Goal: Transaction & Acquisition: Purchase product/service

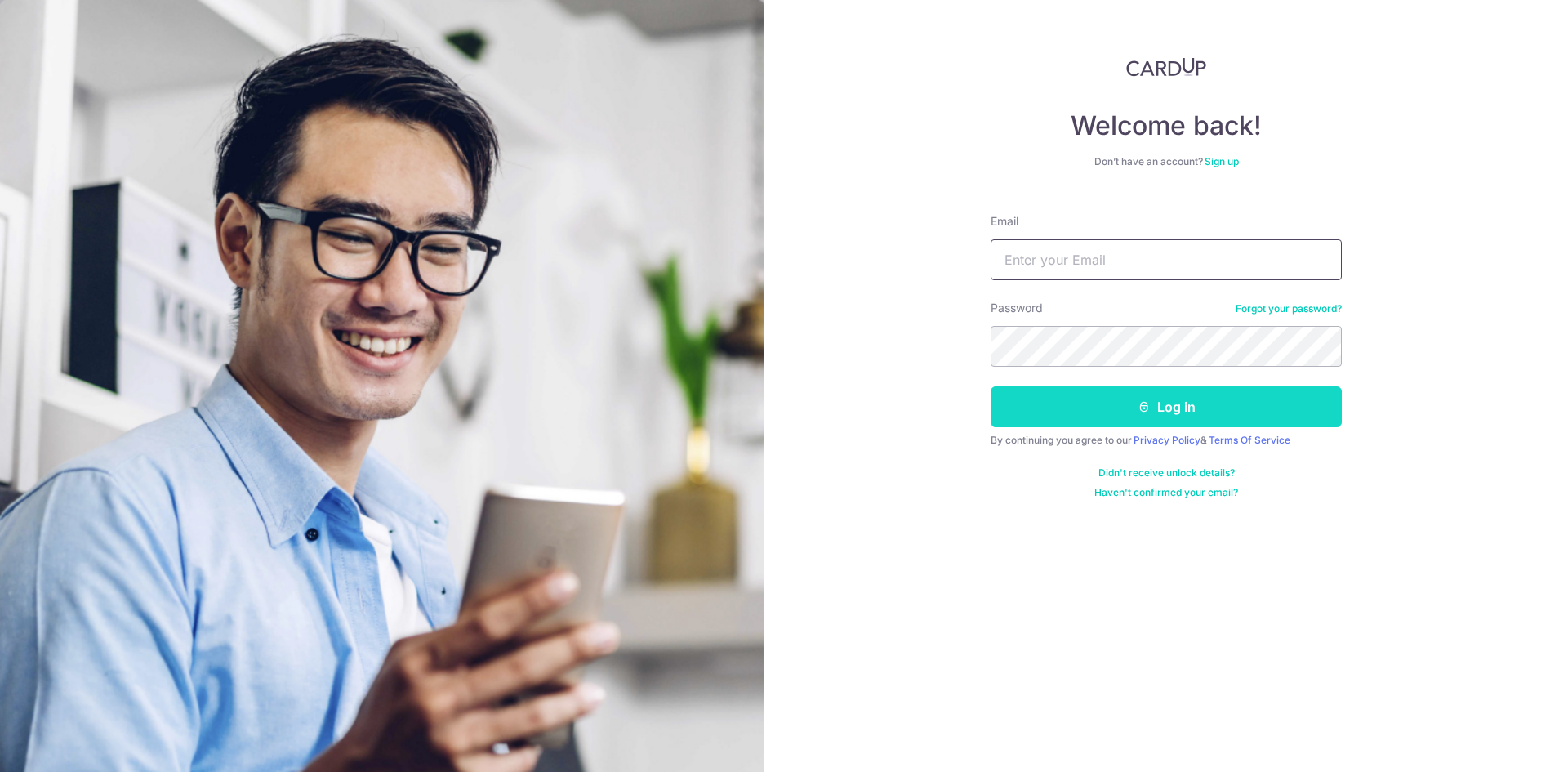
type input "[EMAIL_ADDRESS][DOMAIN_NAME]"
click at [1120, 404] on button "Log in" at bounding box center [1166, 406] width 352 height 41
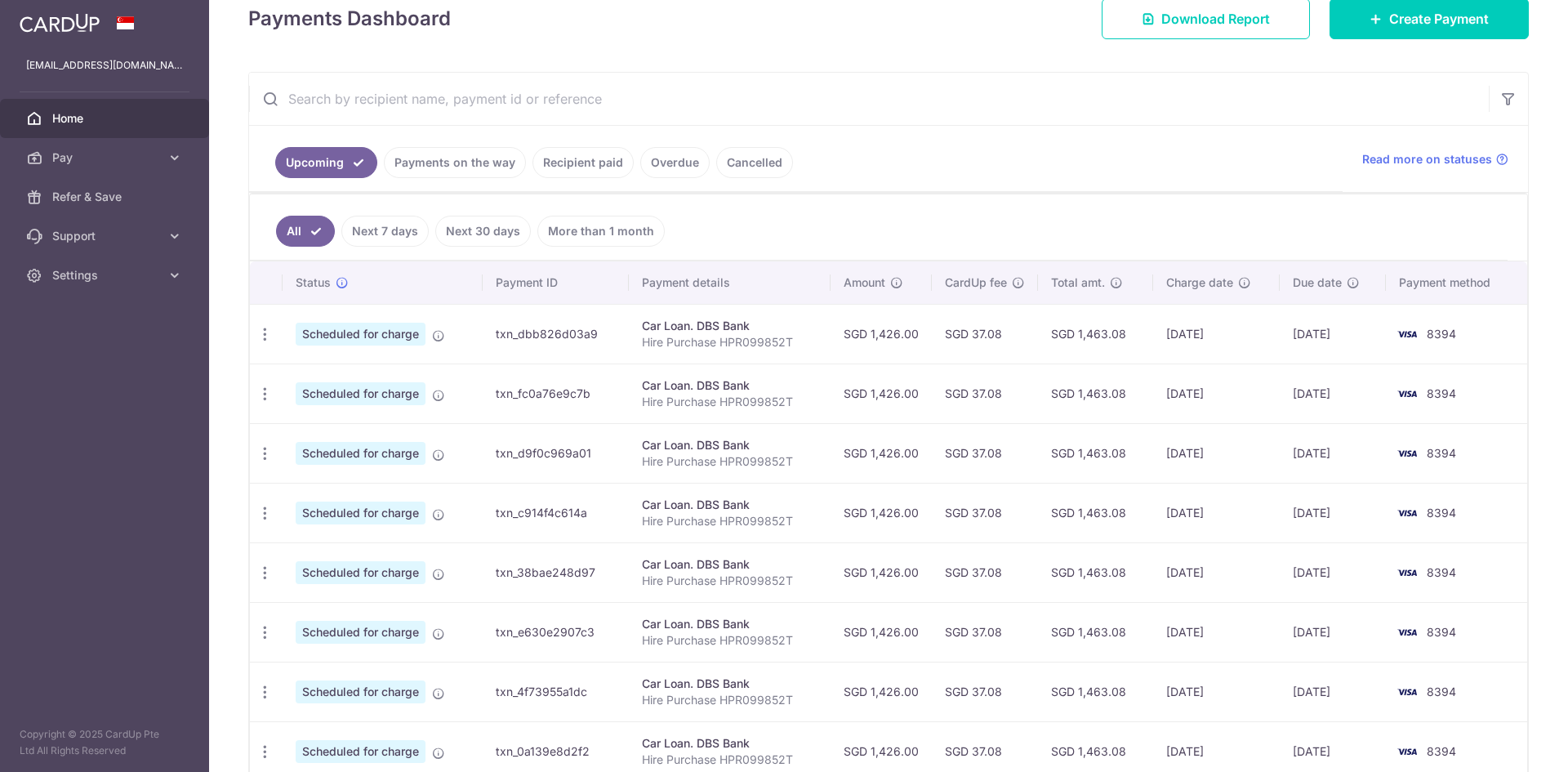
scroll to position [245, 0]
click at [268, 327] on icon "button" at bounding box center [265, 332] width 17 height 17
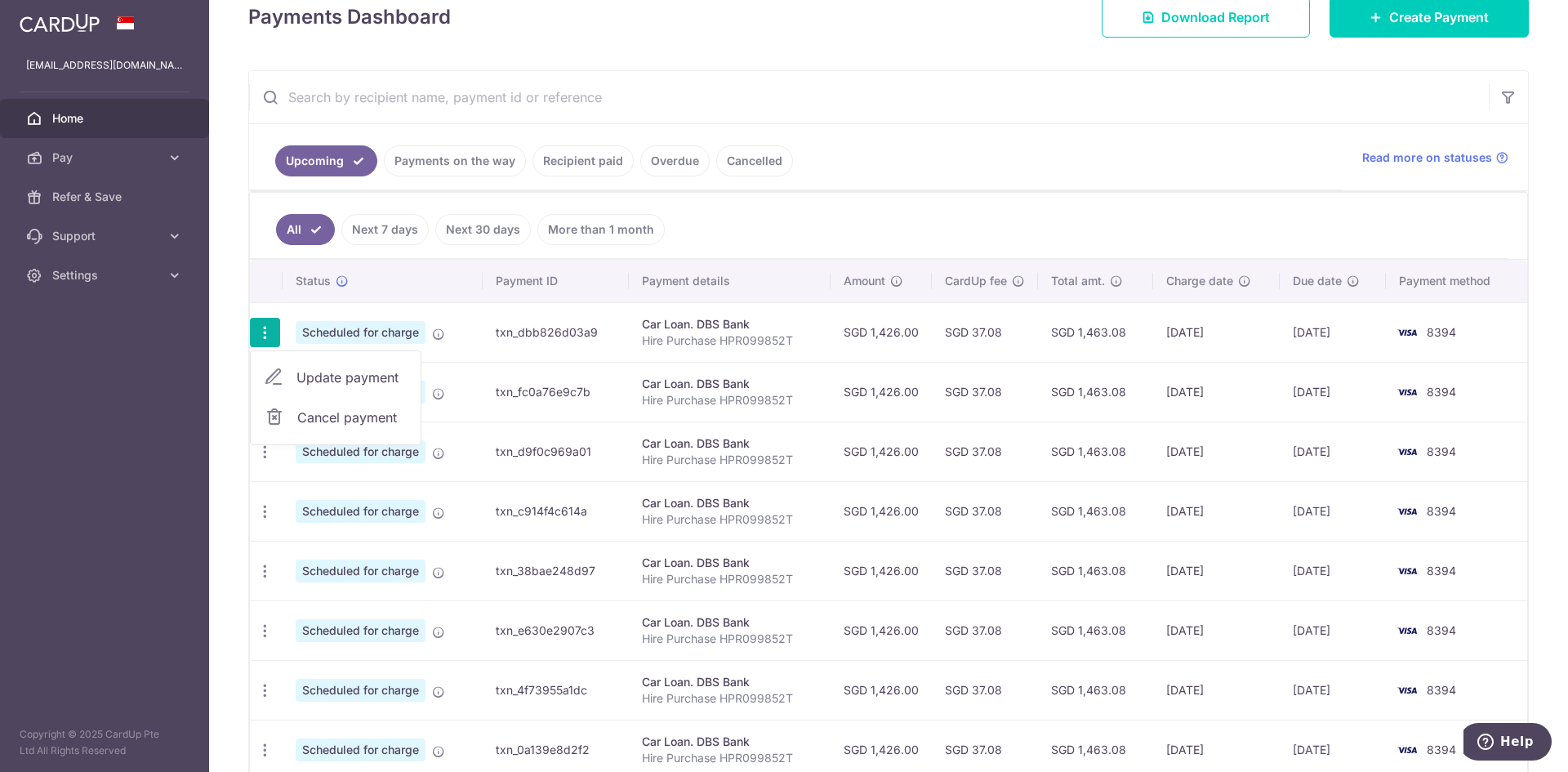
click at [337, 381] on span "Update payment" at bounding box center [352, 377] width 111 height 20
radio input "true"
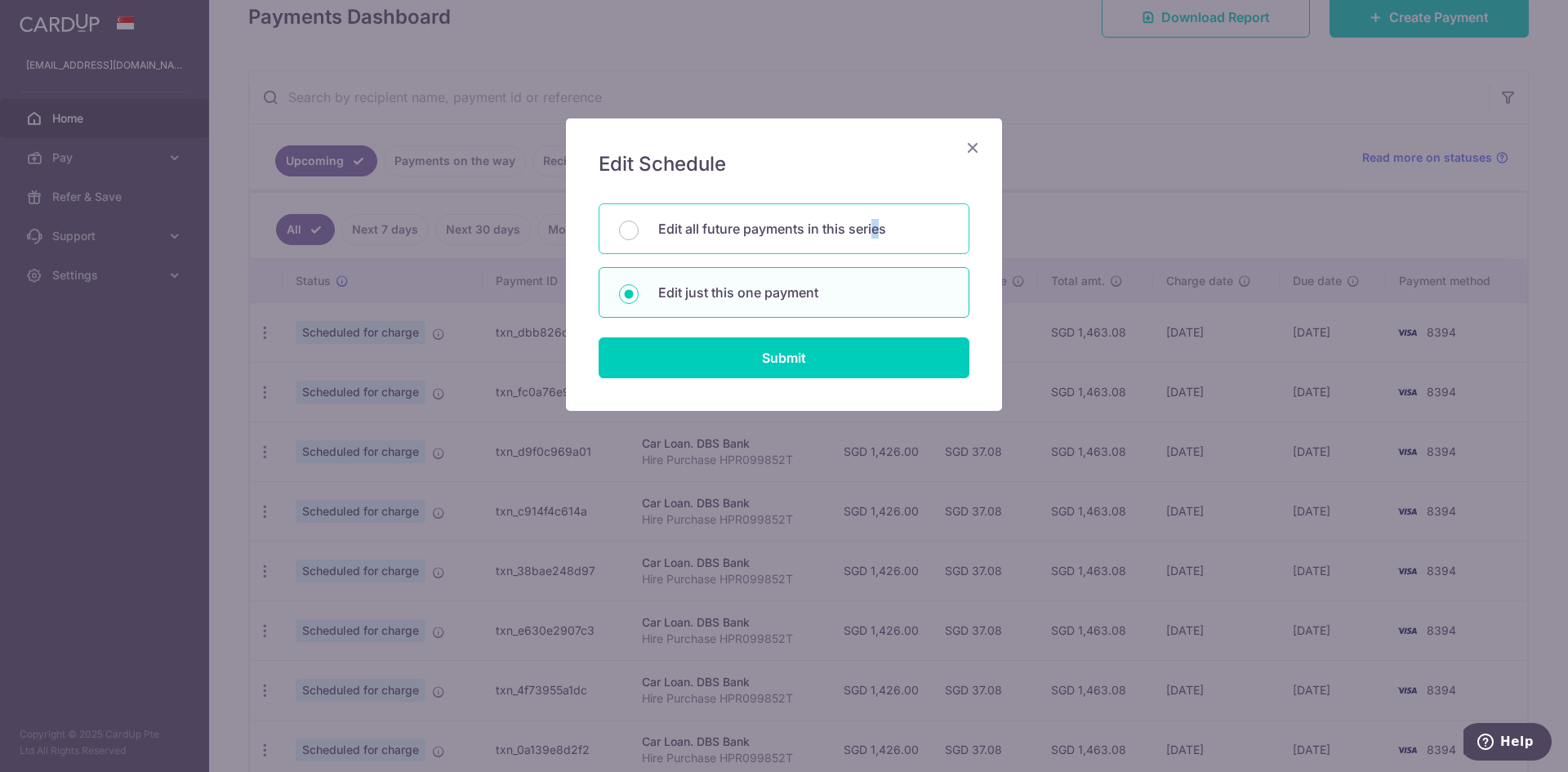
click at [877, 232] on p "Edit all future payments in this series" at bounding box center [803, 228] width 291 height 20
radio input "true"
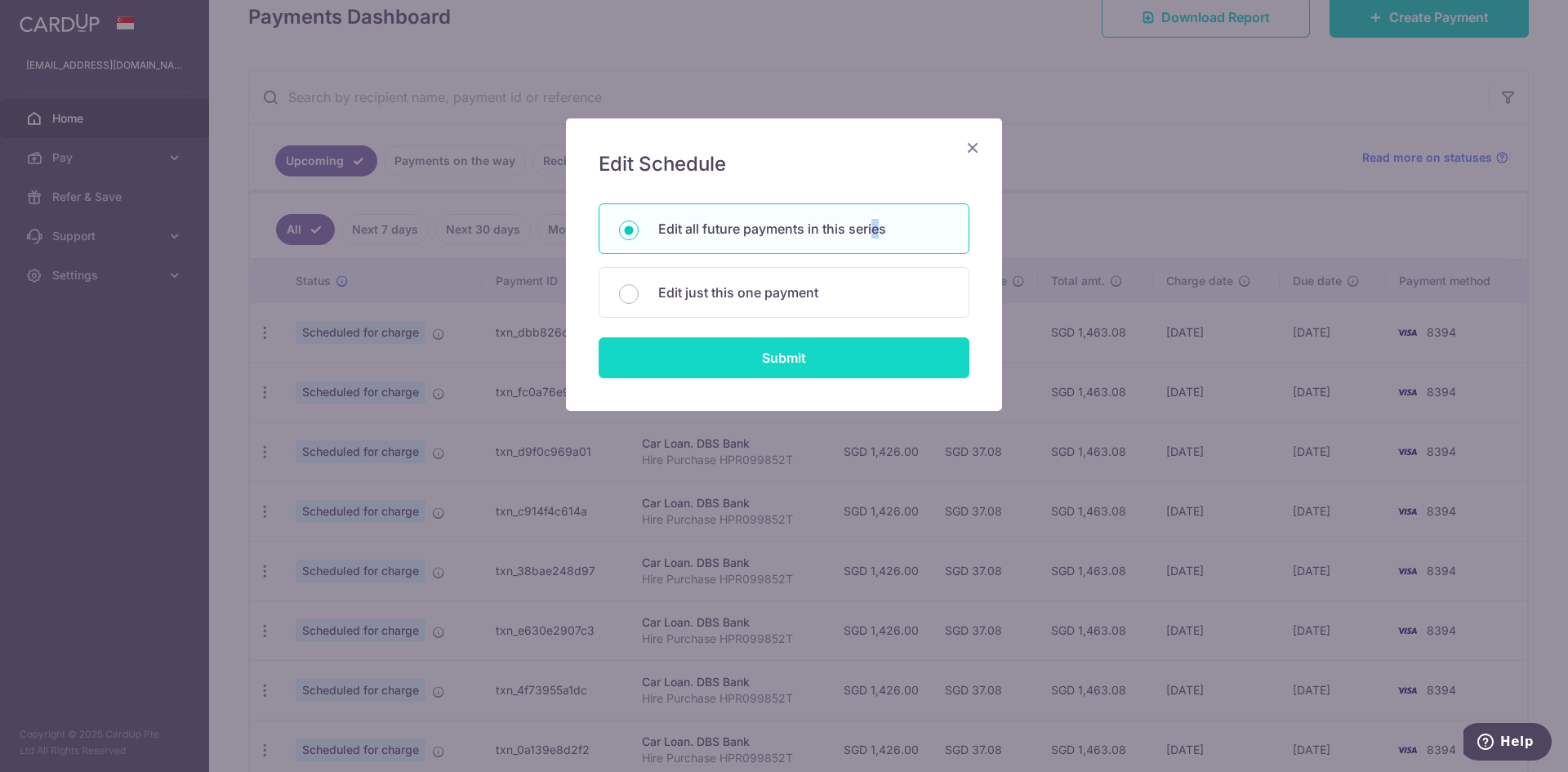
click at [813, 351] on input "Submit" at bounding box center [784, 358] width 371 height 41
radio input "true"
type input "1,426.00"
type input "Hire Purchase HPR099852T"
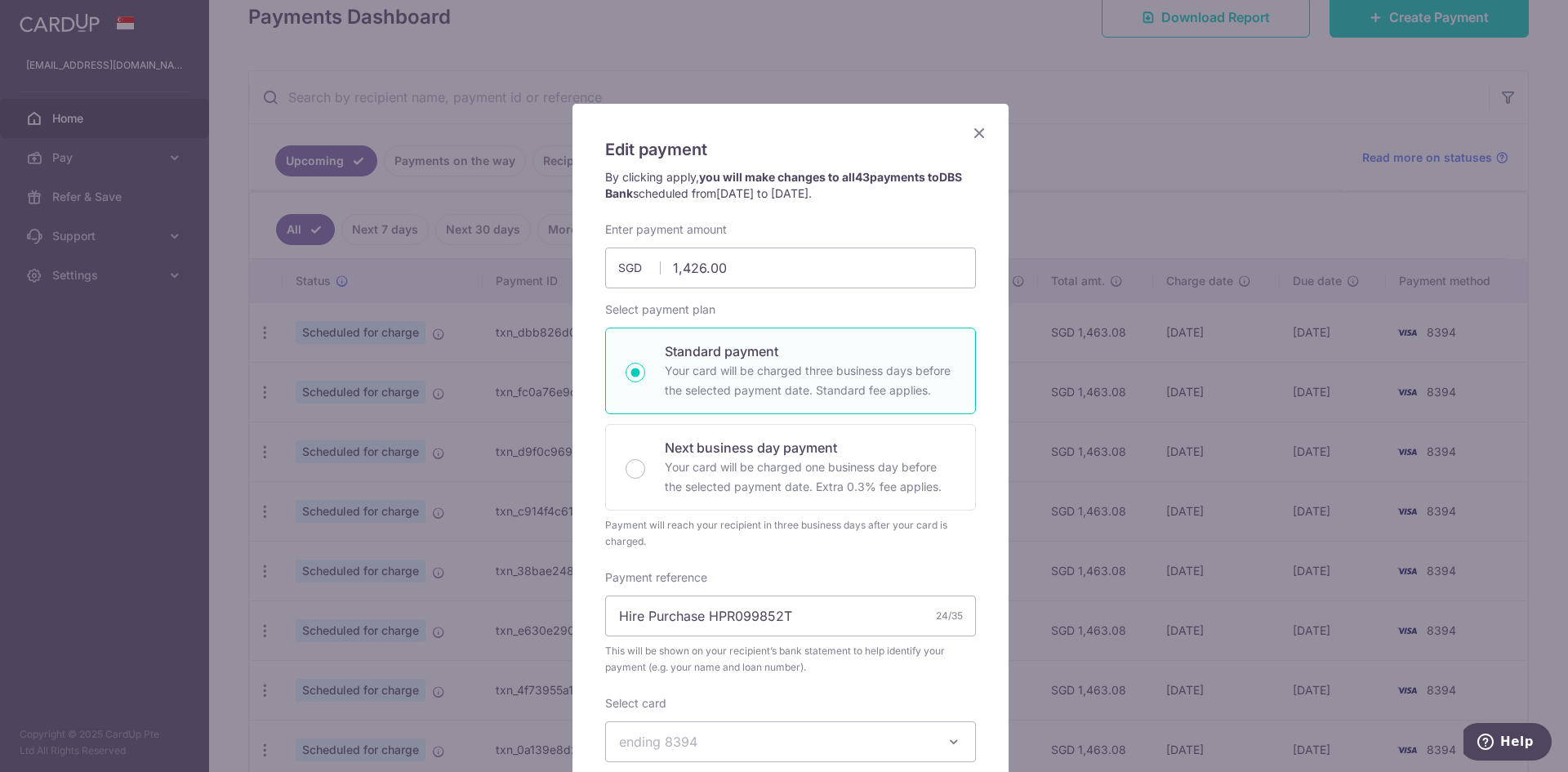
scroll to position [0, 0]
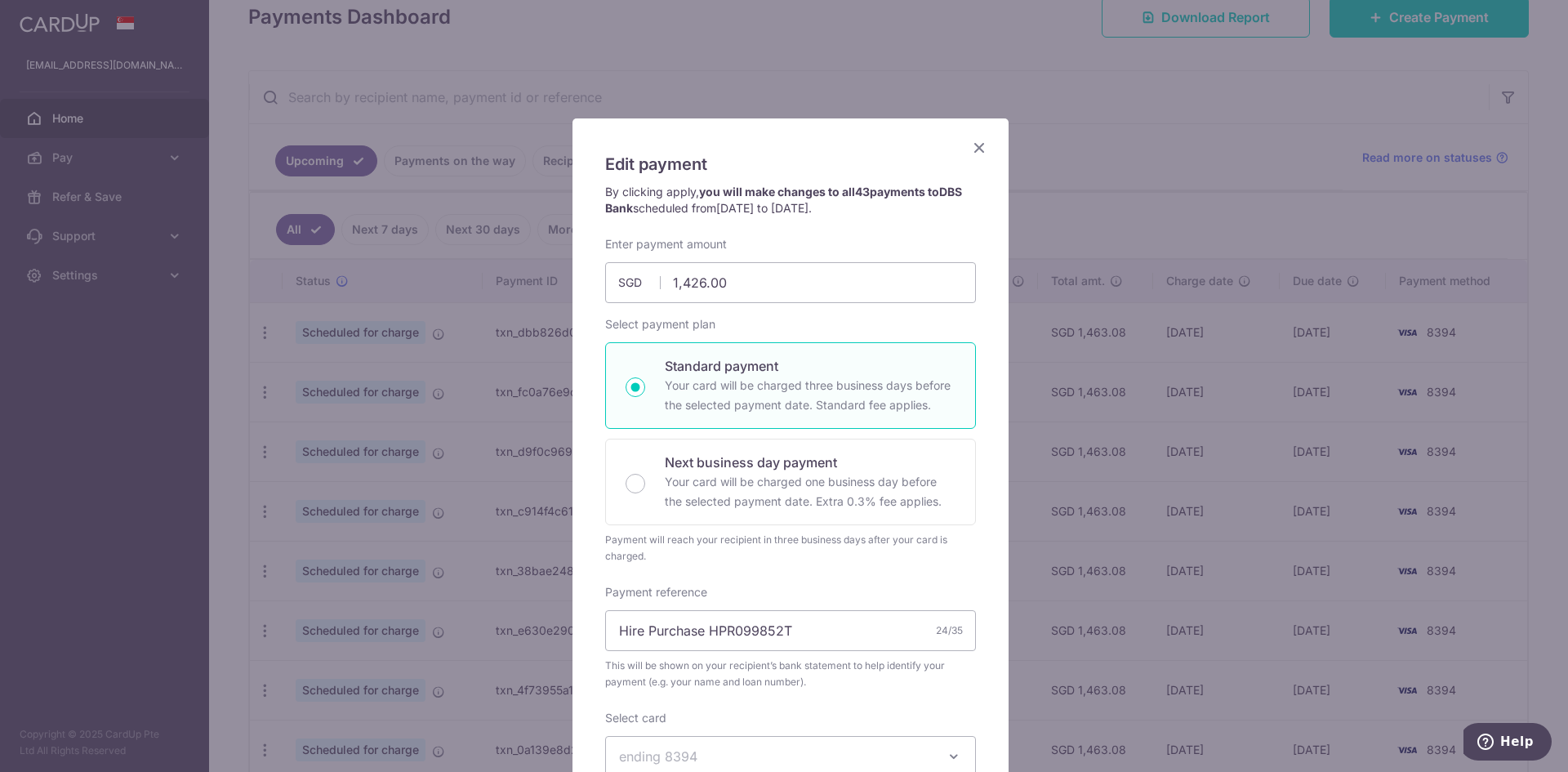
click at [978, 149] on icon "Close" at bounding box center [979, 148] width 20 height 21
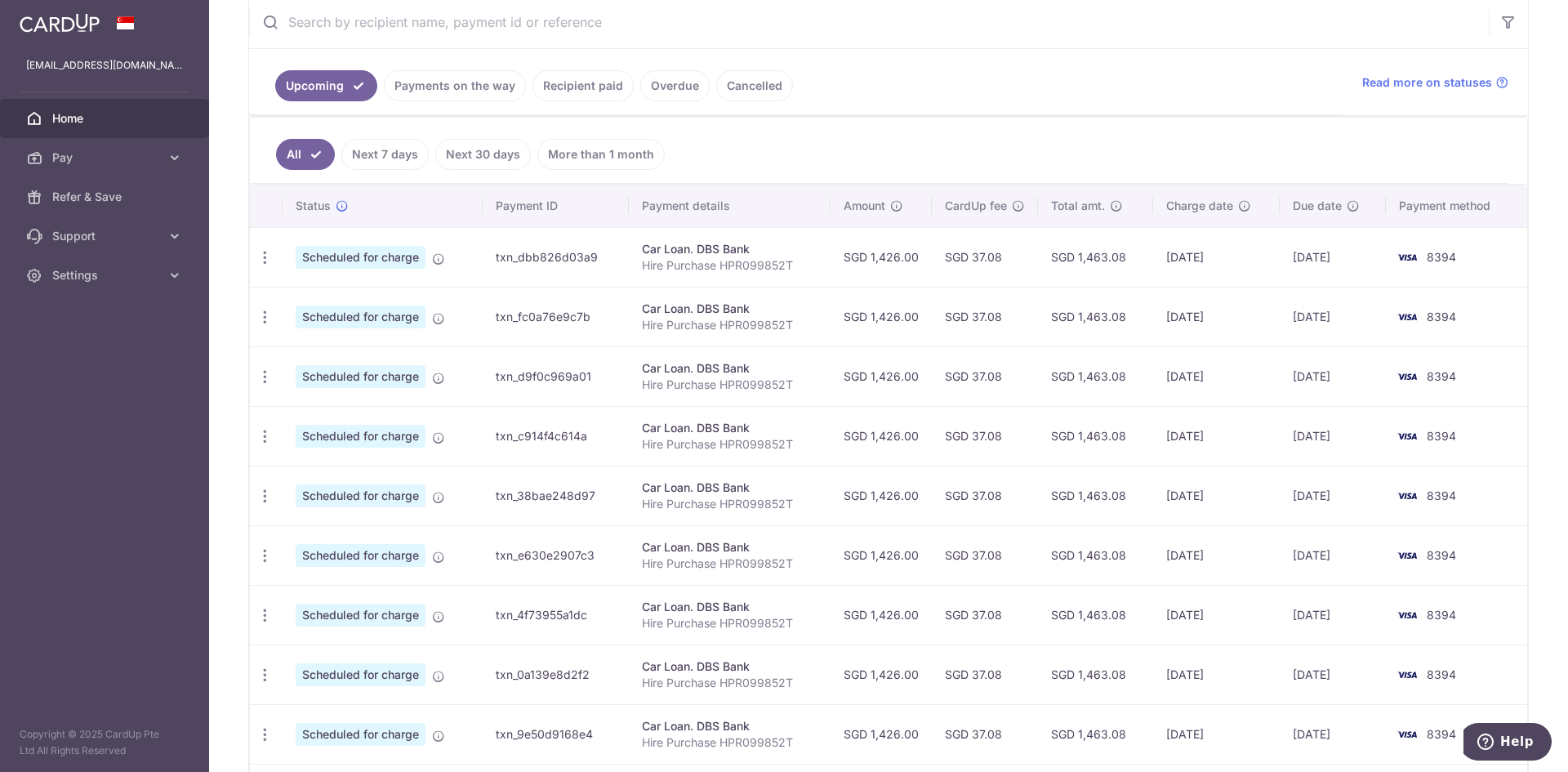
scroll to position [164, 0]
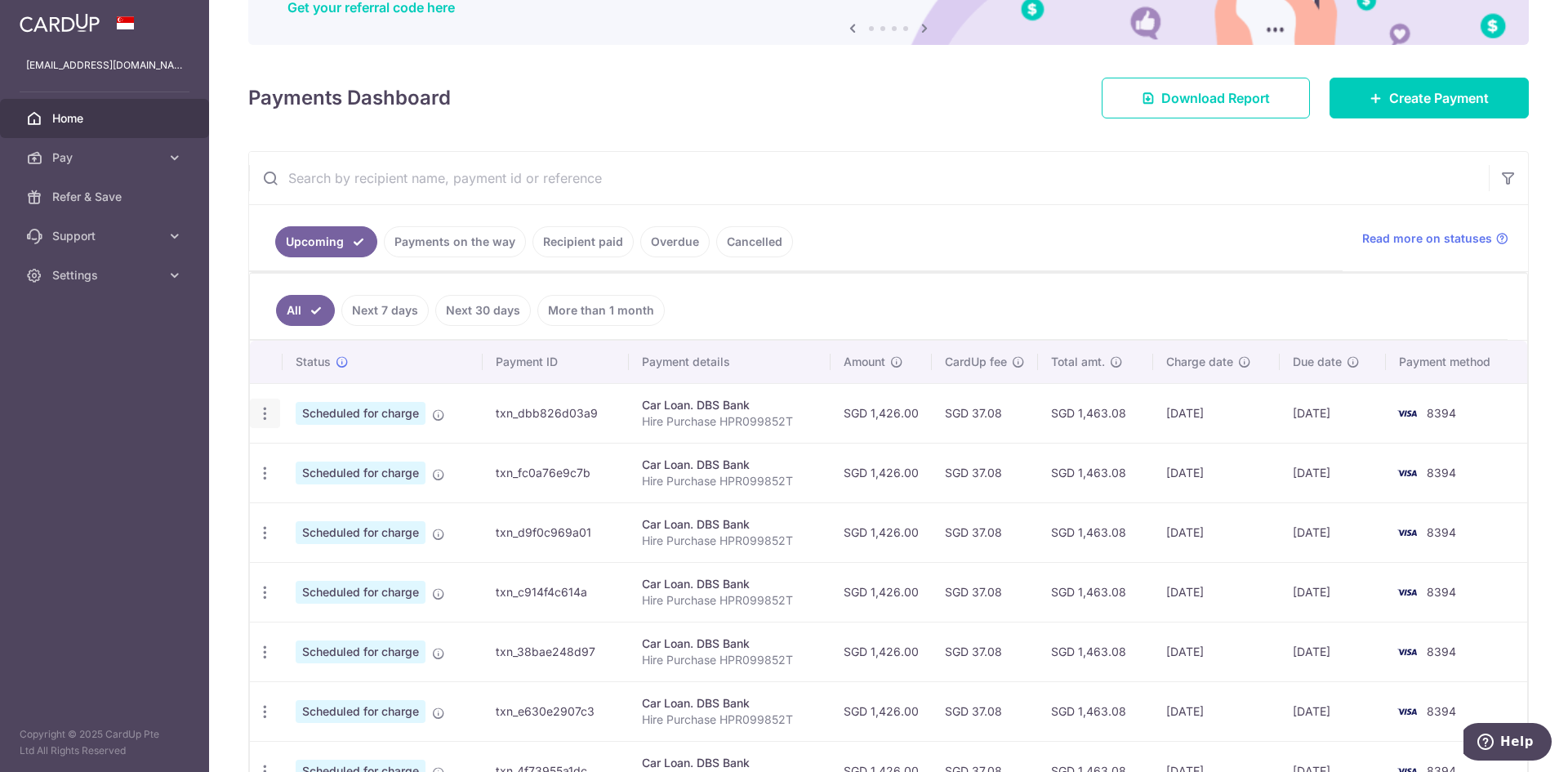
click at [269, 416] on icon "button" at bounding box center [265, 414] width 17 height 17
click at [205, 348] on aside "kohtedric@gmail.com Home Pay Payments Recipients Cards Refer & Save Support FAQ…" at bounding box center [105, 386] width 209 height 772
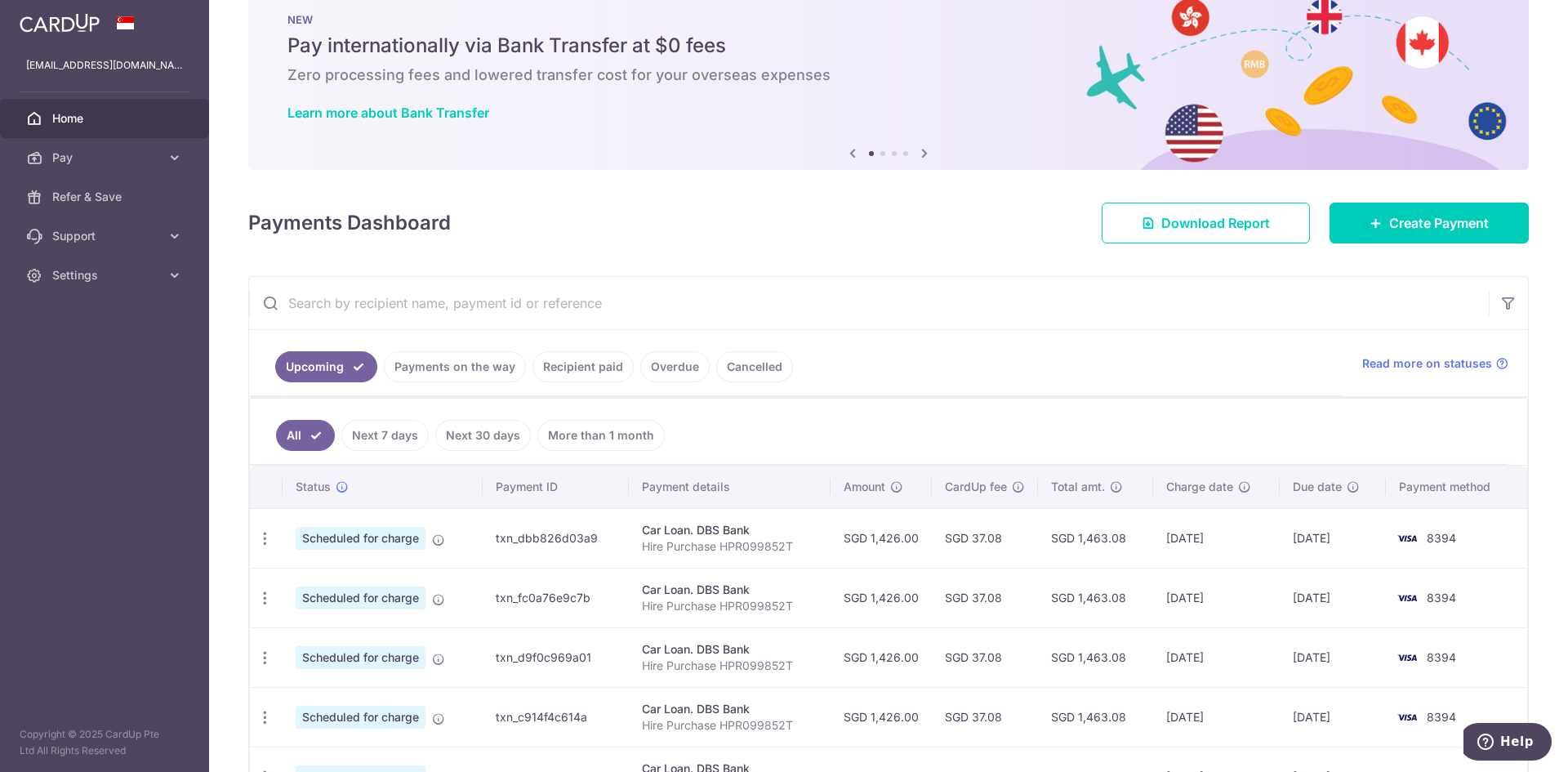
scroll to position [0, 0]
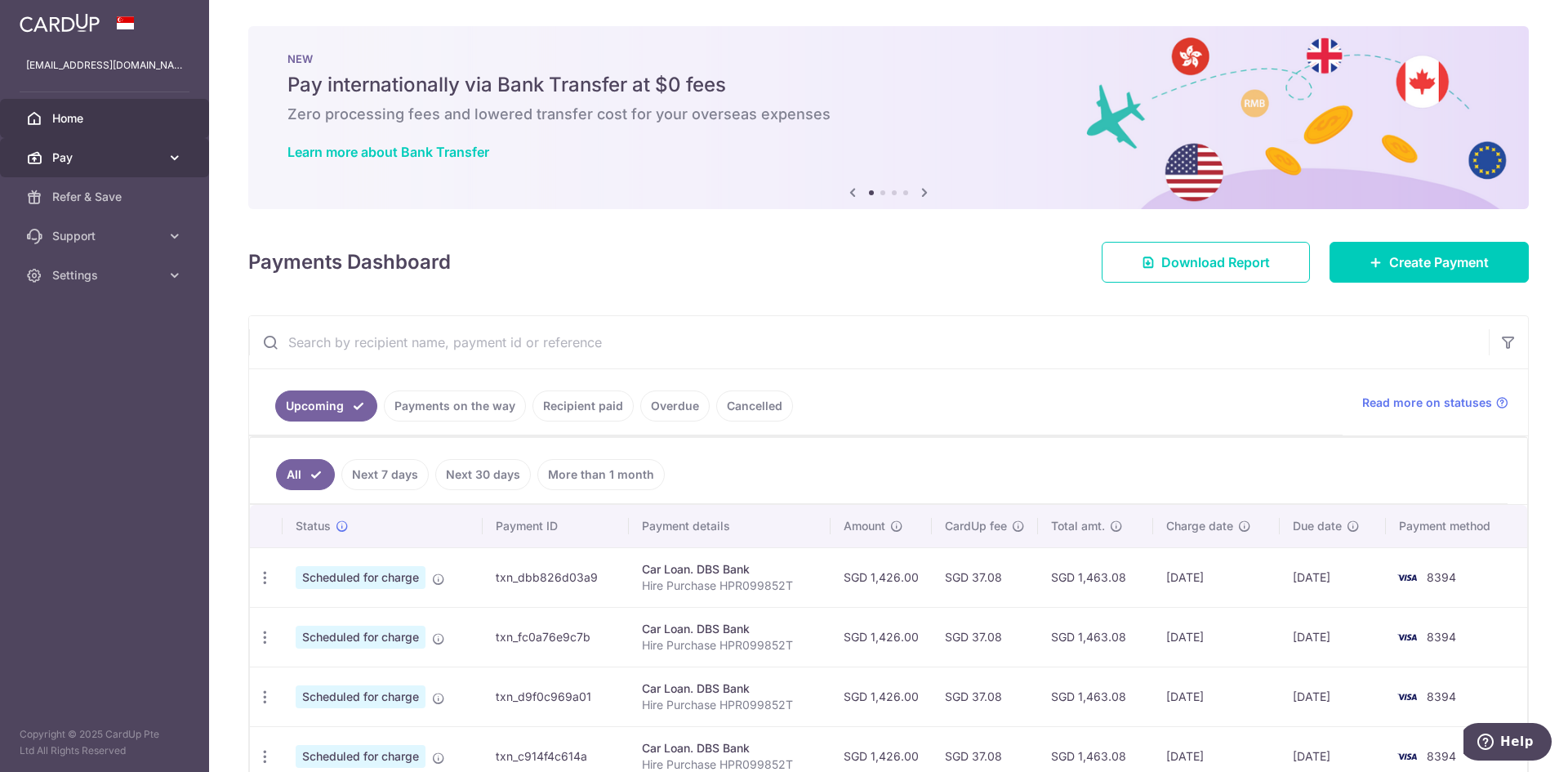
click at [143, 166] on link "Pay" at bounding box center [105, 157] width 209 height 39
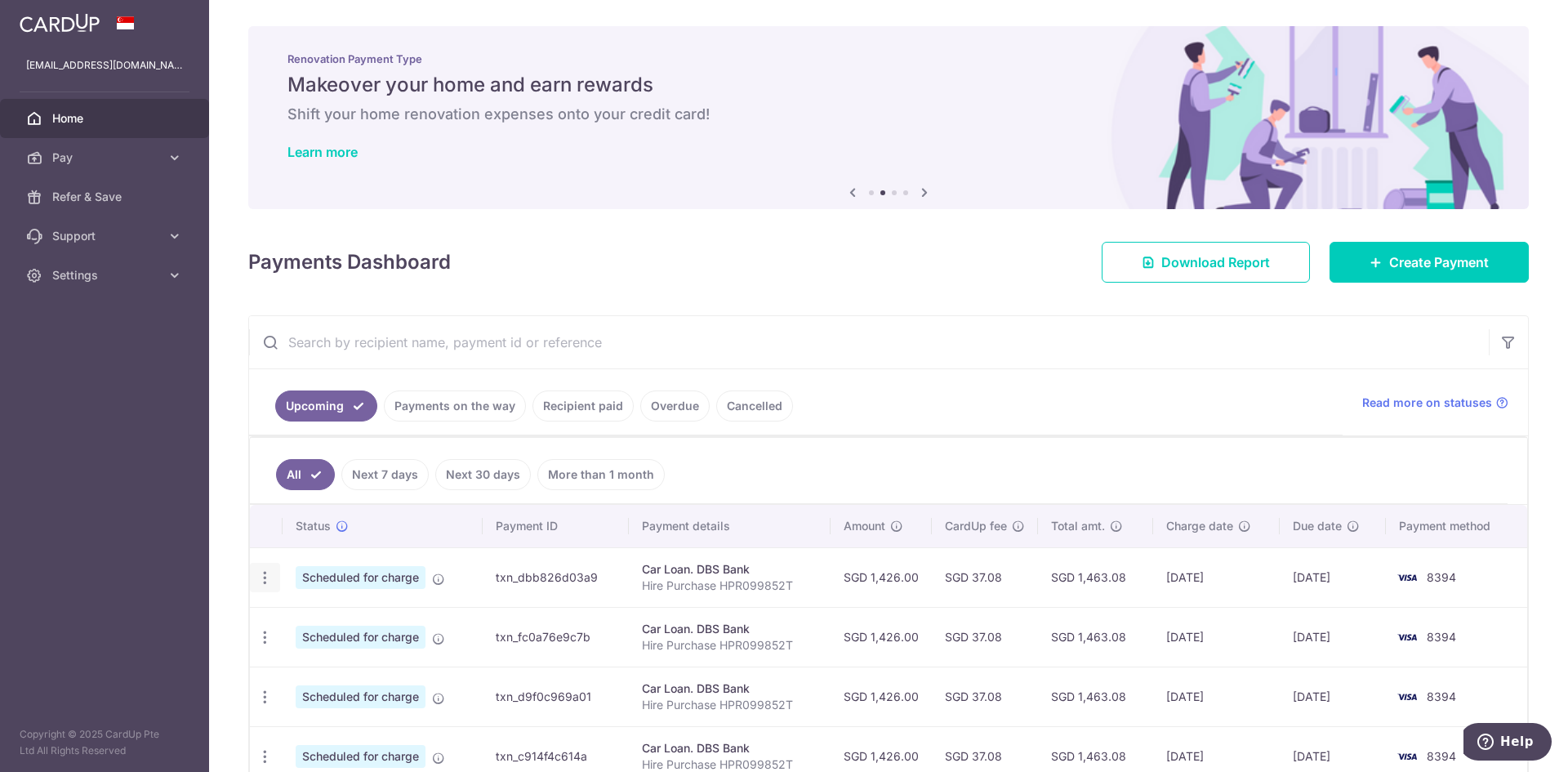
click at [270, 588] on div "Update payment Cancel payment" at bounding box center [264, 577] width 30 height 30
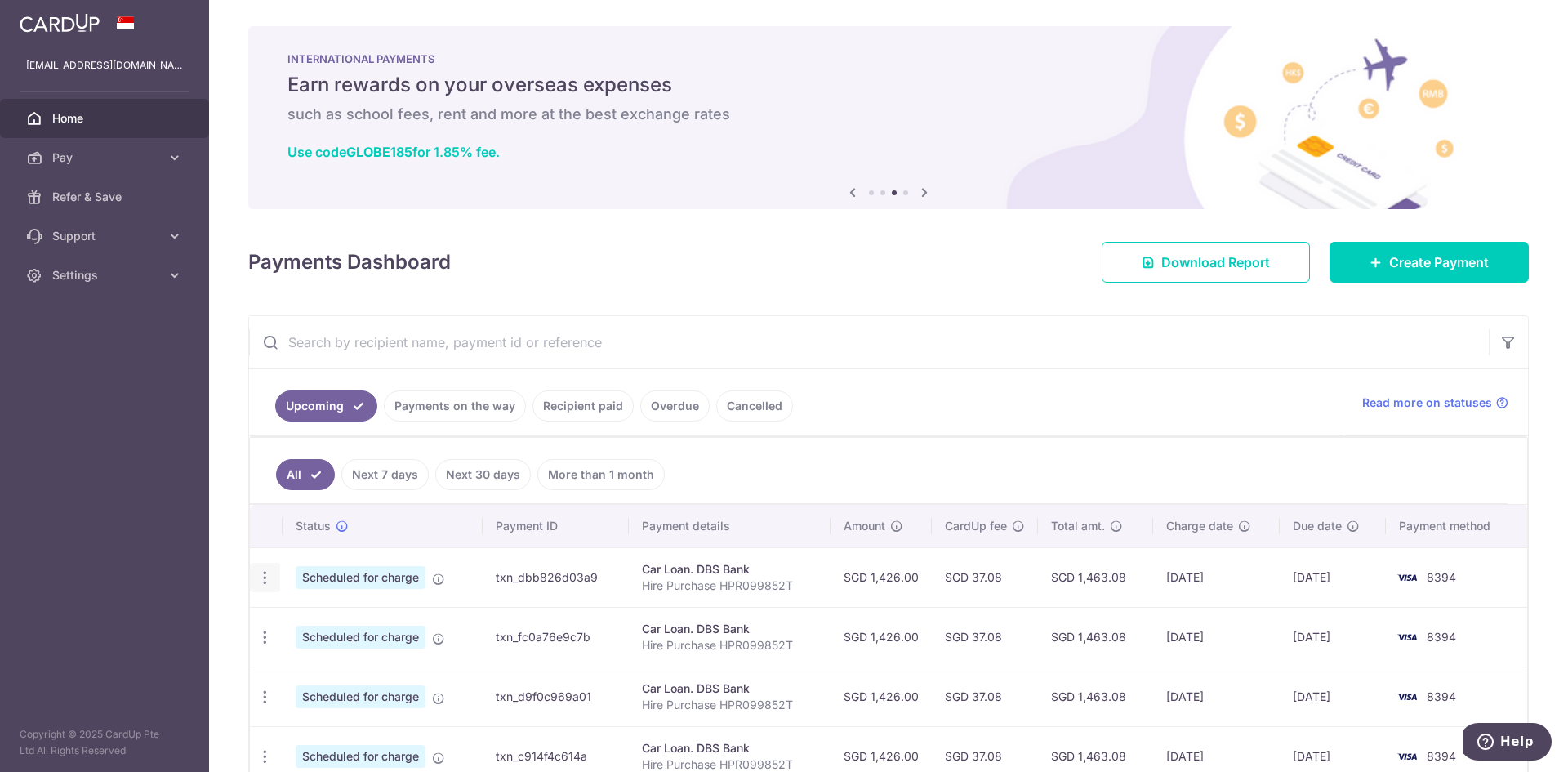
click at [259, 575] on icon "button" at bounding box center [265, 578] width 17 height 17
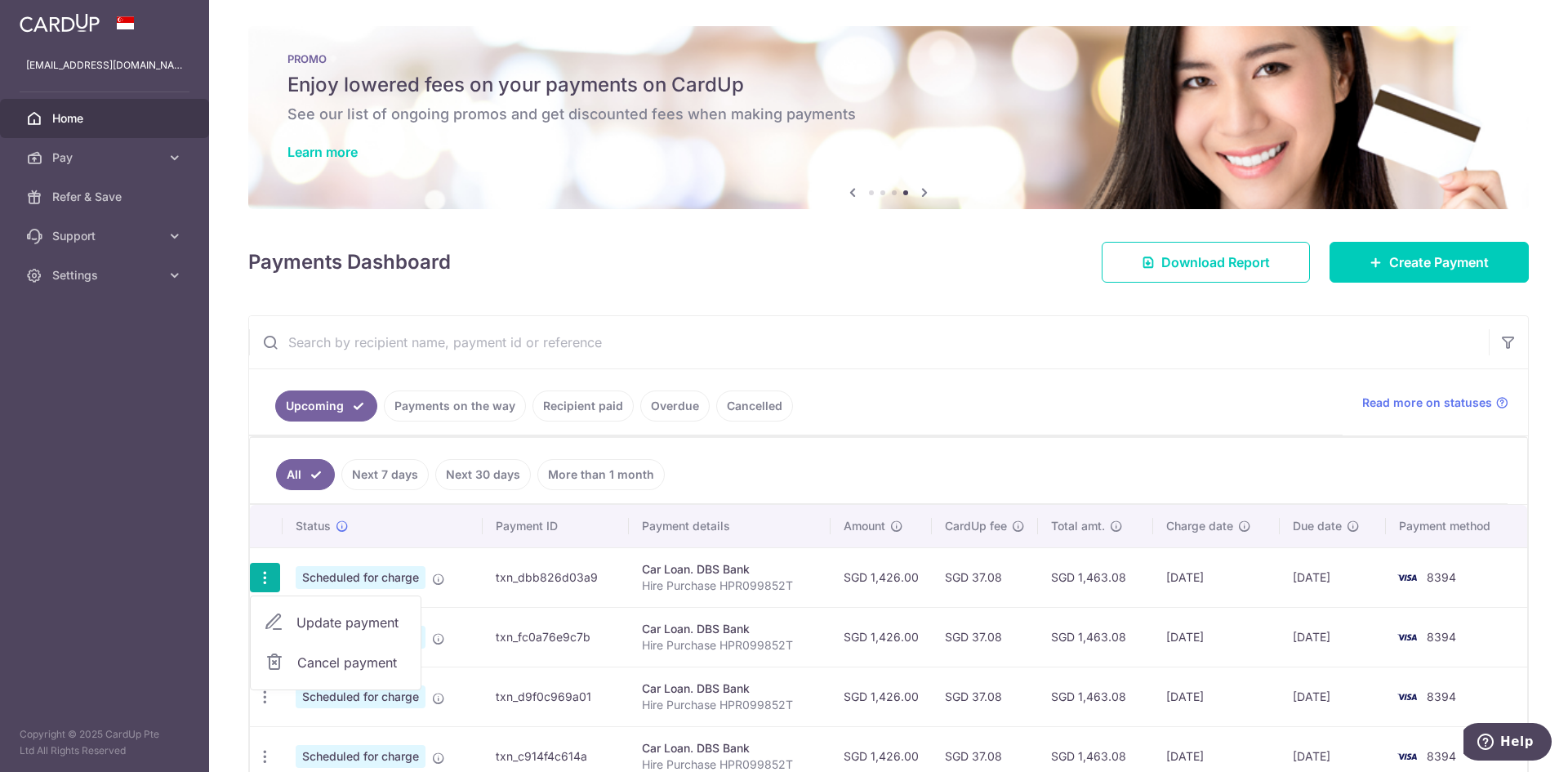
click at [368, 625] on span "Update payment" at bounding box center [352, 622] width 111 height 20
radio input "true"
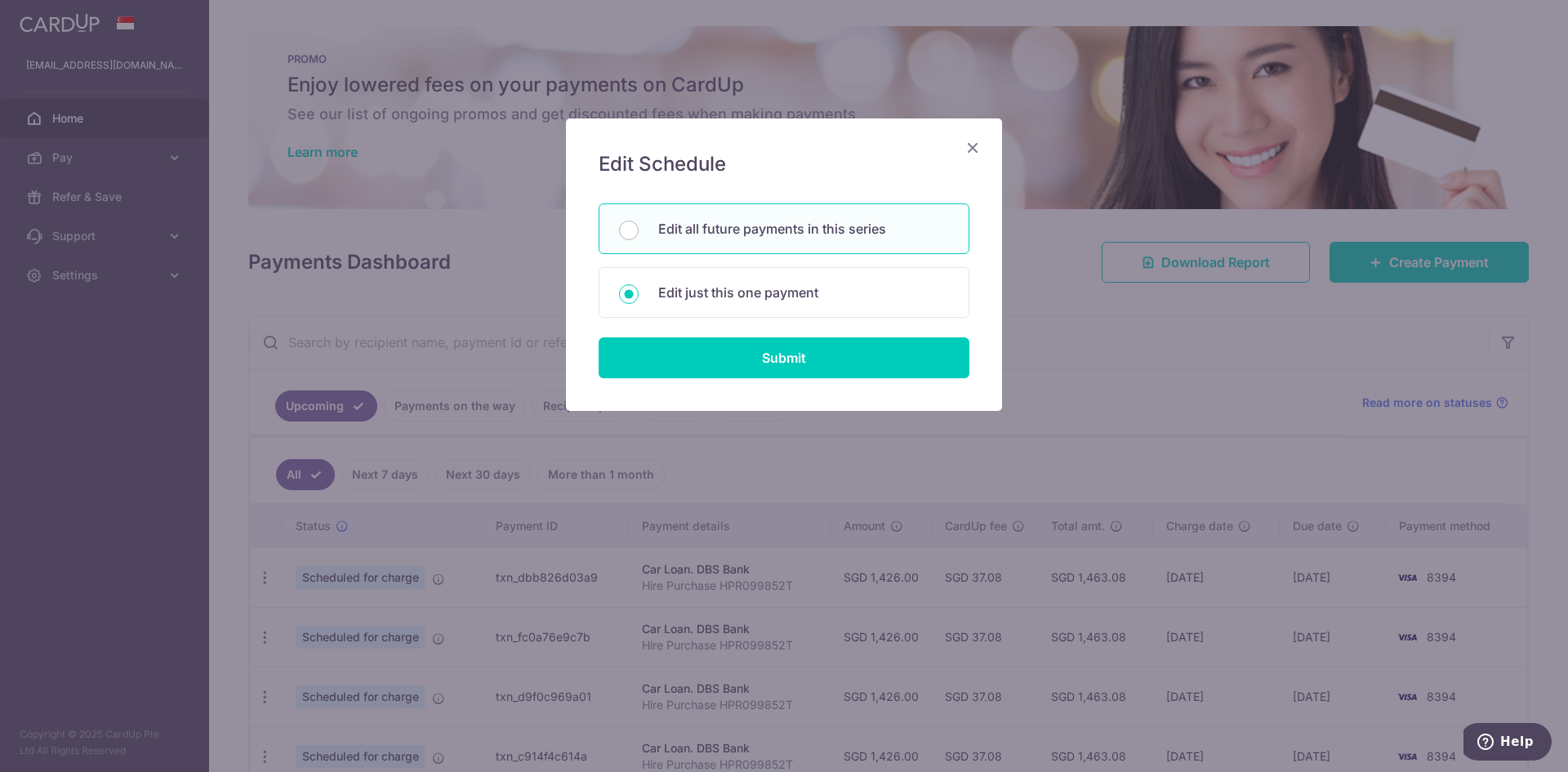
click at [731, 225] on p "Edit all future payments in this series" at bounding box center [803, 228] width 291 height 20
click at [638, 225] on input "Edit all future payments in this series" at bounding box center [629, 230] width 20 height 20
radio input "true"
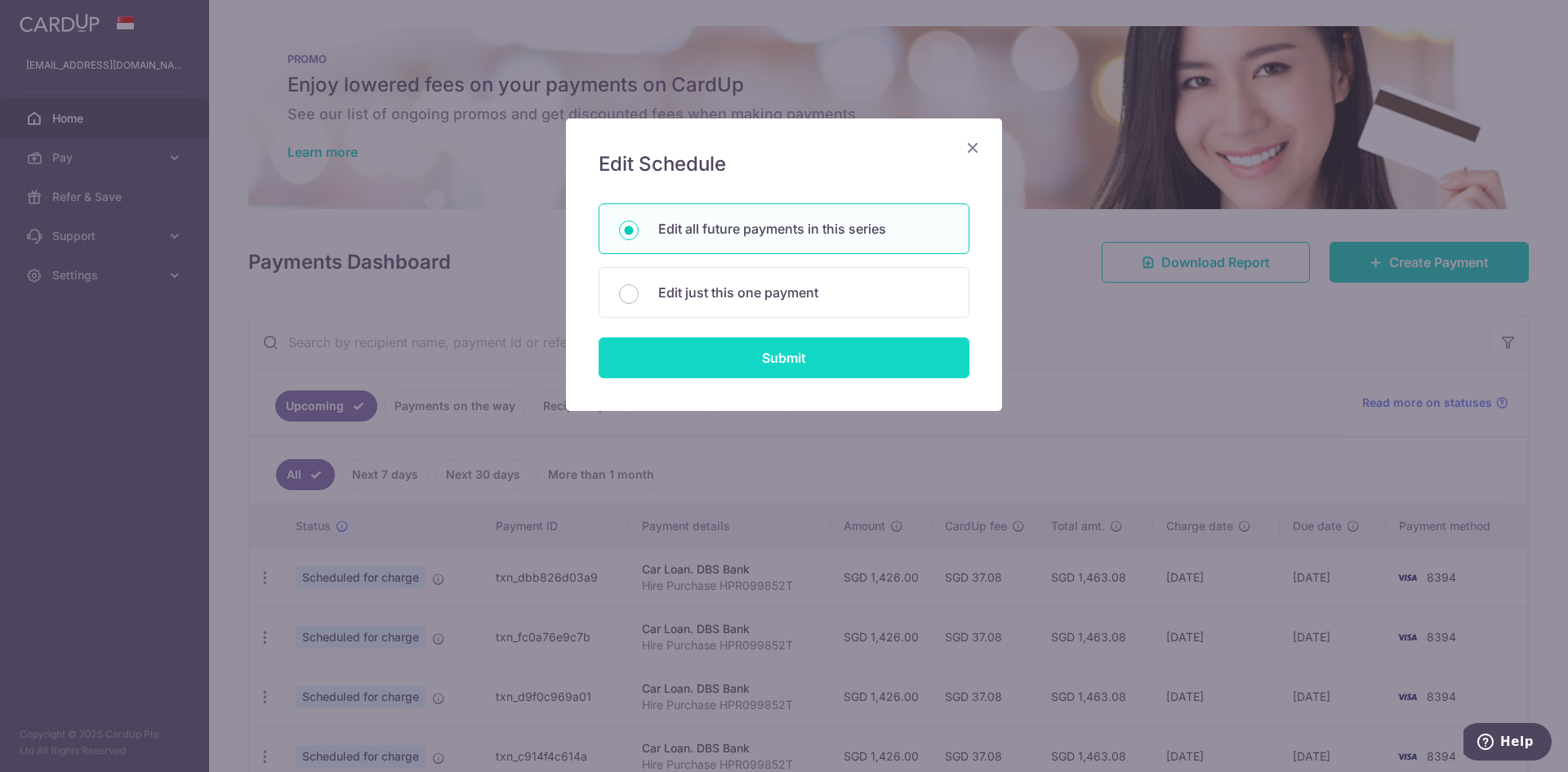
click at [741, 343] on input "Submit" at bounding box center [784, 358] width 371 height 41
radio input "true"
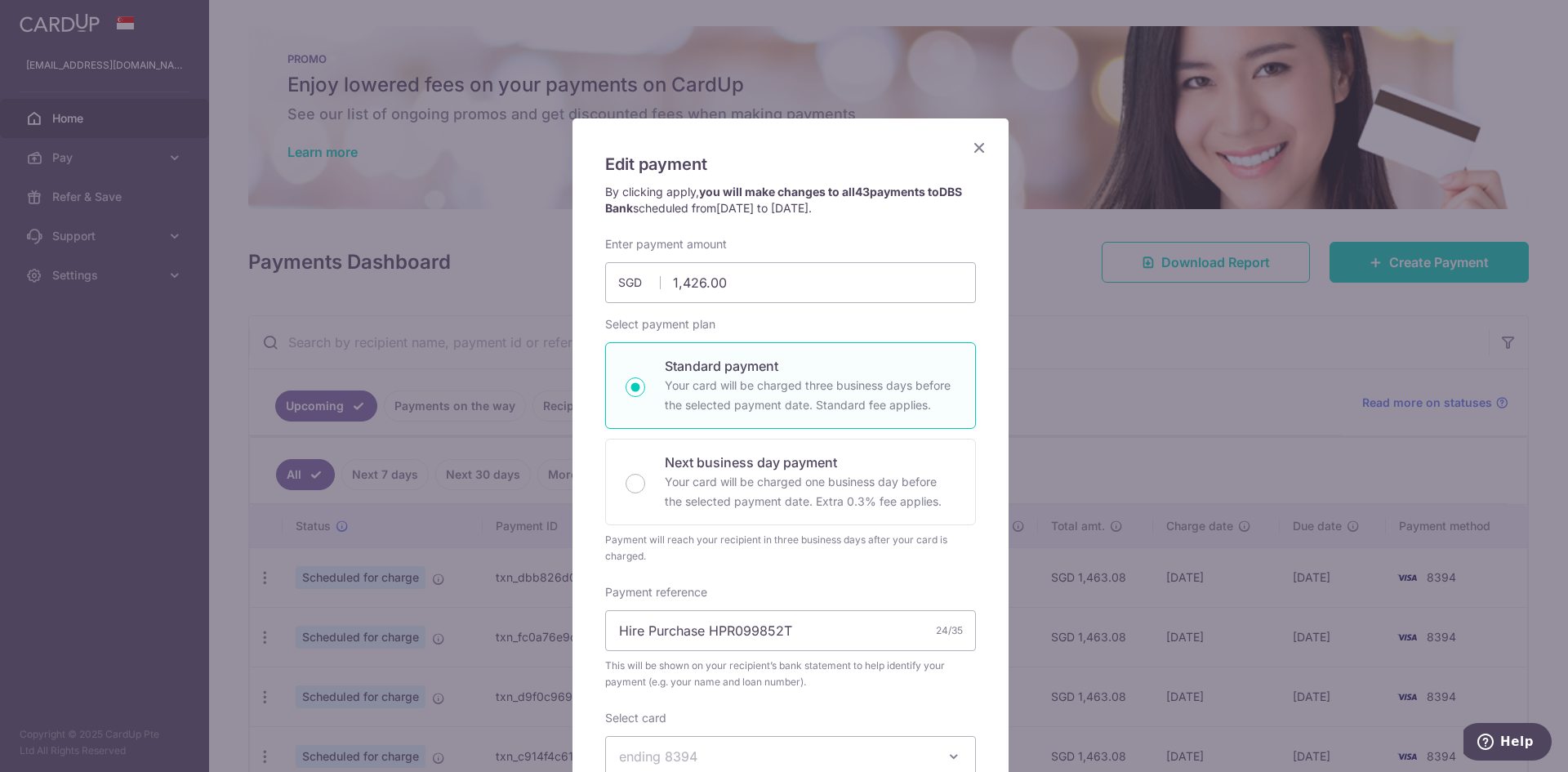
click at [971, 147] on icon "Close" at bounding box center [979, 148] width 20 height 21
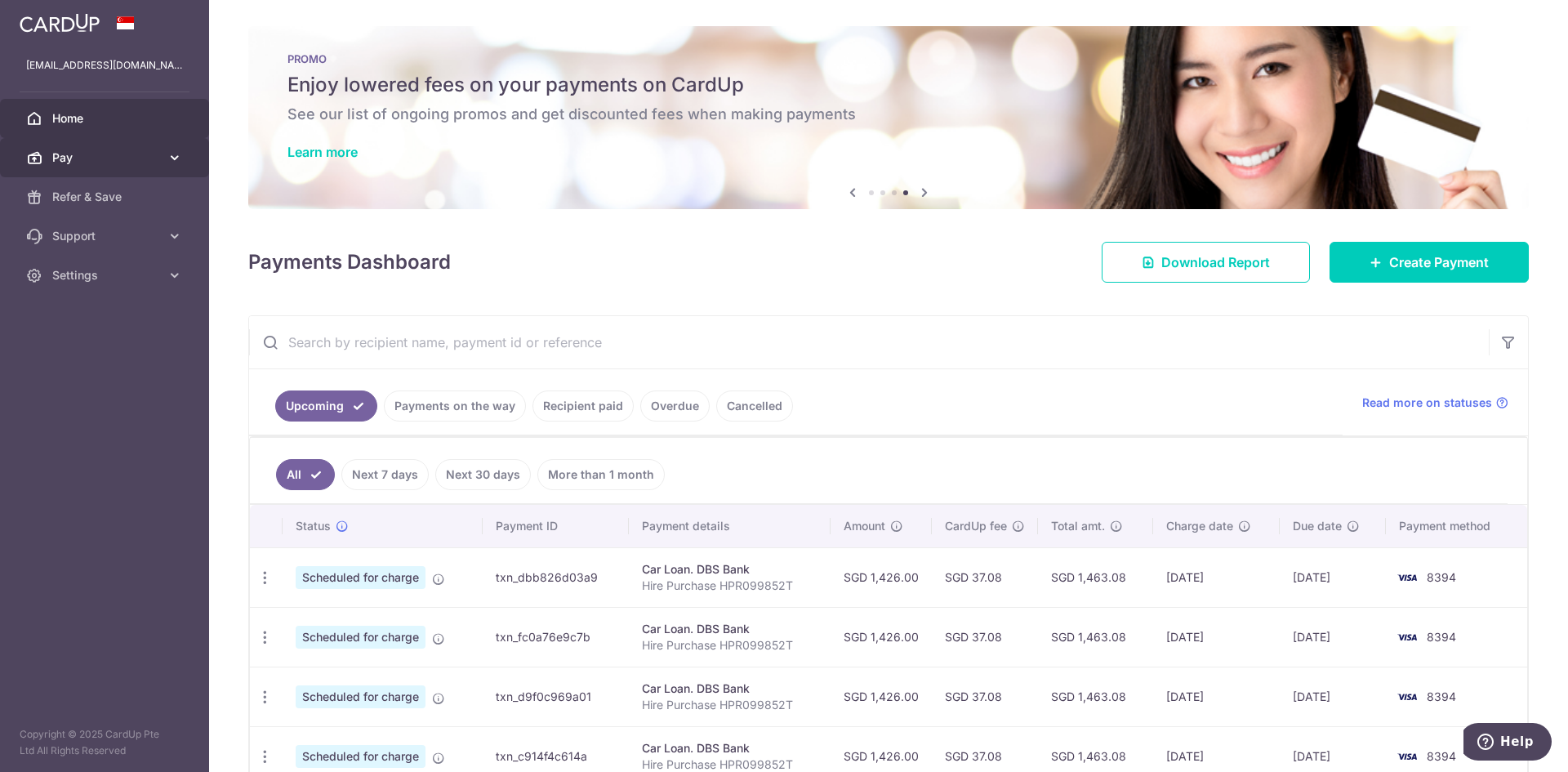
click at [112, 159] on span "Pay" at bounding box center [106, 157] width 108 height 16
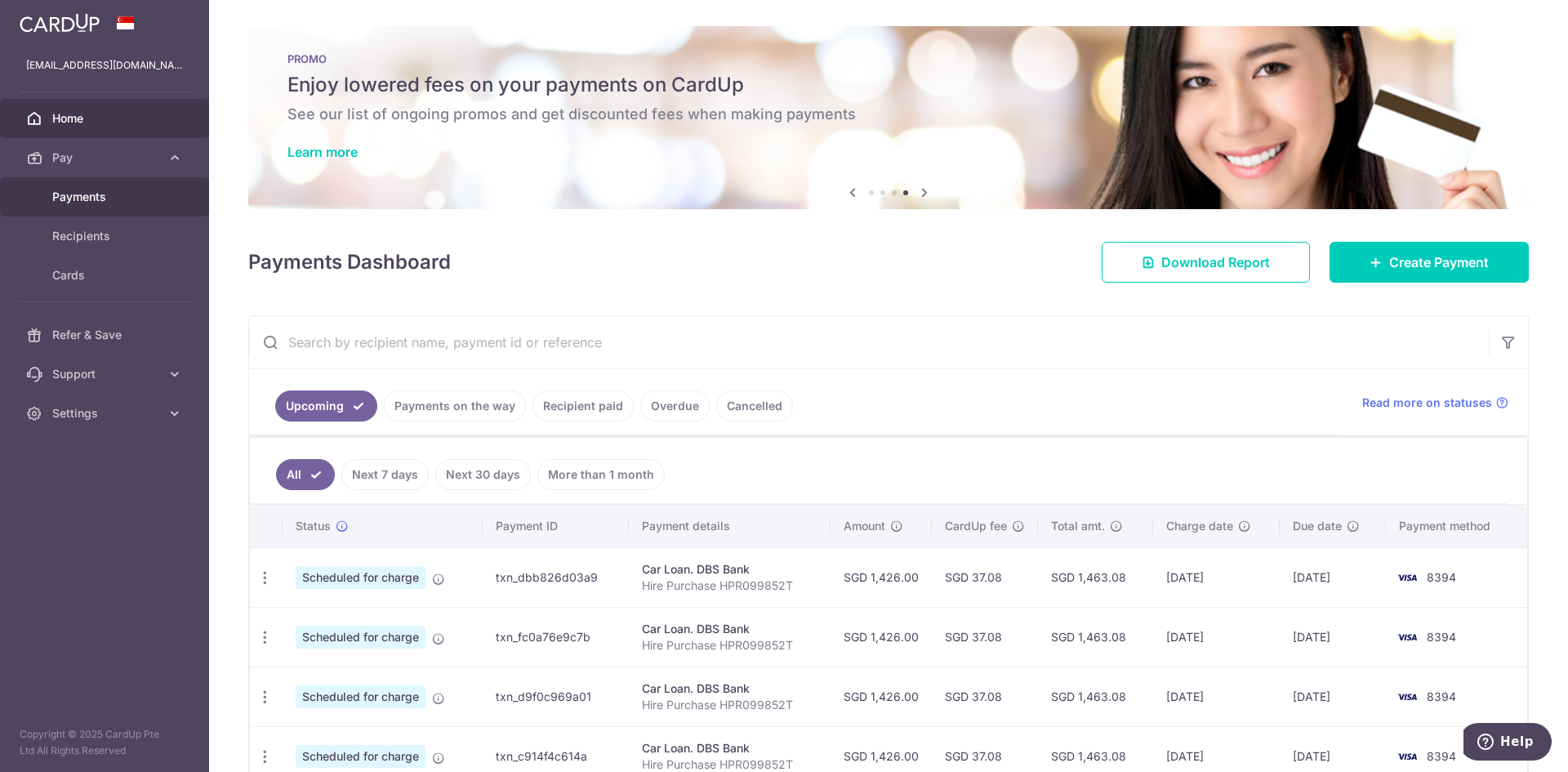
click at [91, 197] on span "Payments" at bounding box center [106, 196] width 108 height 16
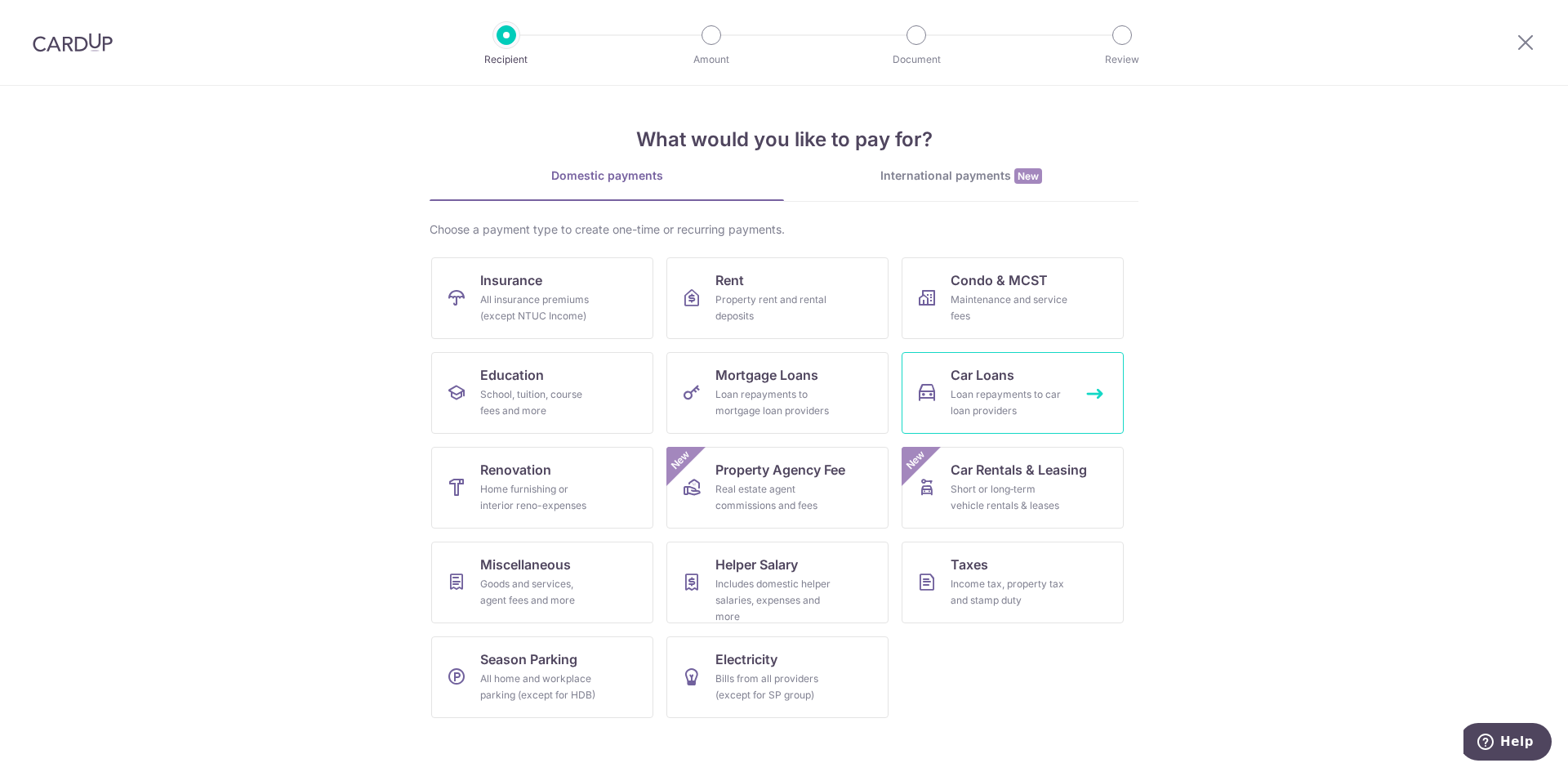
click at [1059, 408] on div "Loan repayments to car loan providers" at bounding box center [1010, 402] width 117 height 33
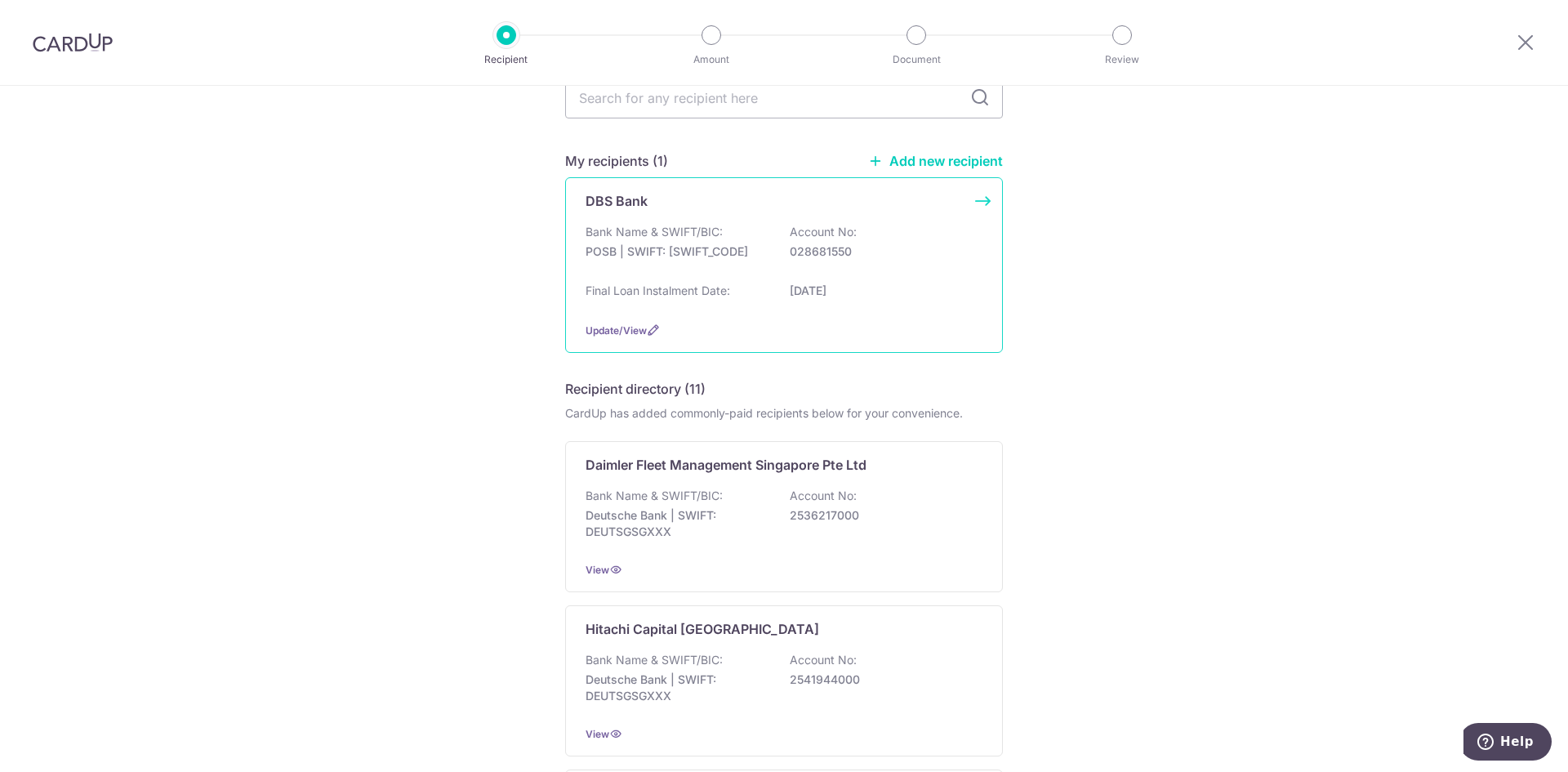
scroll to position [82, 0]
click at [695, 303] on div "Final Loan Instalment Date: 01/04/2029" at bounding box center [784, 297] width 397 height 26
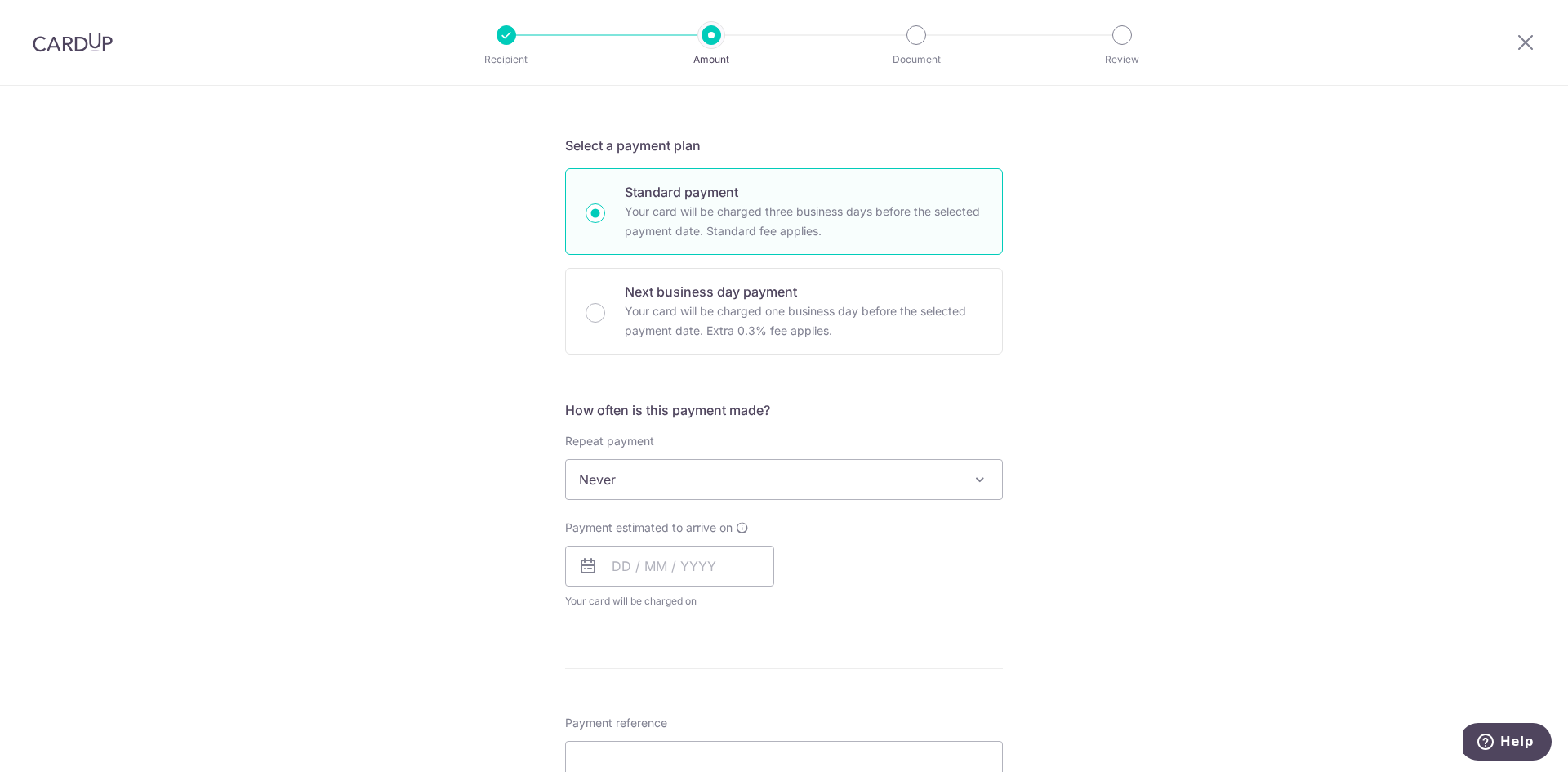
scroll to position [326, 0]
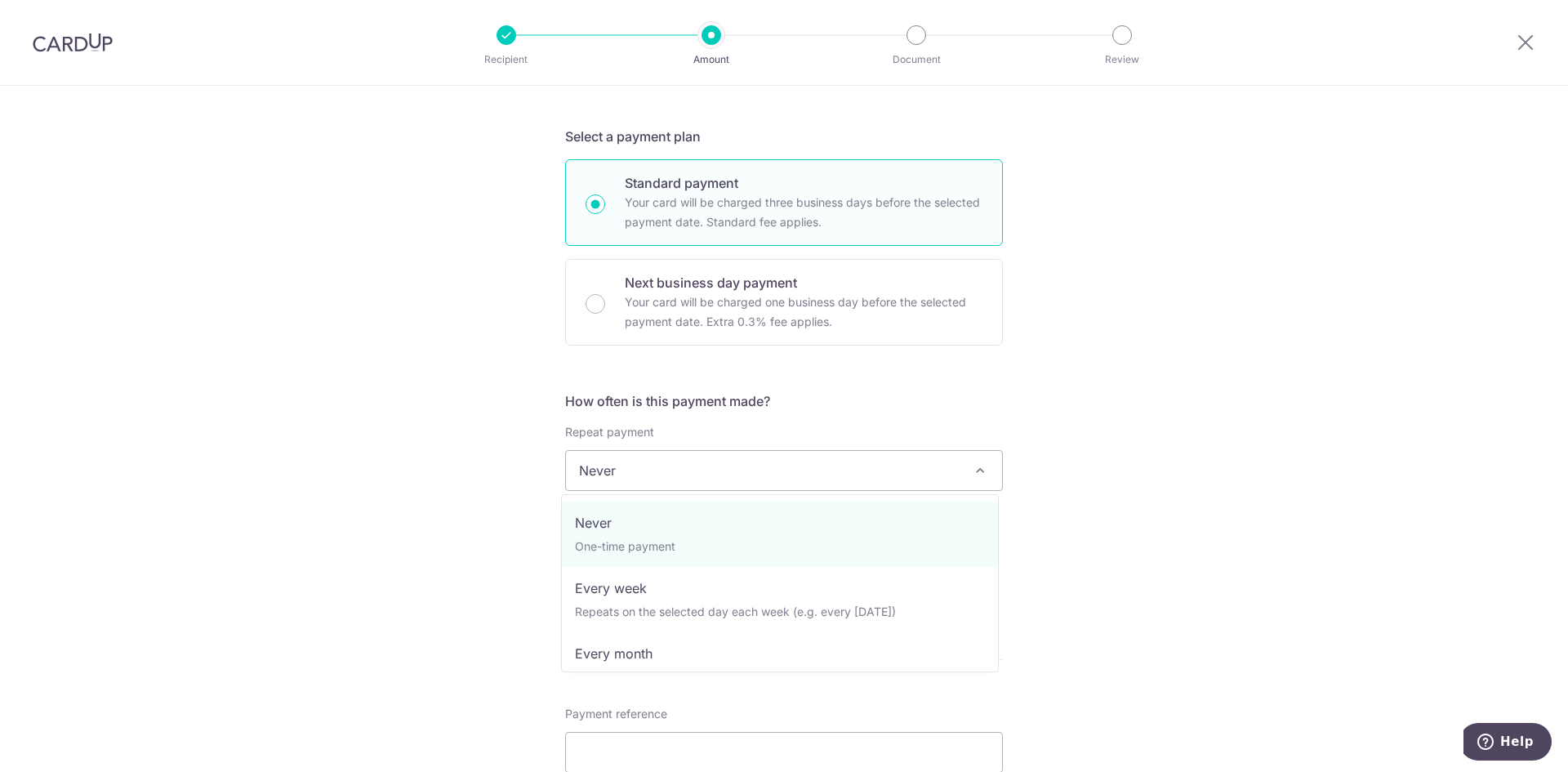
click at [729, 467] on span "Never" at bounding box center [784, 470] width 436 height 39
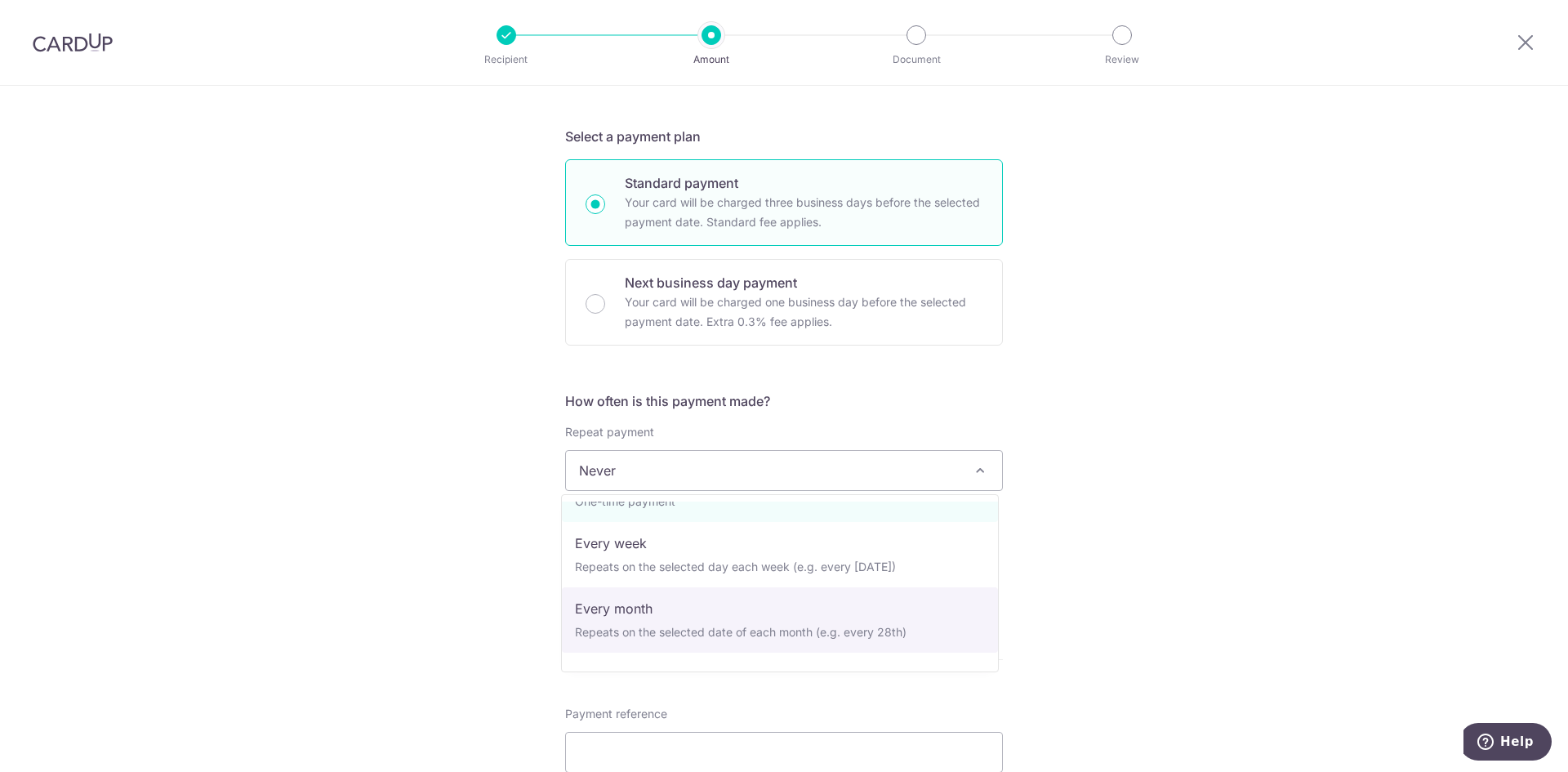
scroll to position [82, 0]
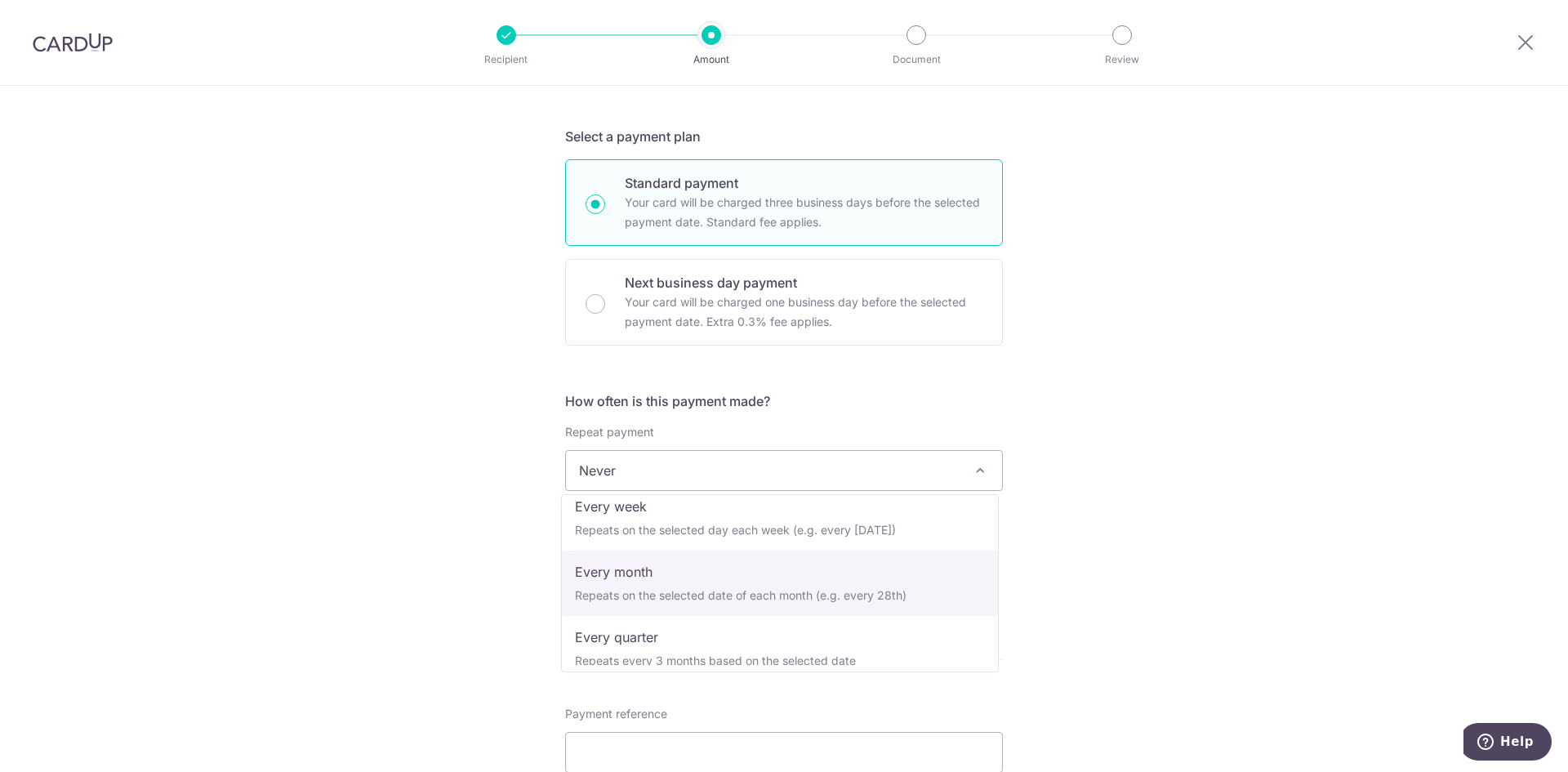
select select "3"
type input "[DATE]"
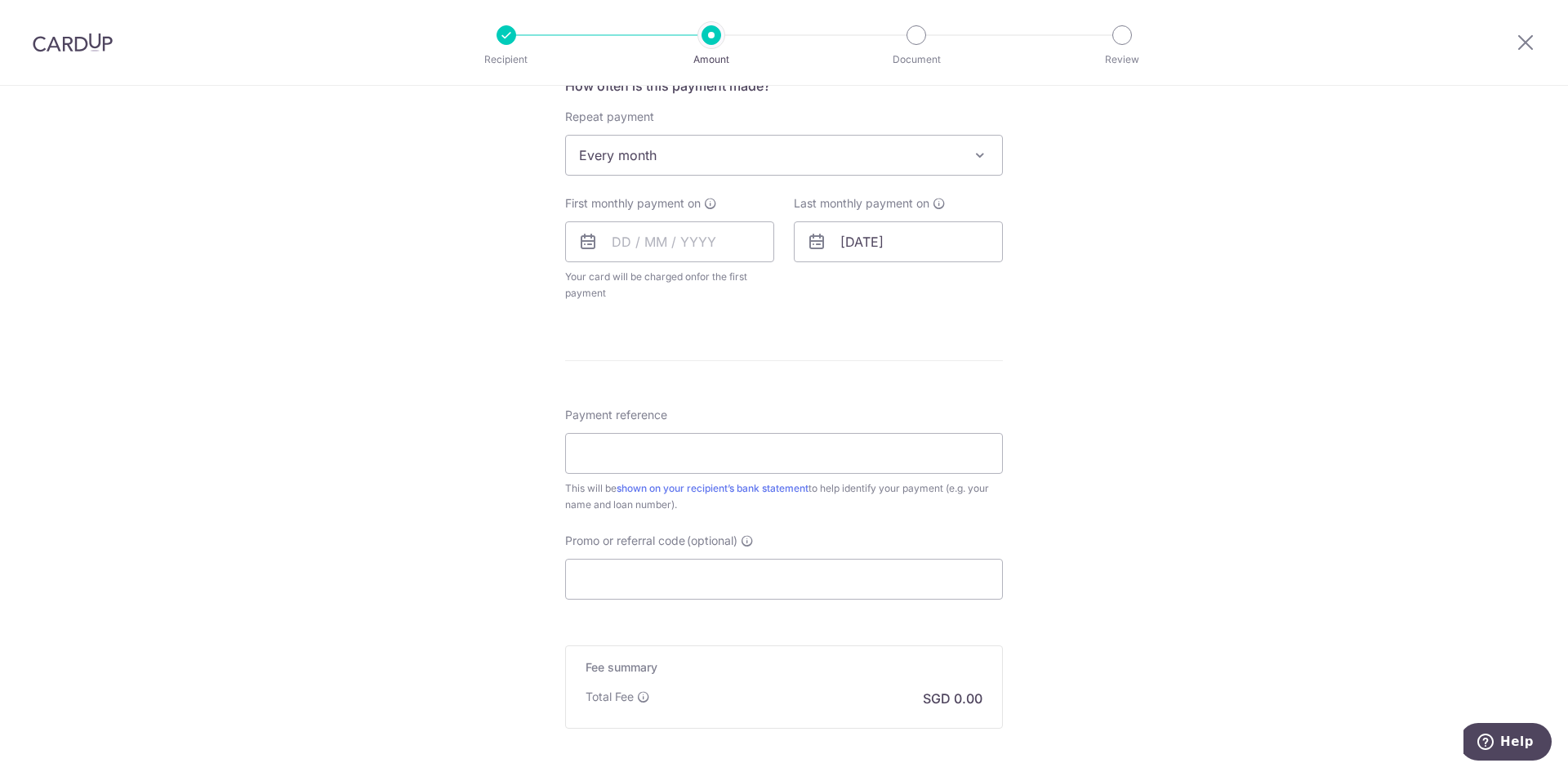
scroll to position [481, 0]
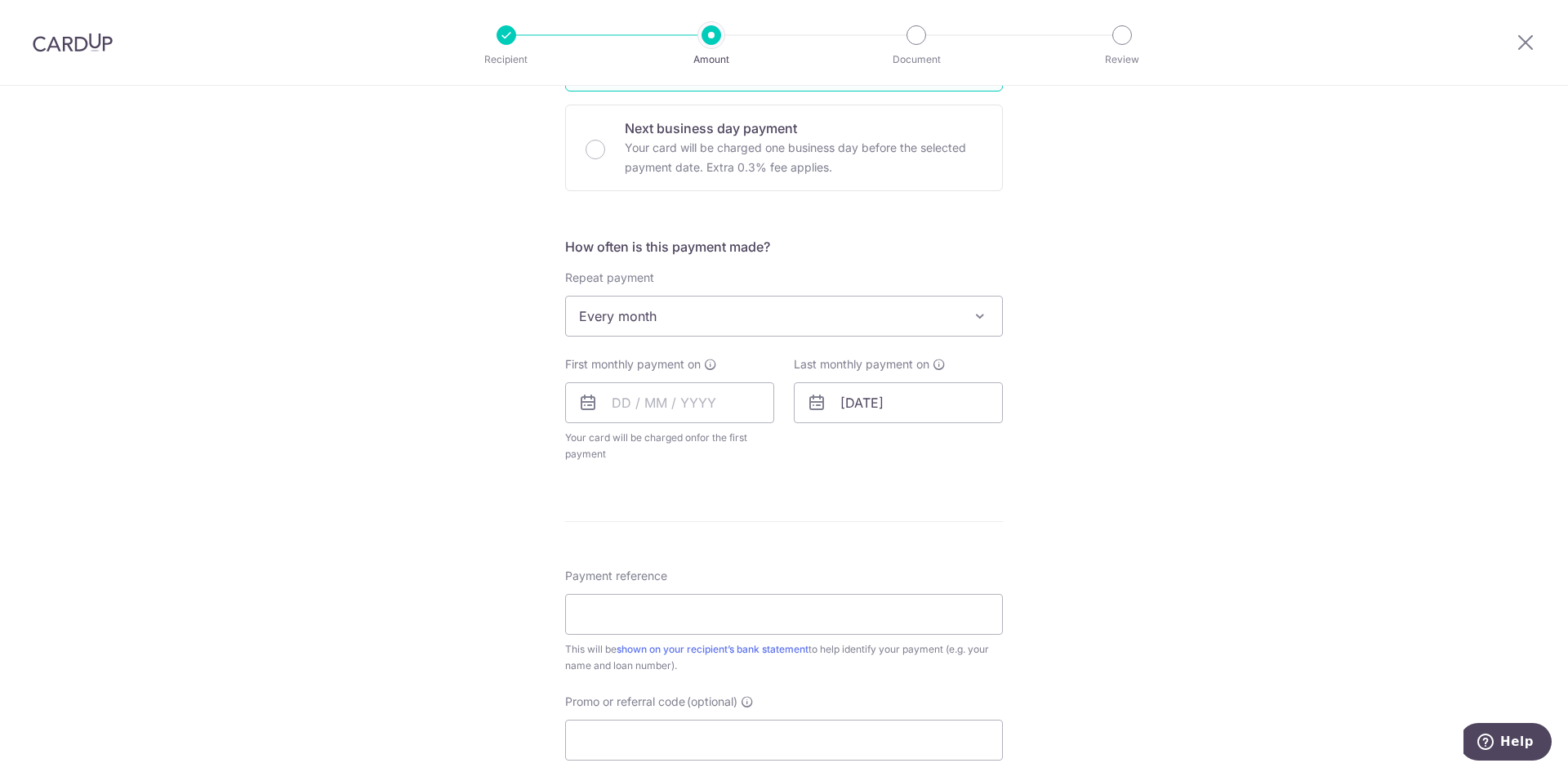
drag, startPoint x: 827, startPoint y: 613, endPoint x: 720, endPoint y: 760, distance: 181.8
drag, startPoint x: 720, startPoint y: 760, endPoint x: 705, endPoint y: 740, distance: 25.0
click at [705, 740] on input "Promo or referral code (optional)" at bounding box center [784, 739] width 438 height 41
paste input "REC185"
type input "REC185"
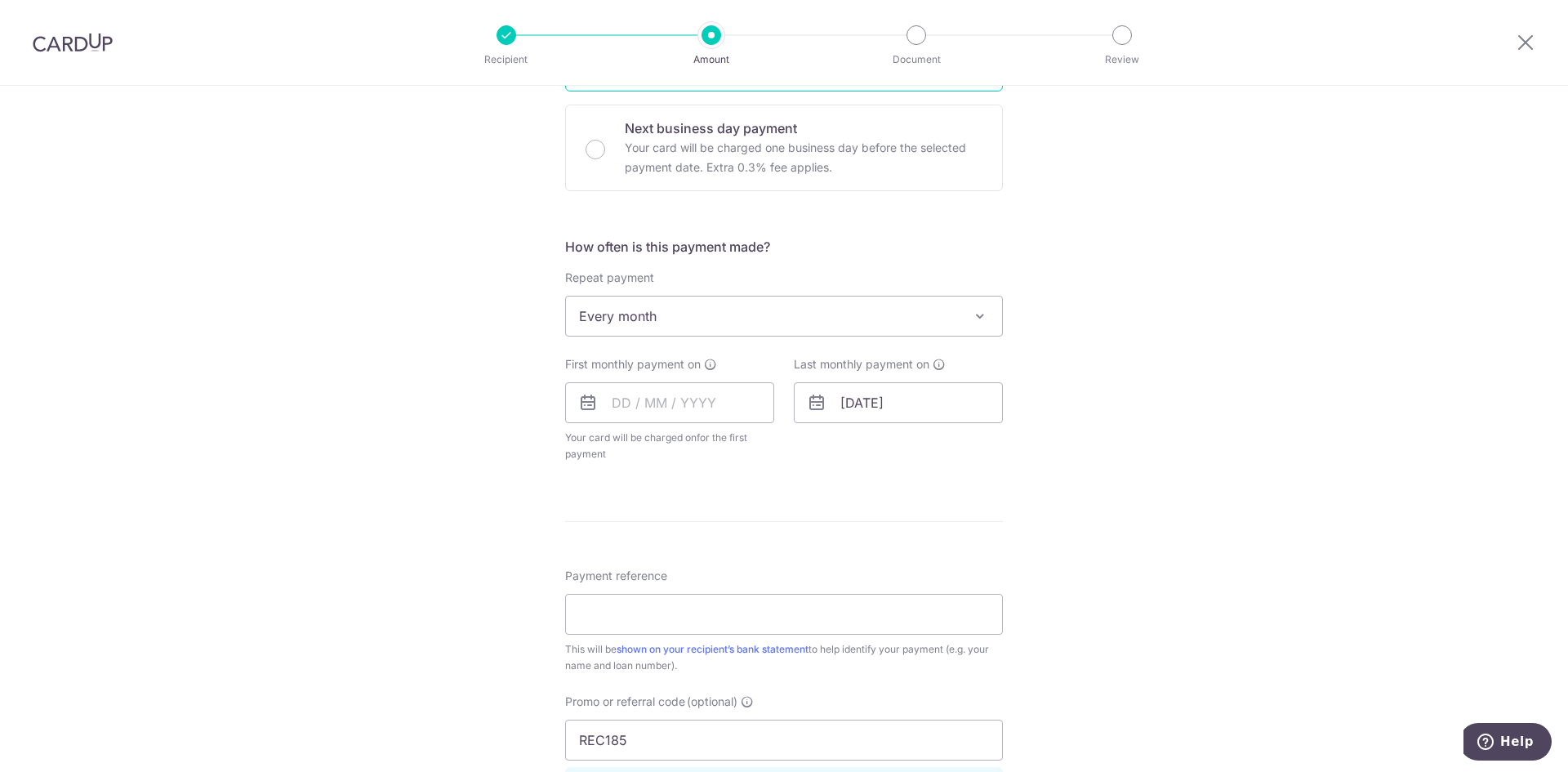
click at [1163, 556] on div "Tell us more about your payment Enter payment amount SGD Select Card Select opt…" at bounding box center [784, 388] width 1568 height 1566
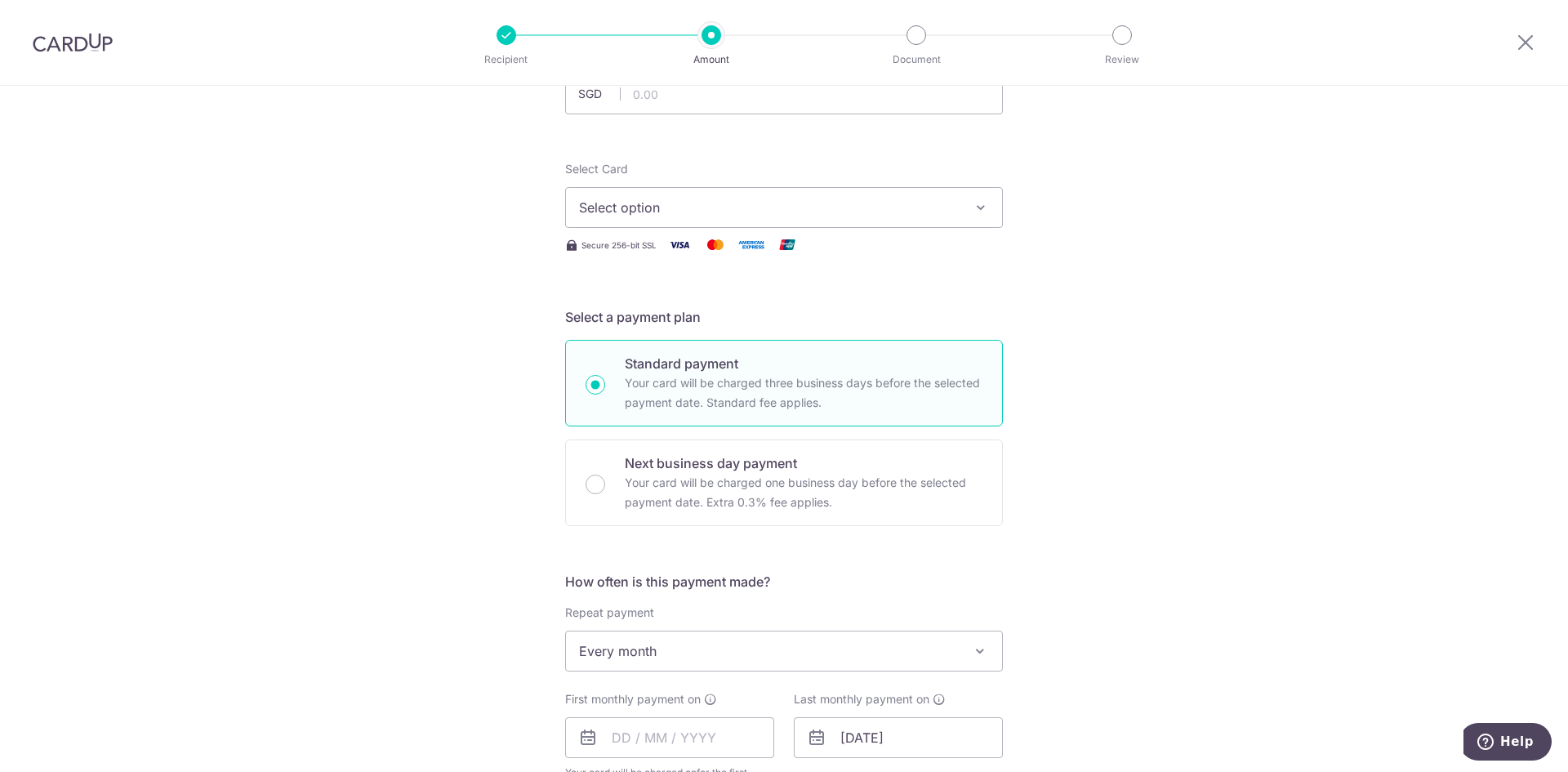
scroll to position [0, 0]
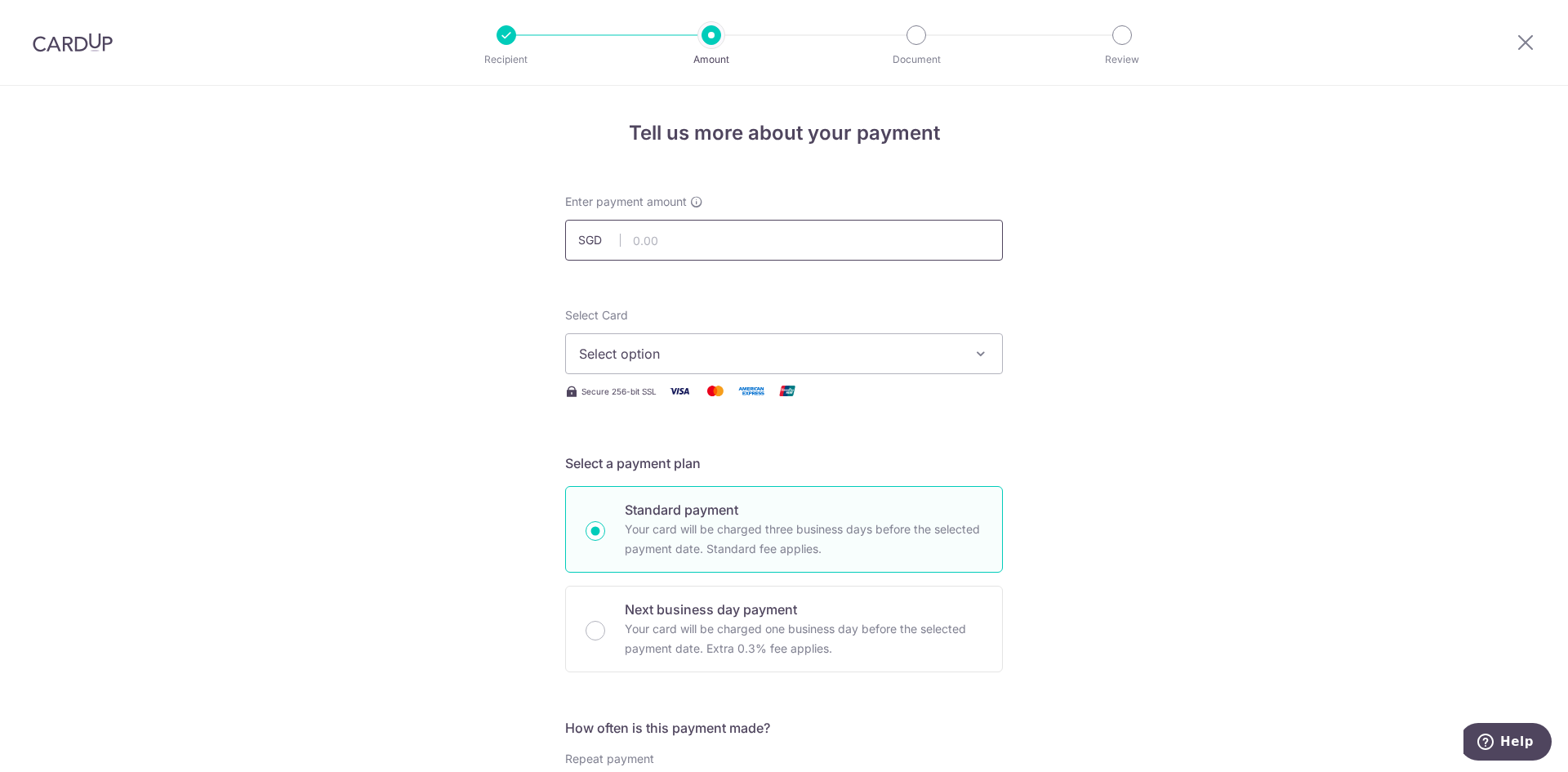
click at [715, 251] on input "text" at bounding box center [784, 239] width 438 height 41
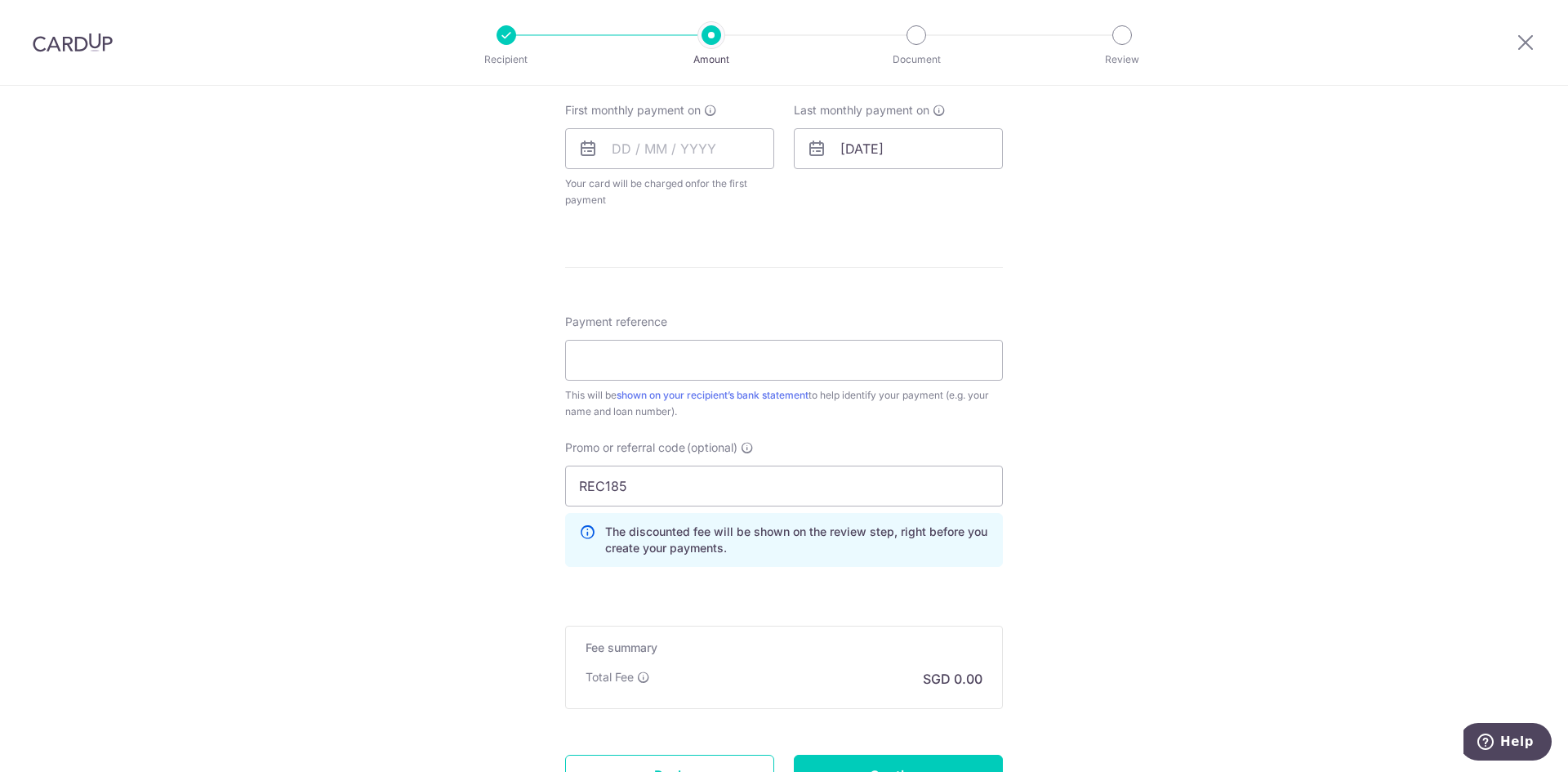
scroll to position [881, 0]
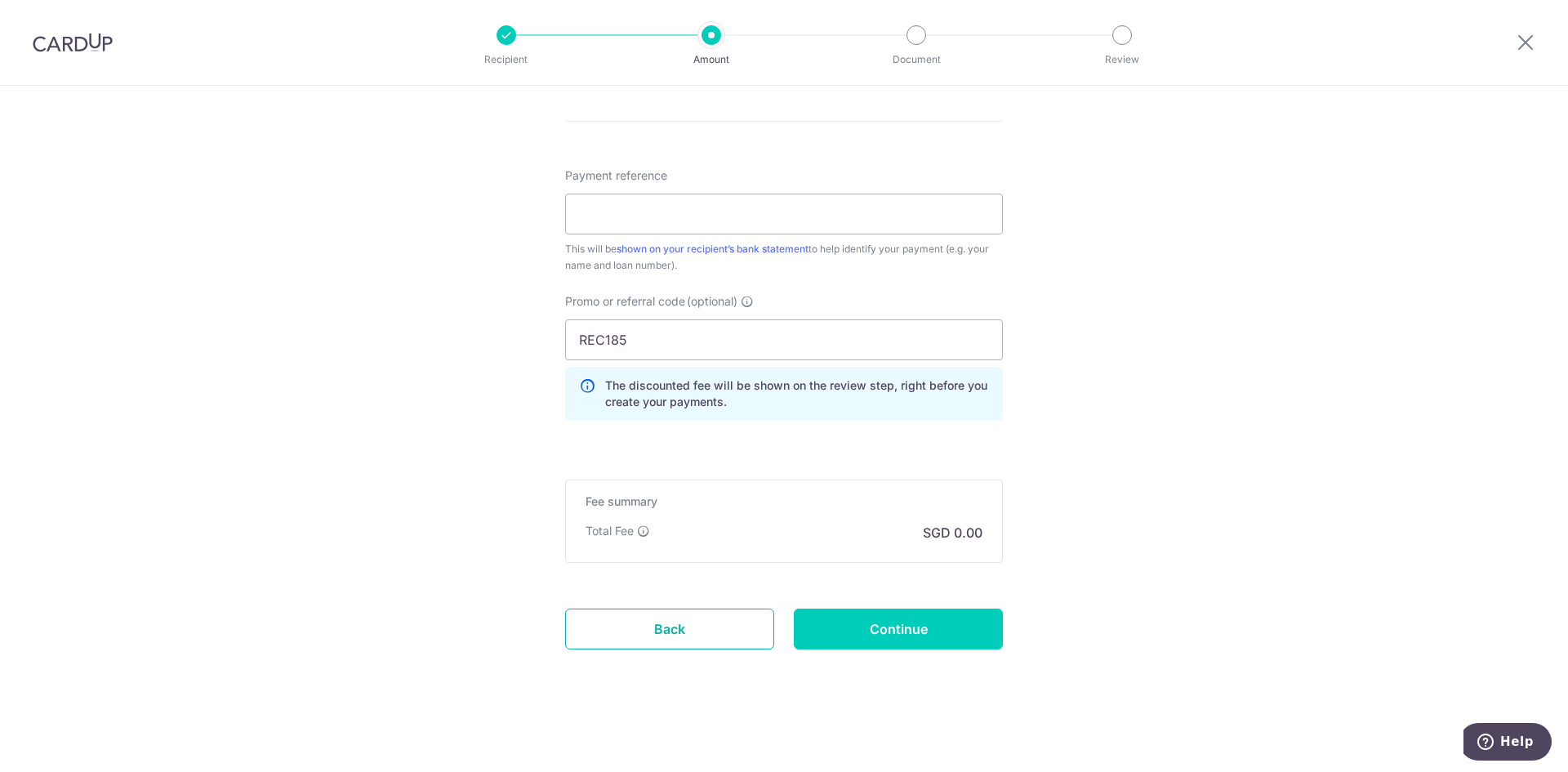
drag, startPoint x: 676, startPoint y: 611, endPoint x: 855, endPoint y: 91, distance: 549.9
click at [676, 611] on link "Back" at bounding box center [670, 628] width 209 height 41
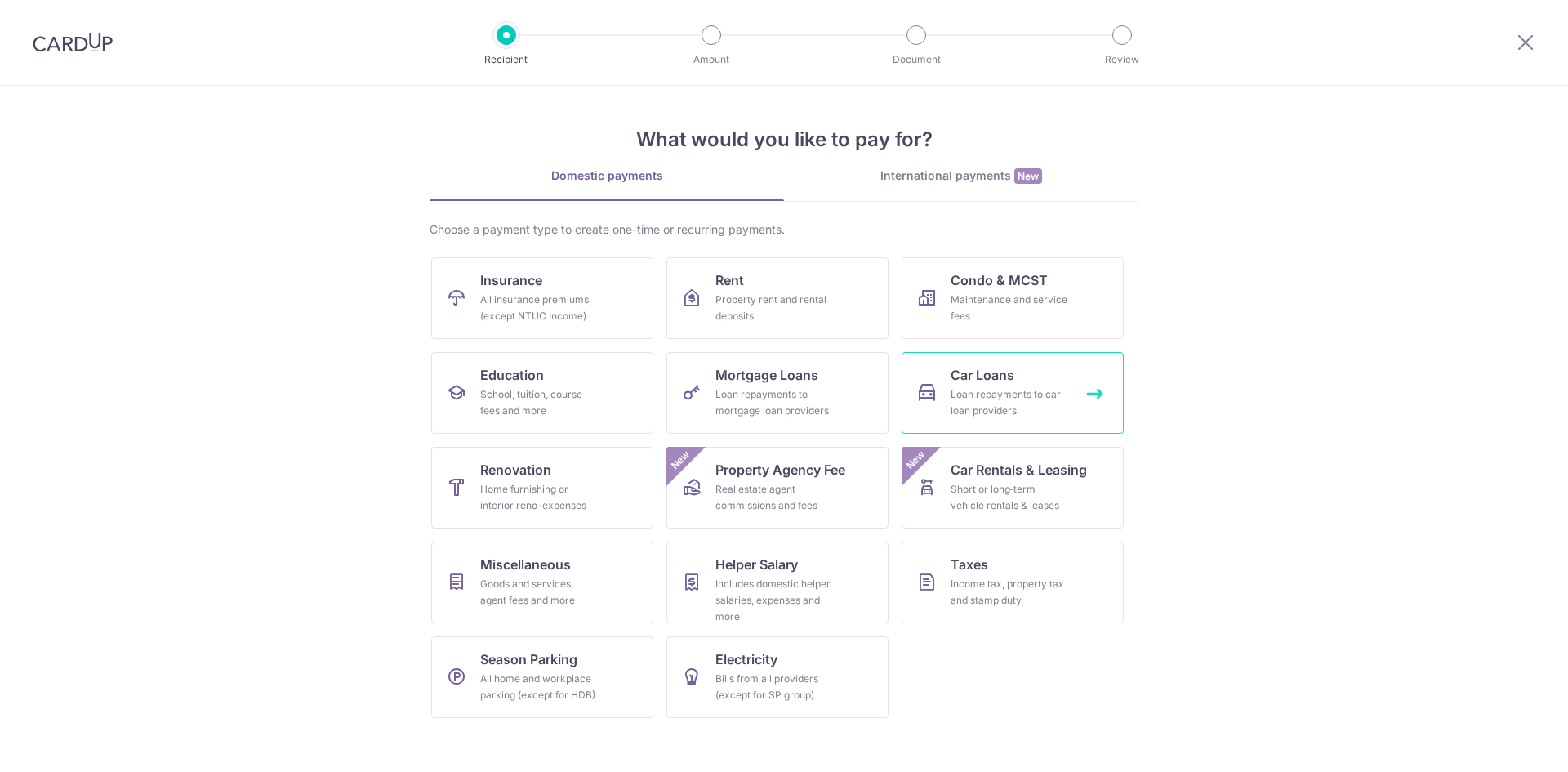
click at [964, 392] on div "Loan repayments to car loan providers" at bounding box center [1010, 402] width 117 height 33
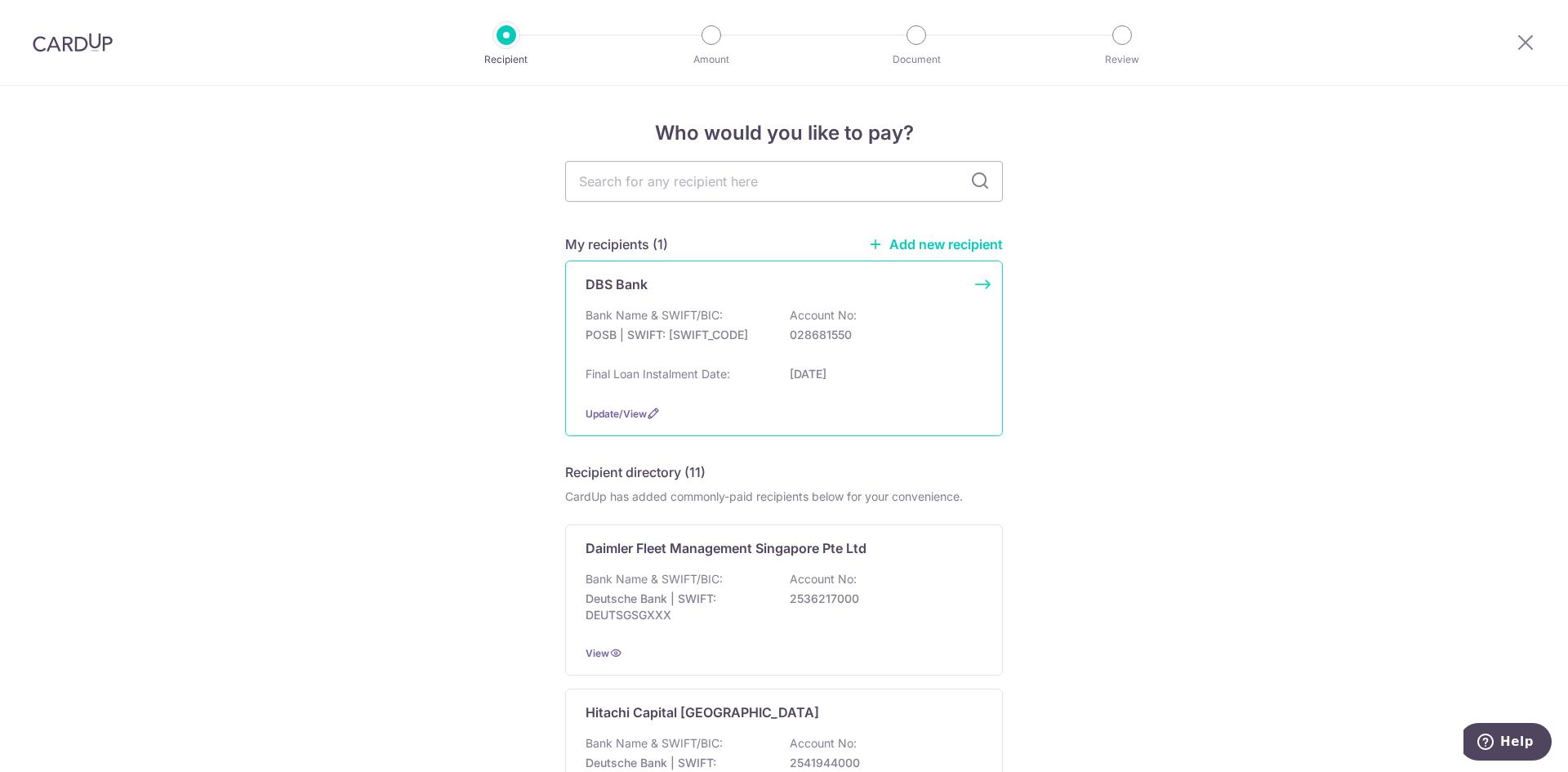
click at [859, 311] on div "Bank Name & SWIFT/BIC: POSB | SWIFT: DBSSSGSGXXX Account No: 028681550" at bounding box center [784, 333] width 397 height 53
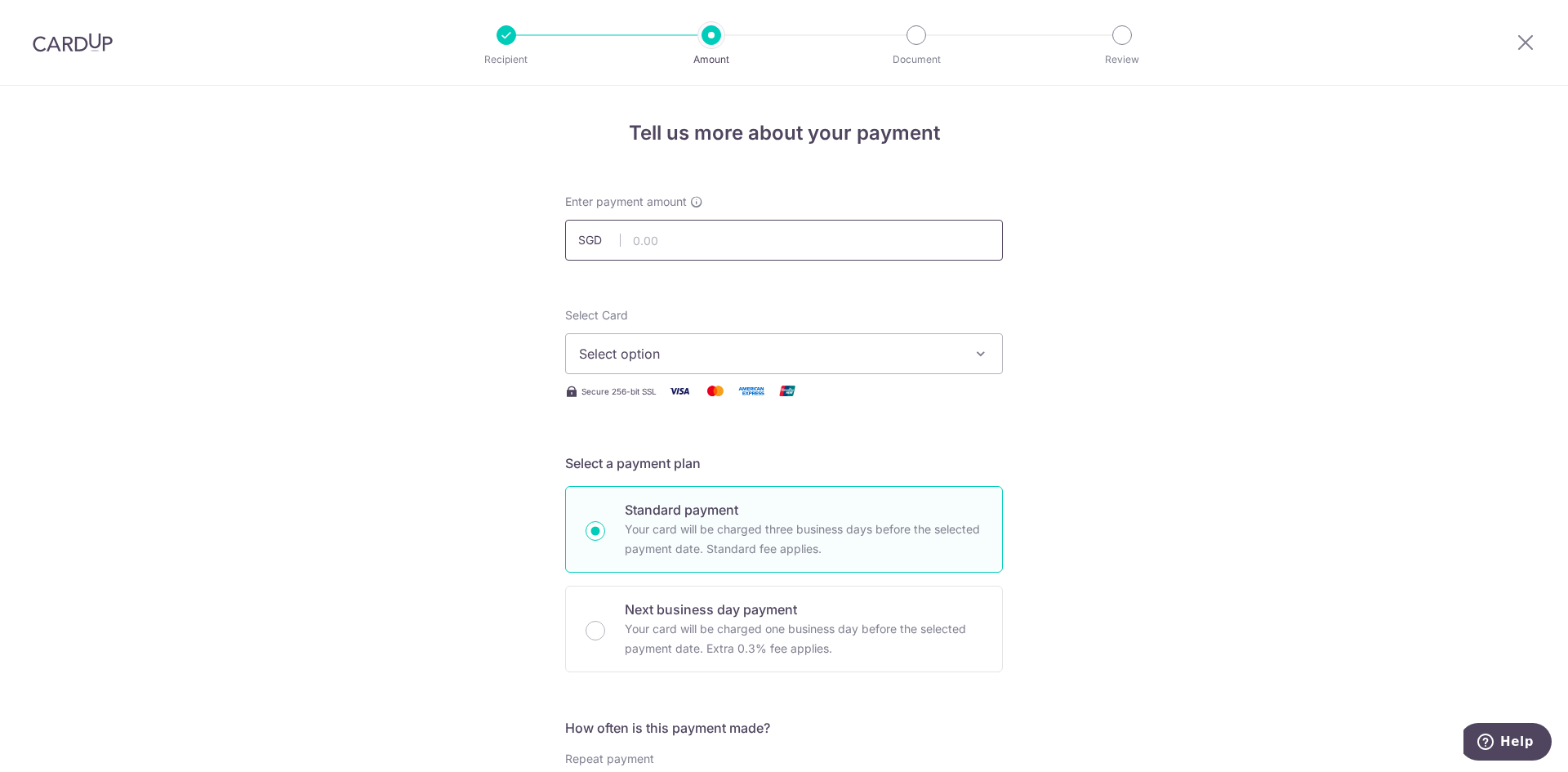
click at [666, 237] on input "text" at bounding box center [784, 239] width 438 height 41
type input "4"
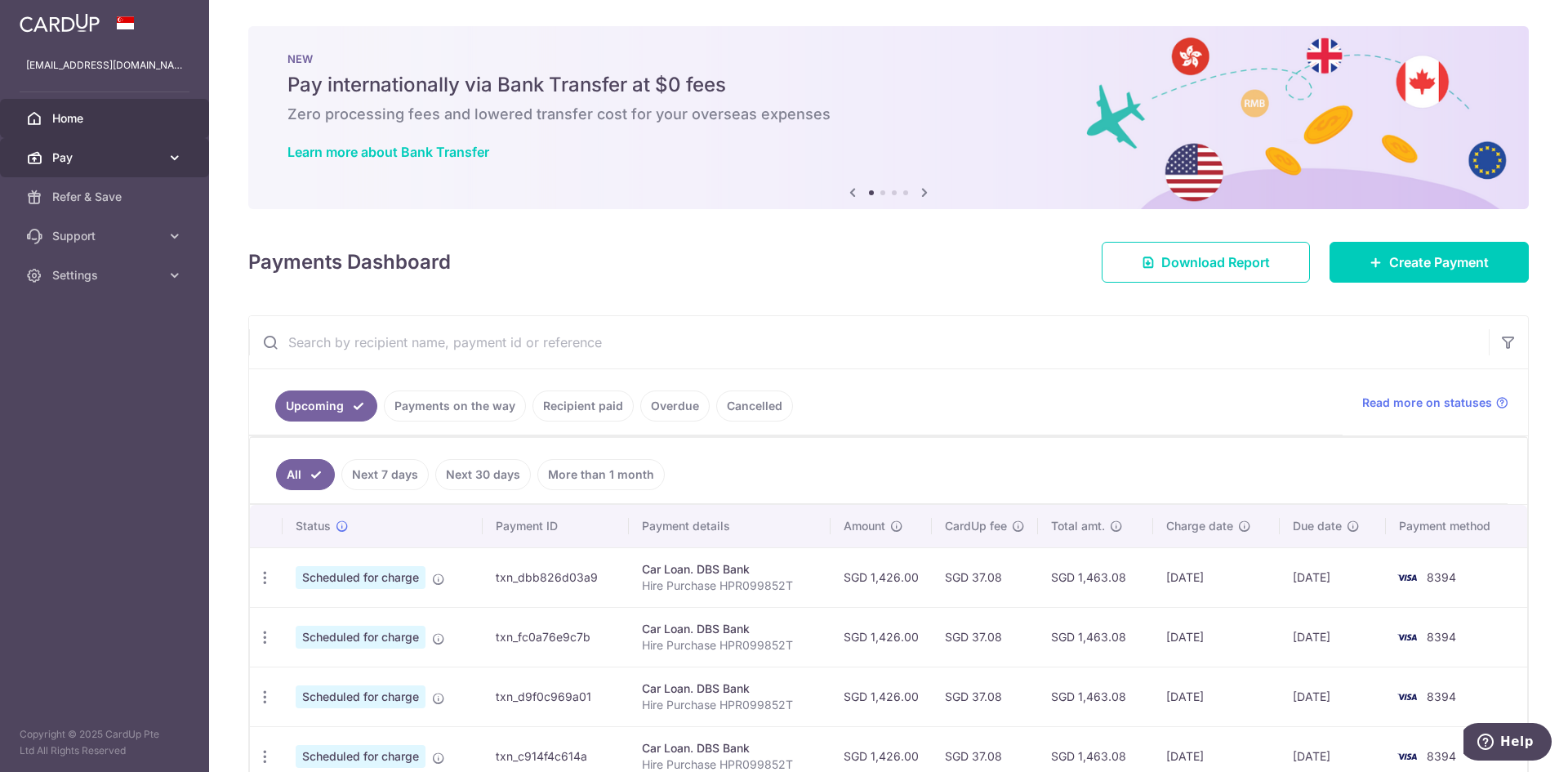
click at [106, 143] on link "Pay" at bounding box center [105, 157] width 209 height 39
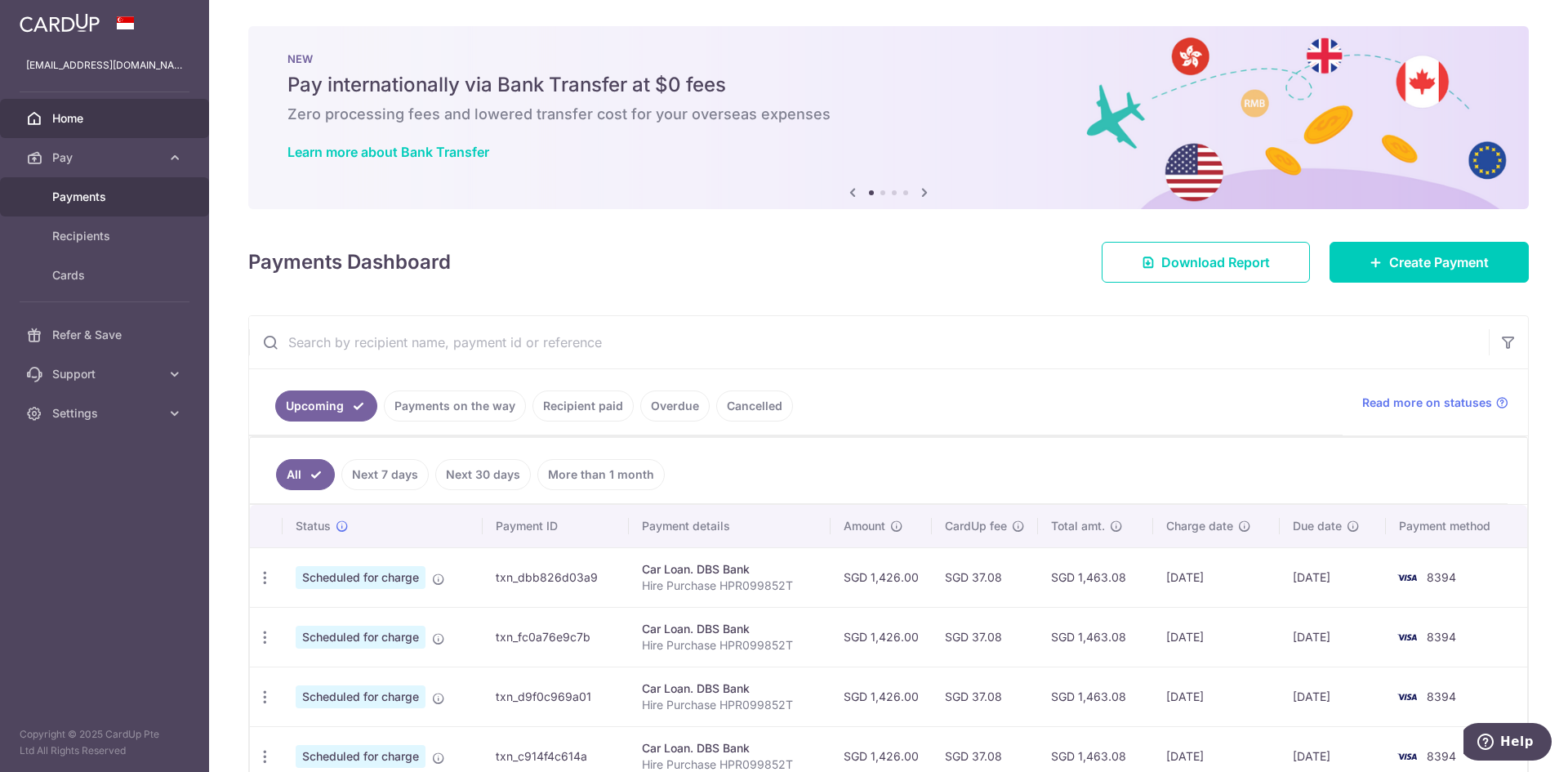
click at [92, 206] on link "Payments" at bounding box center [105, 196] width 209 height 39
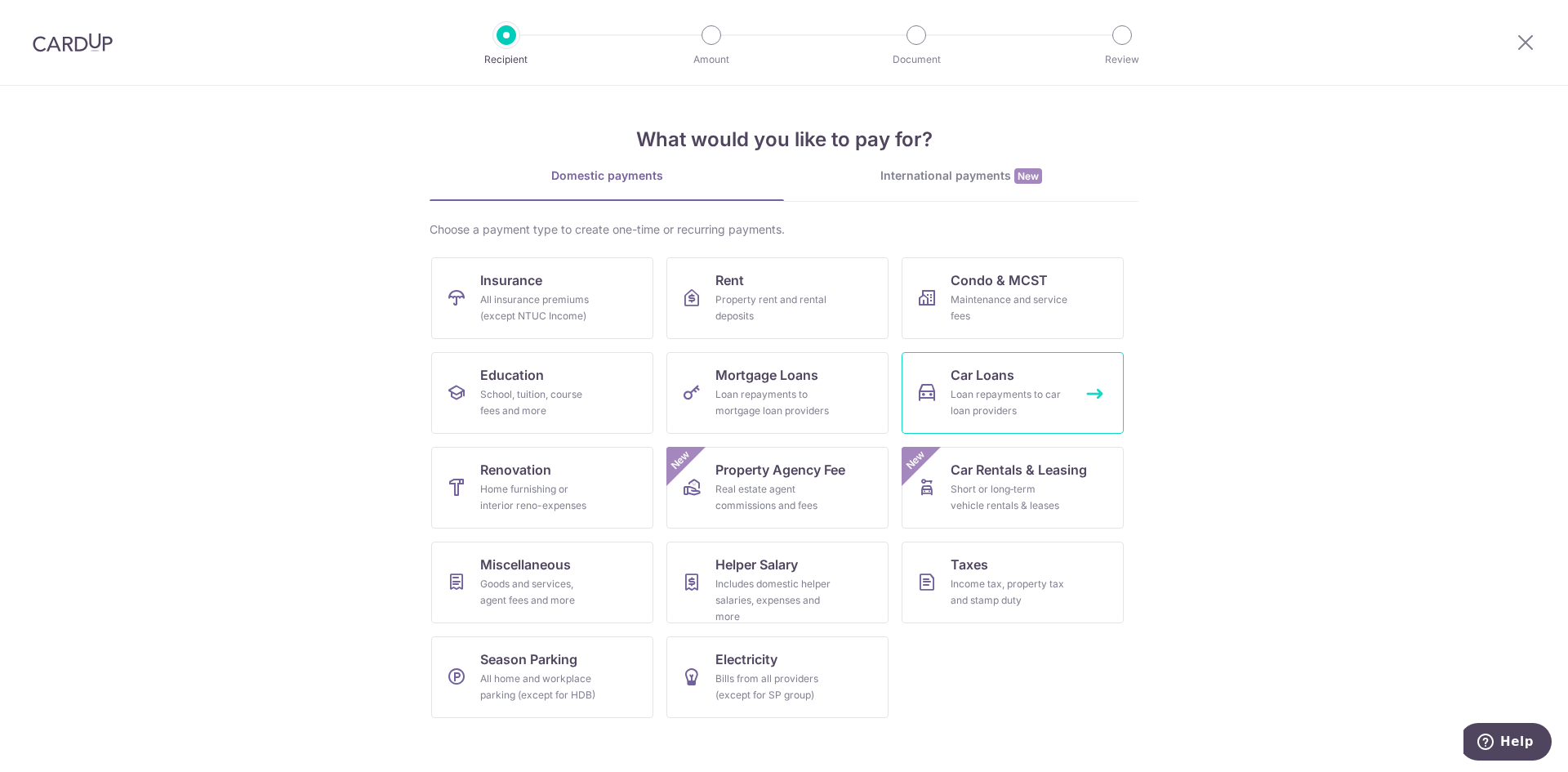
click at [960, 396] on div "Loan repayments to car loan providers" at bounding box center [1010, 402] width 117 height 33
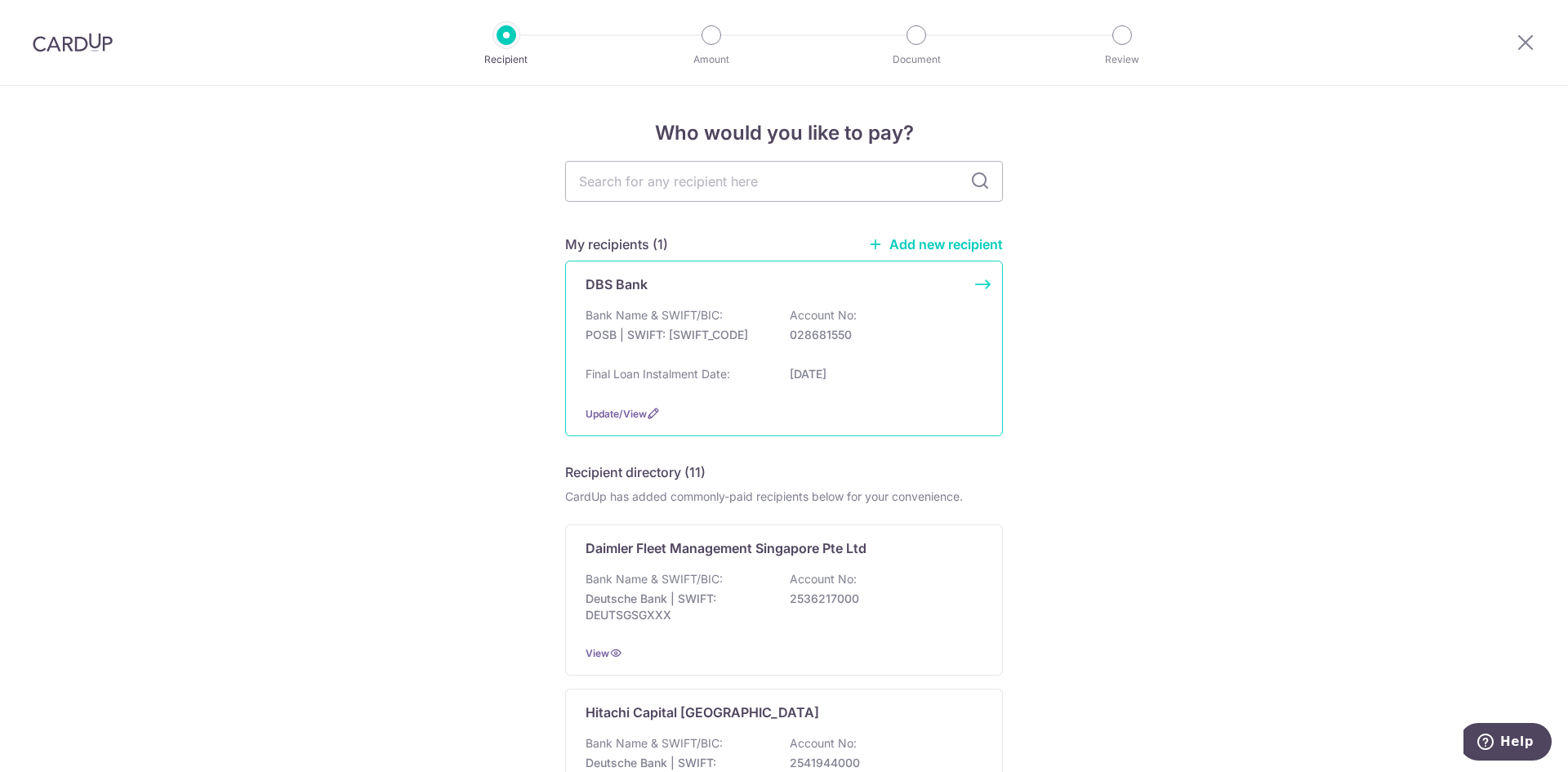
click at [751, 338] on p "POSB | SWIFT: [SWIFT_CODE]" at bounding box center [677, 334] width 183 height 16
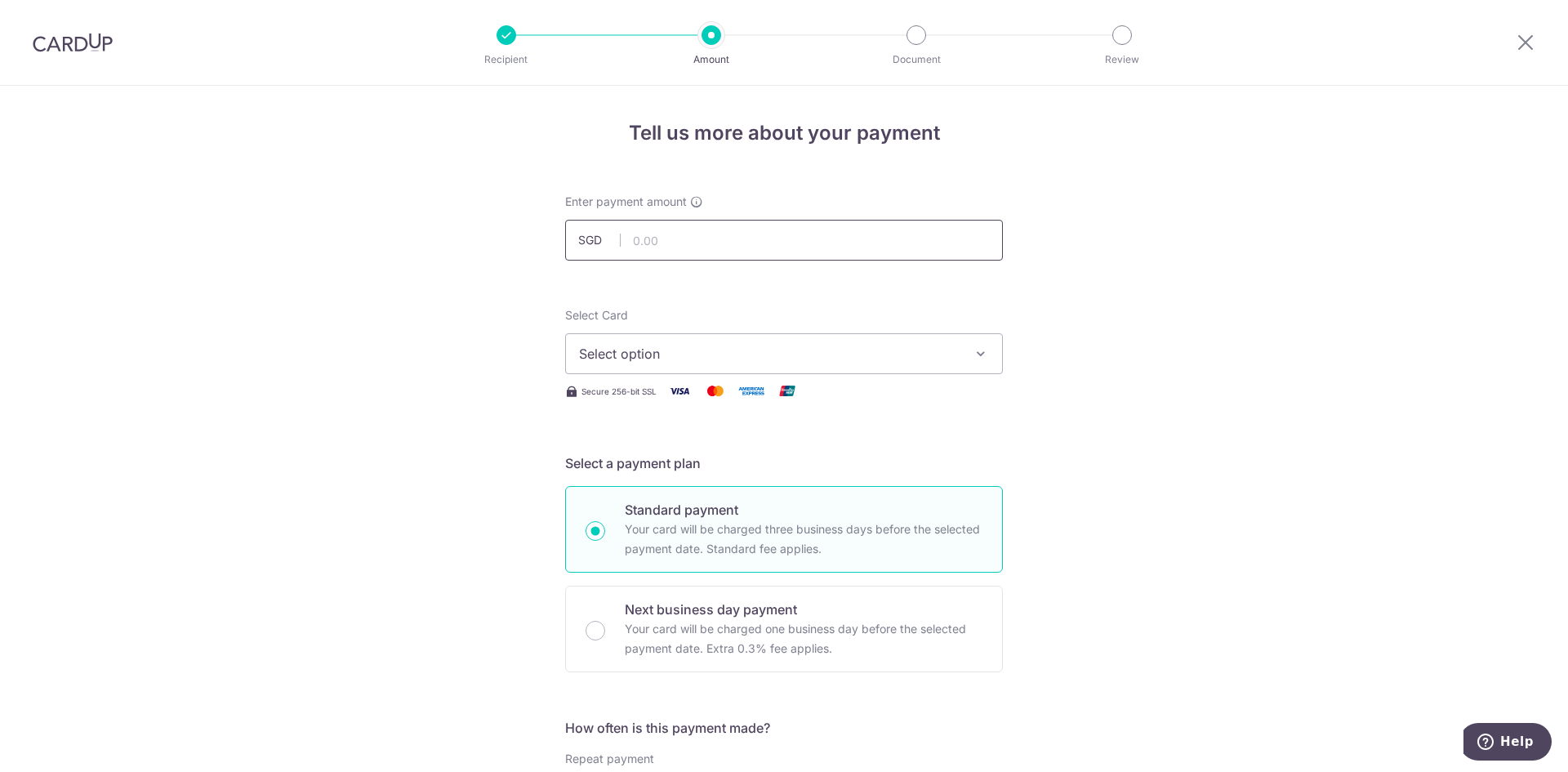
click at [701, 245] on input "text" at bounding box center [784, 239] width 438 height 41
type input "4"
type input "1,426.00"
click at [758, 356] on span "Select option" at bounding box center [769, 353] width 381 height 20
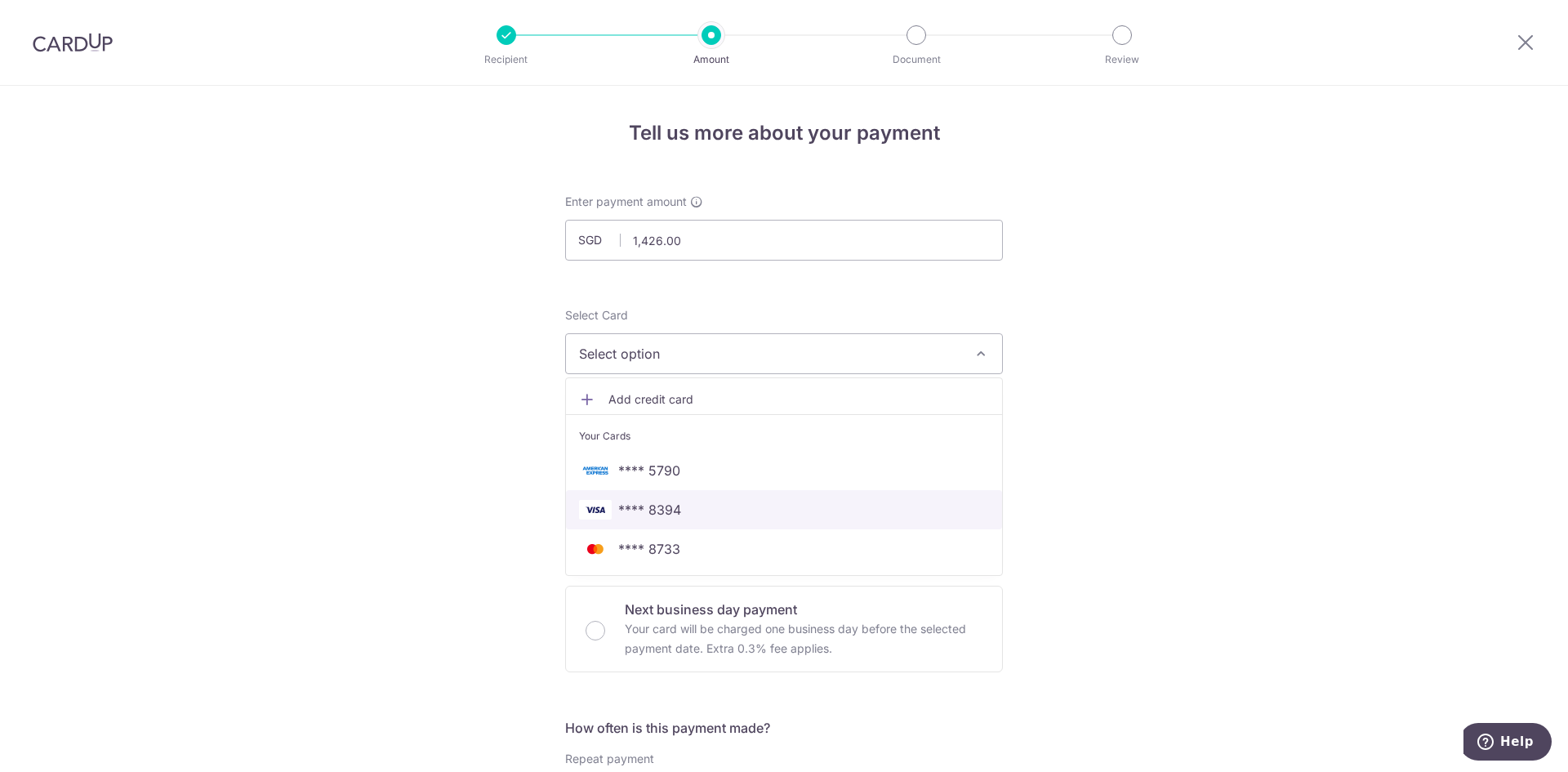
click at [692, 507] on span "**** 8394" at bounding box center [784, 509] width 410 height 20
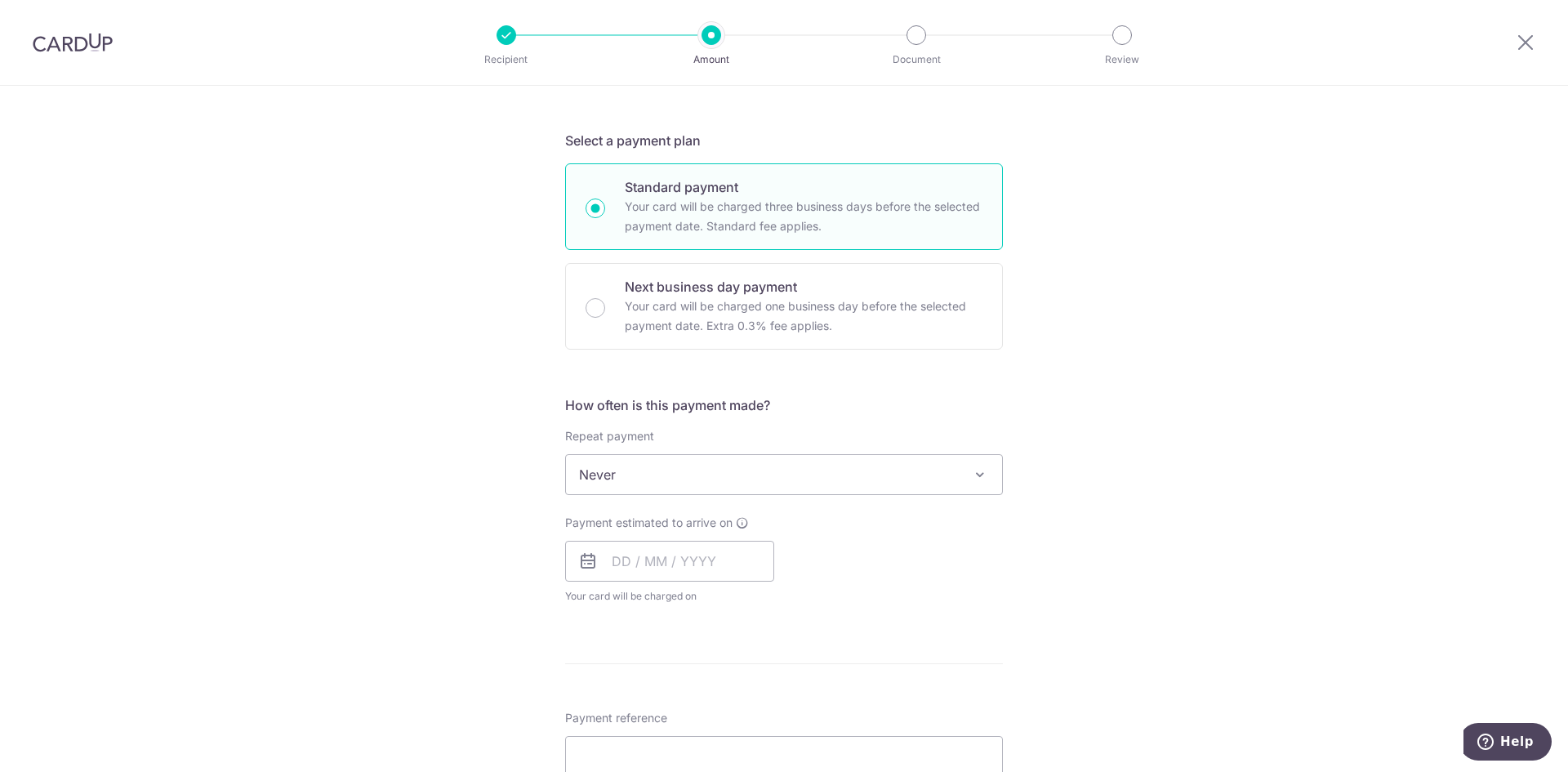
scroll to position [326, 0]
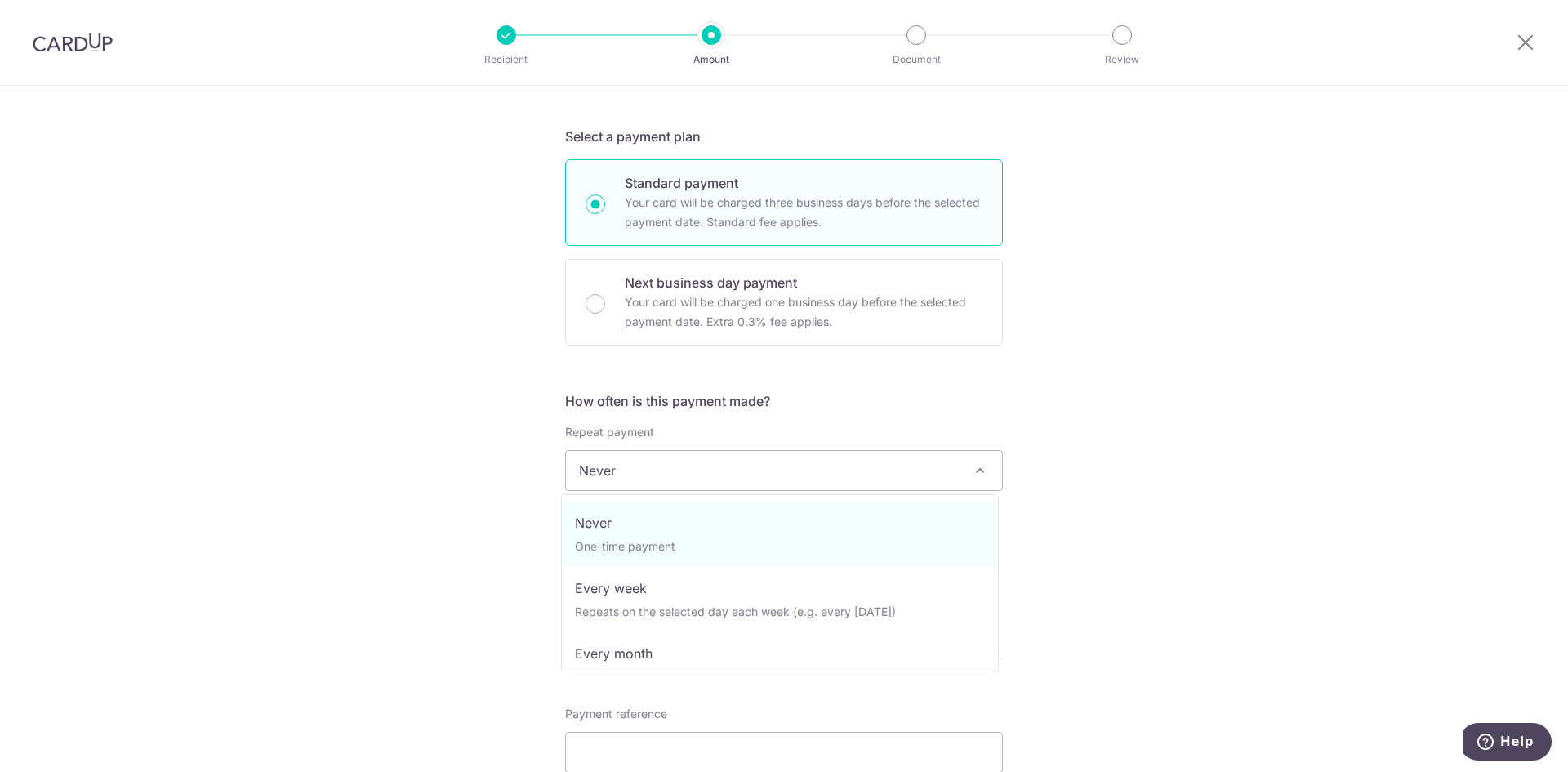
click at [697, 474] on span "Never" at bounding box center [784, 470] width 436 height 39
click at [443, 520] on div "Tell us more about your payment Enter payment amount SGD 1,426.00 1426.00 Selec…" at bounding box center [784, 497] width 1568 height 1477
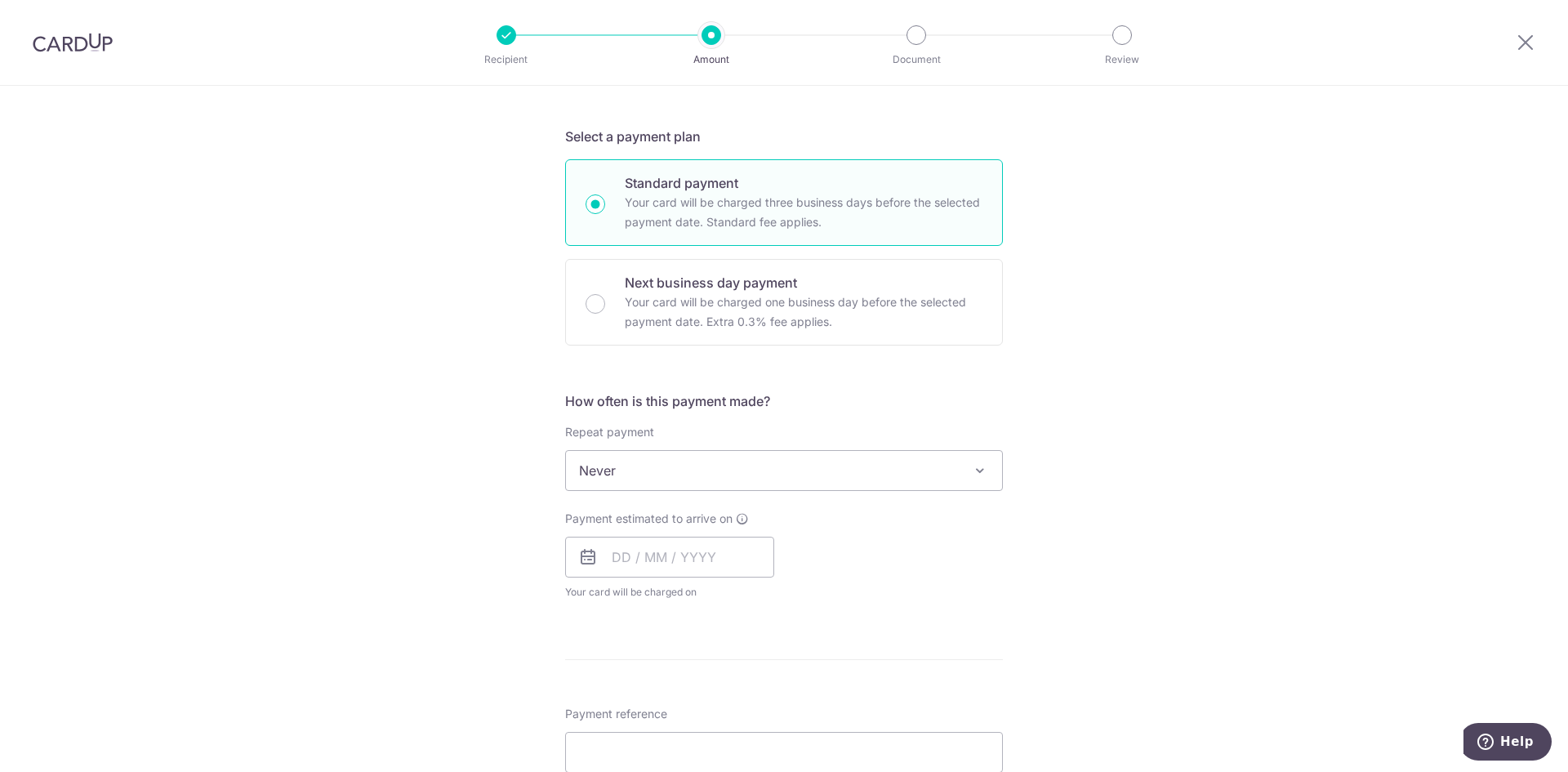
click at [685, 487] on span "Never" at bounding box center [784, 470] width 436 height 39
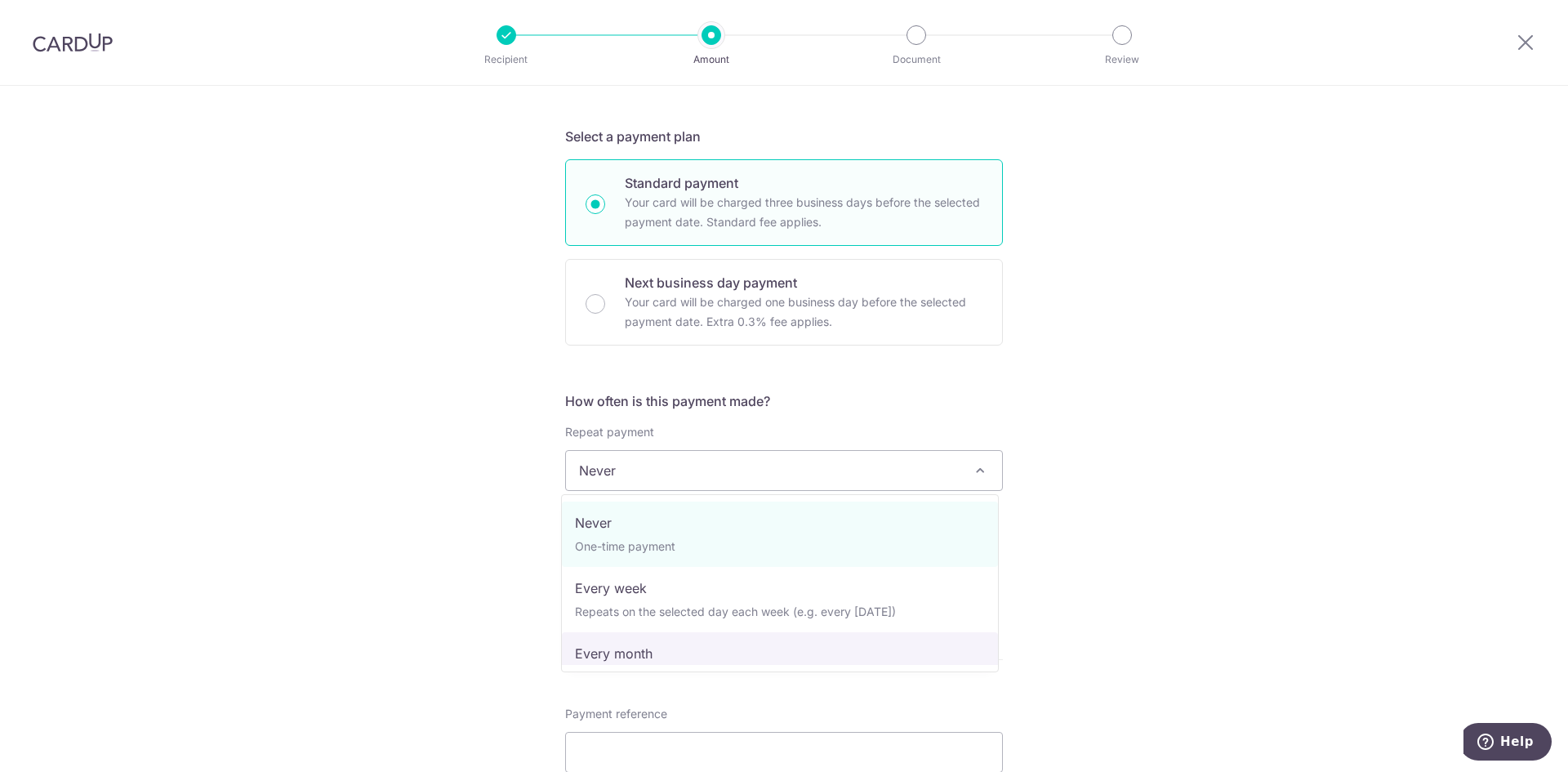
select select "3"
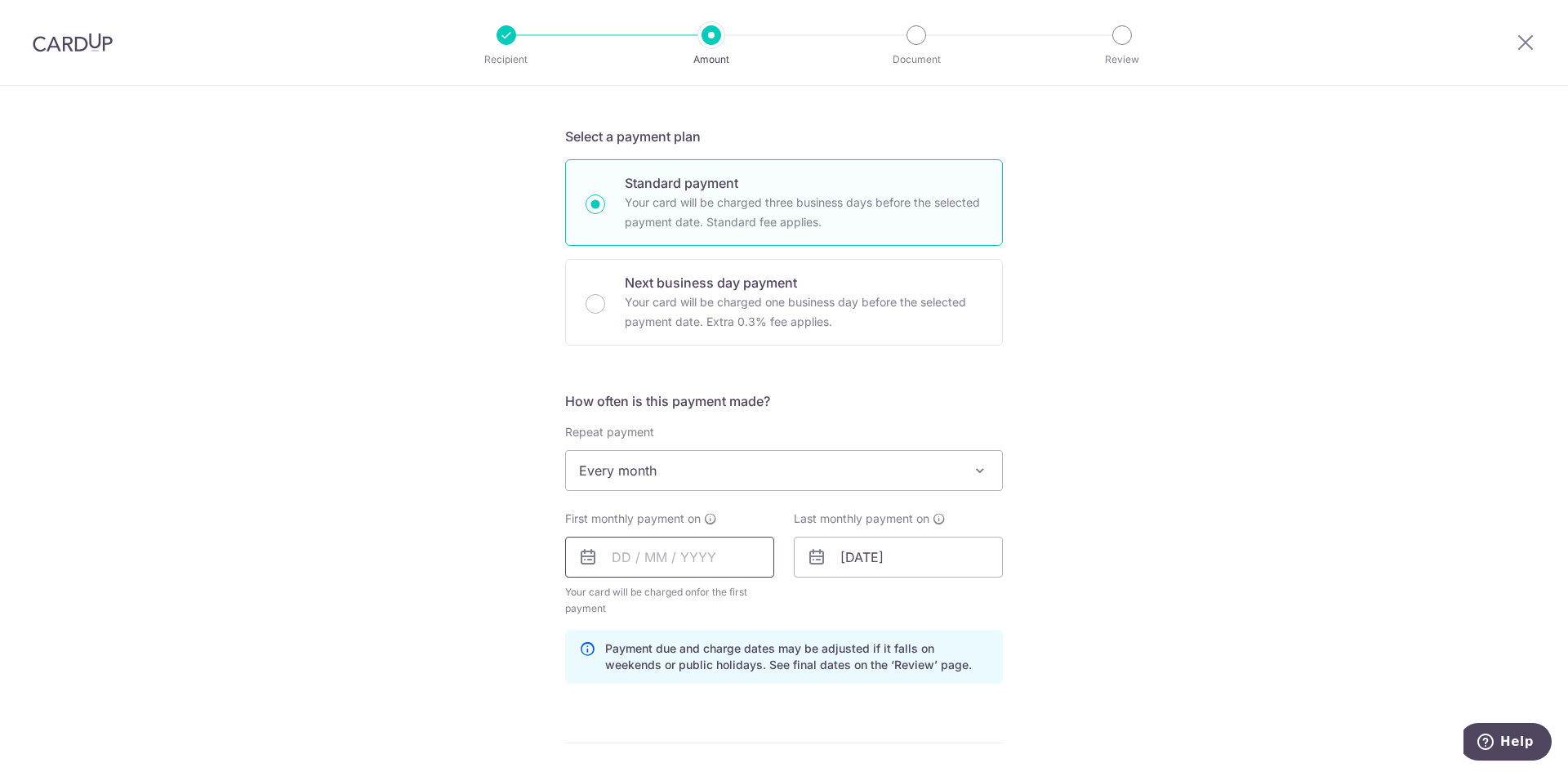
click at [647, 562] on input "text" at bounding box center [670, 556] width 209 height 41
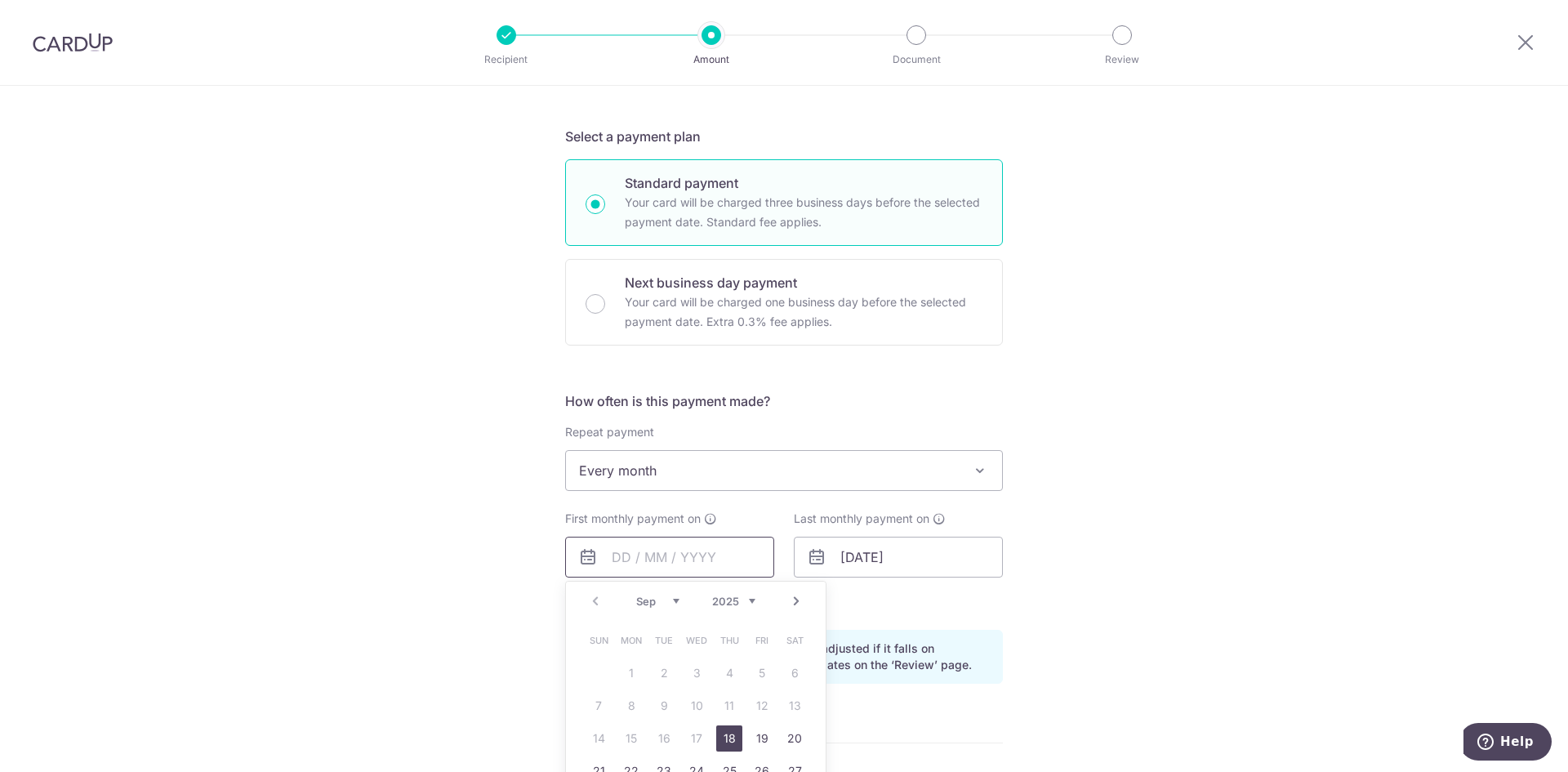
scroll to position [408, 0]
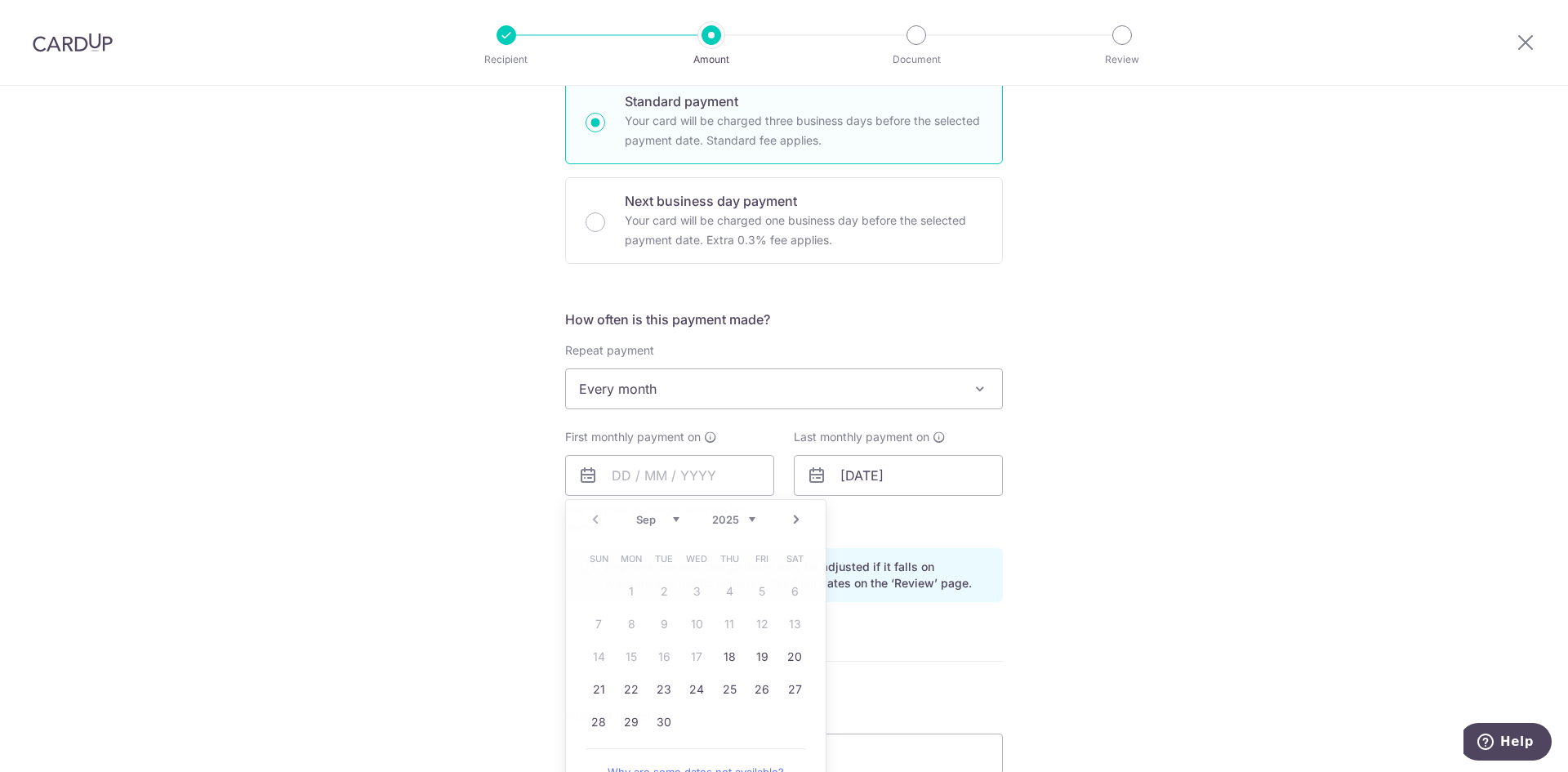
drag, startPoint x: 1081, startPoint y: 558, endPoint x: 889, endPoint y: 543, distance: 192.6
click at [1081, 558] on div "Tell us more about your payment Enter payment amount SGD 1,426.00 1426.00 Selec…" at bounding box center [784, 458] width 1568 height 1560
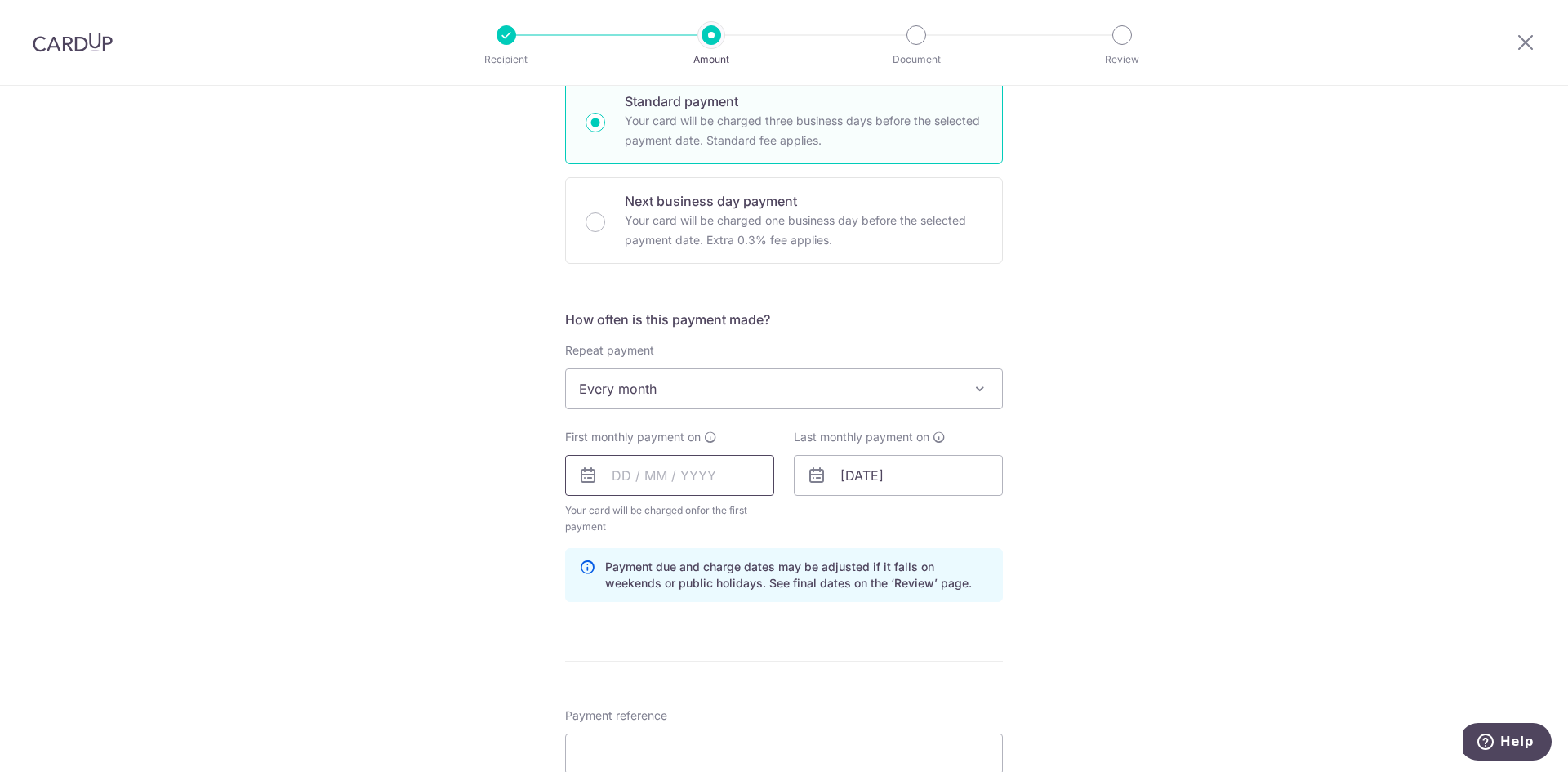
click at [731, 472] on input "text" at bounding box center [670, 475] width 209 height 41
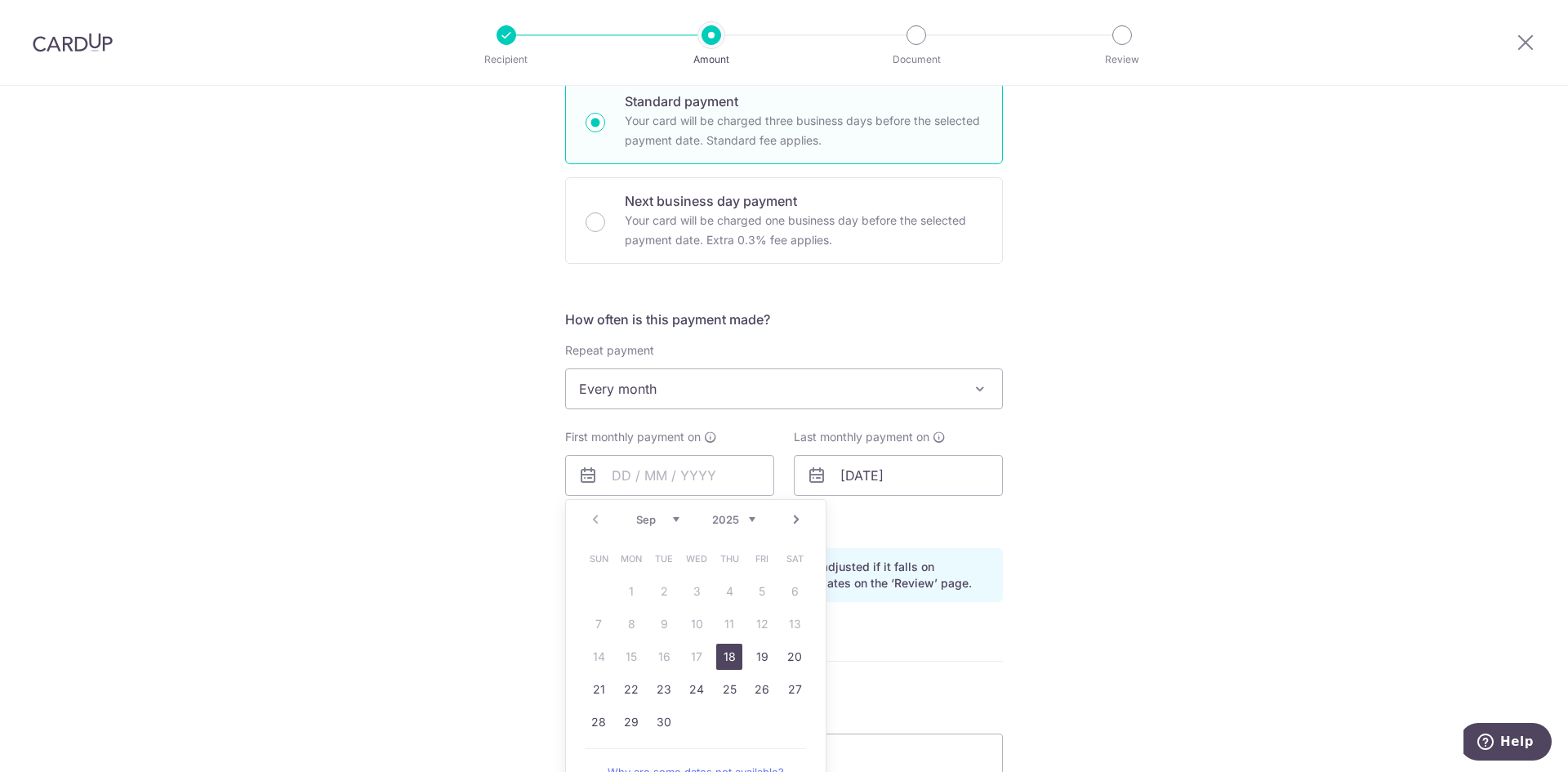
click at [788, 517] on link "Next" at bounding box center [797, 519] width 20 height 20
click at [698, 595] on link "1" at bounding box center [696, 591] width 26 height 26
type input "[DATE]"
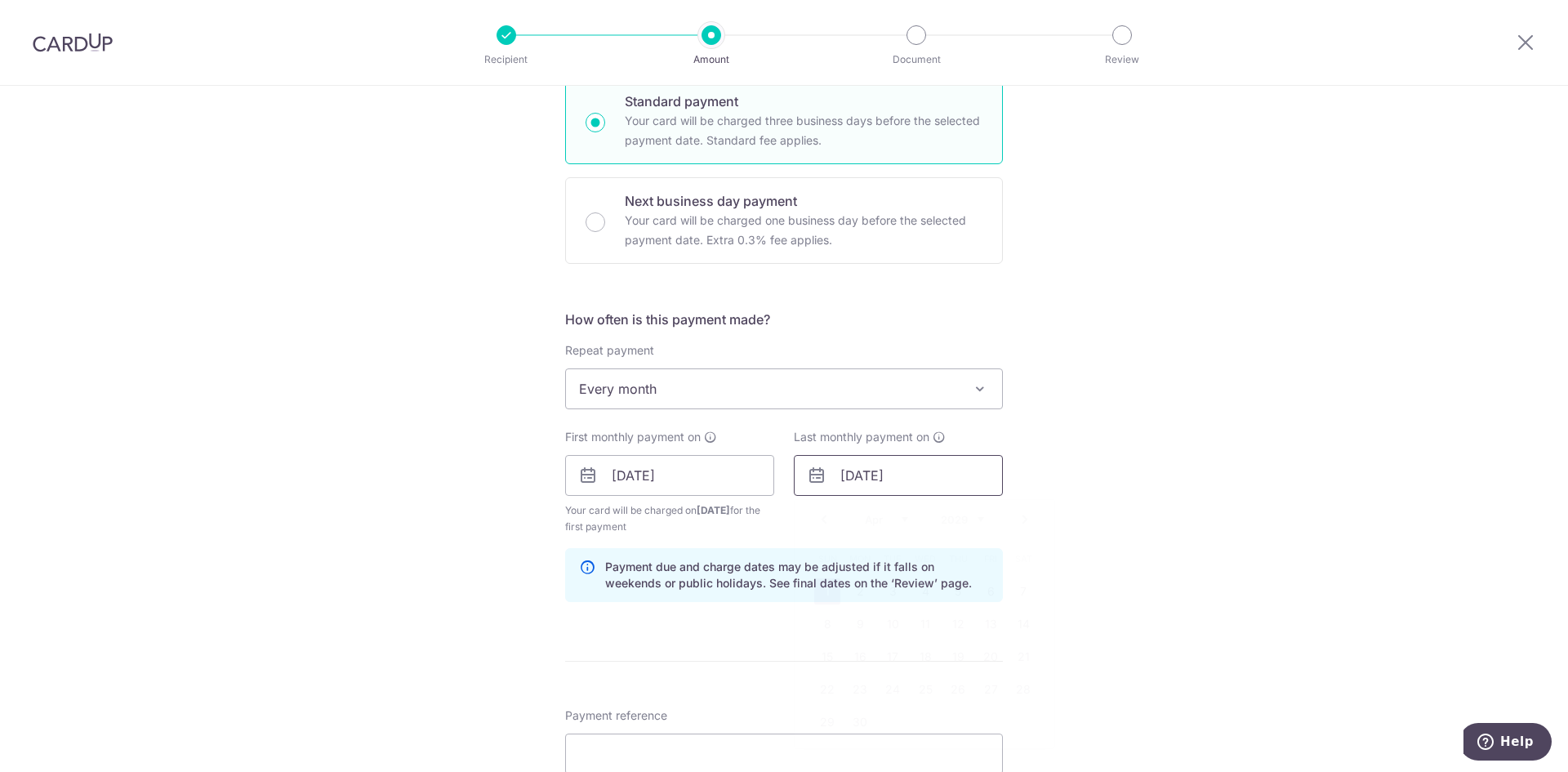
click at [869, 478] on input "[DATE]" at bounding box center [898, 475] width 209 height 41
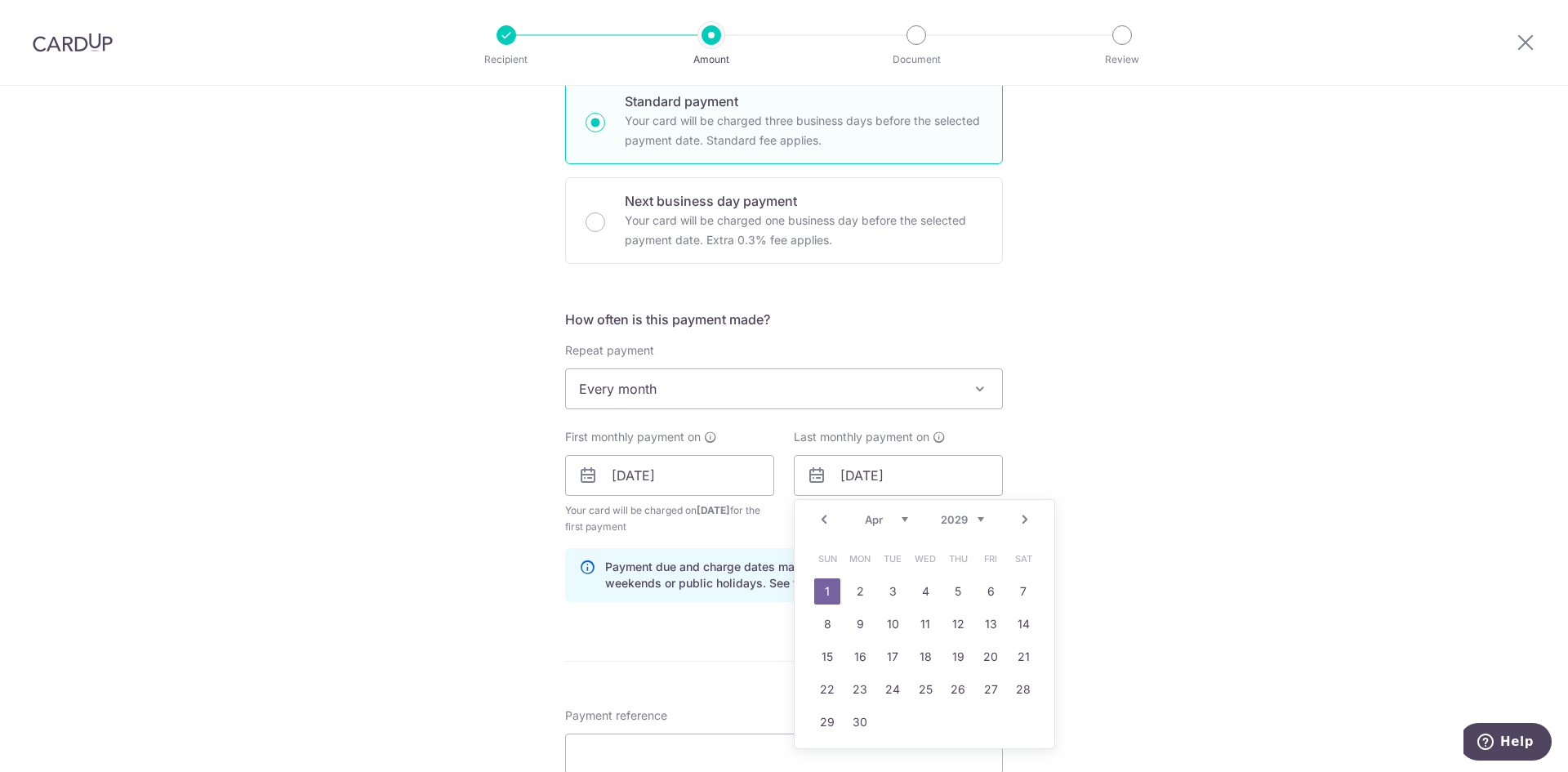
click at [815, 585] on link "1" at bounding box center [828, 591] width 26 height 26
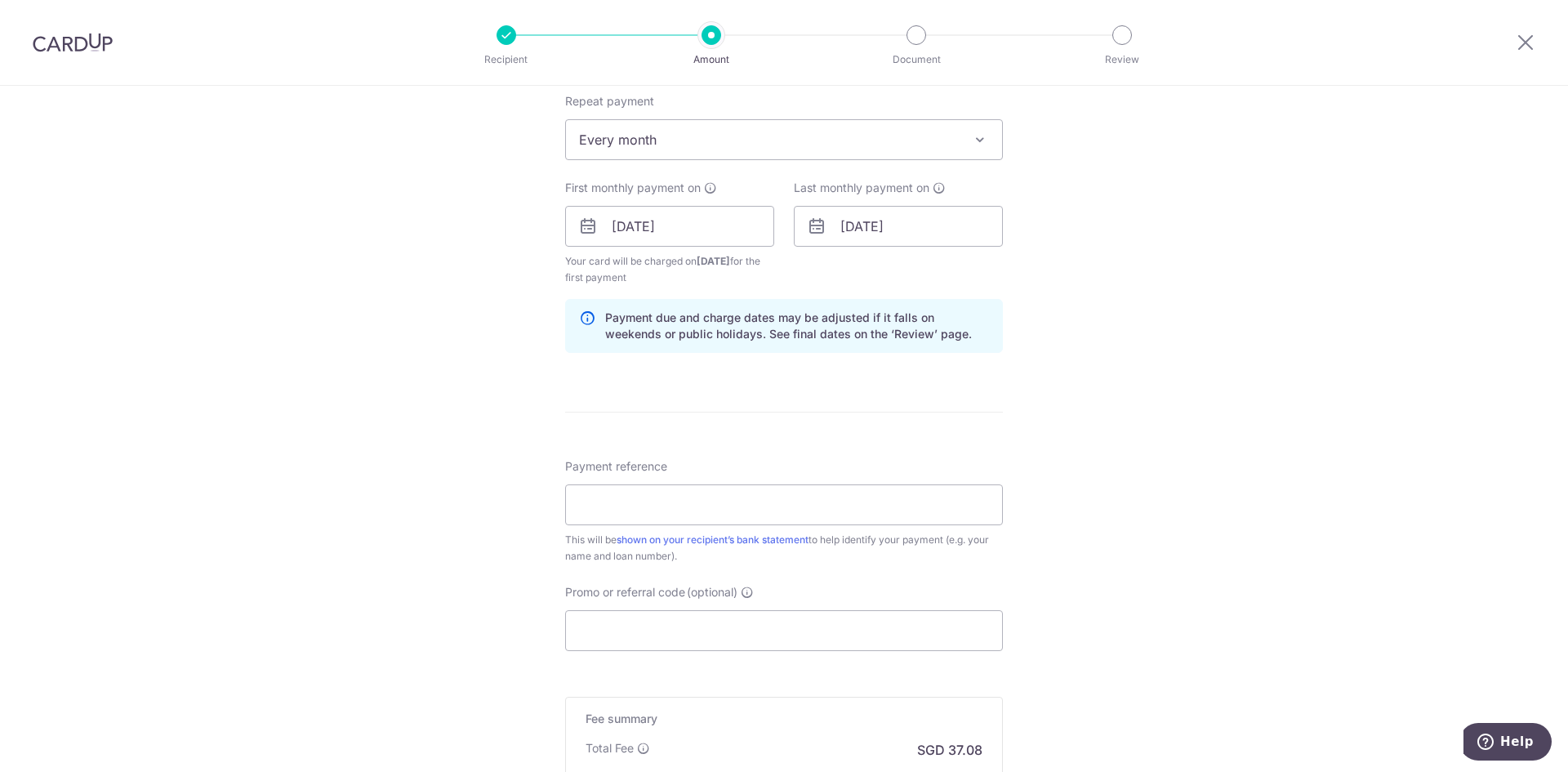
scroll to position [817, 0]
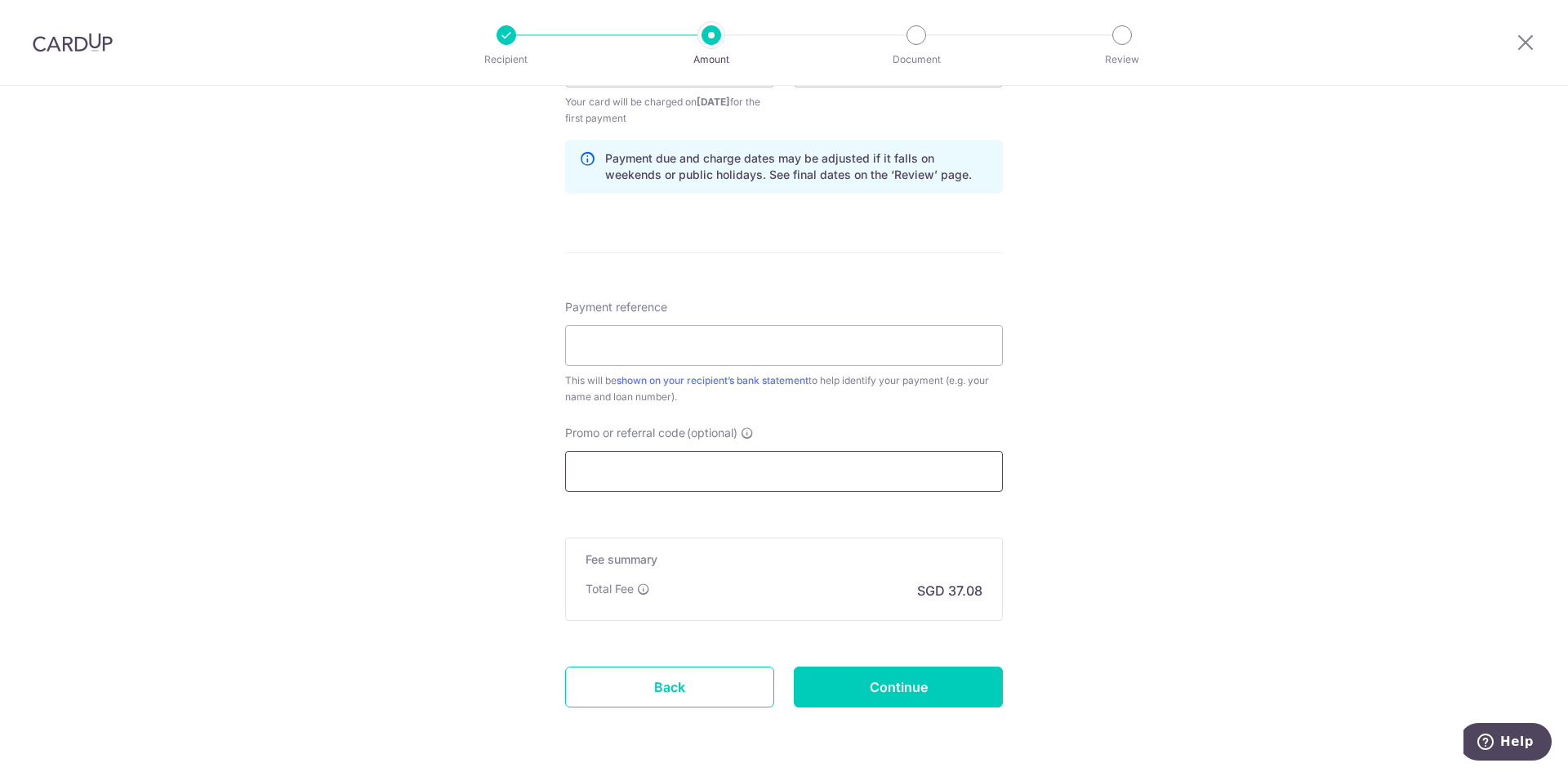
click at [688, 467] on input "Promo or referral code (optional)" at bounding box center [784, 471] width 438 height 41
paste input "REC185"
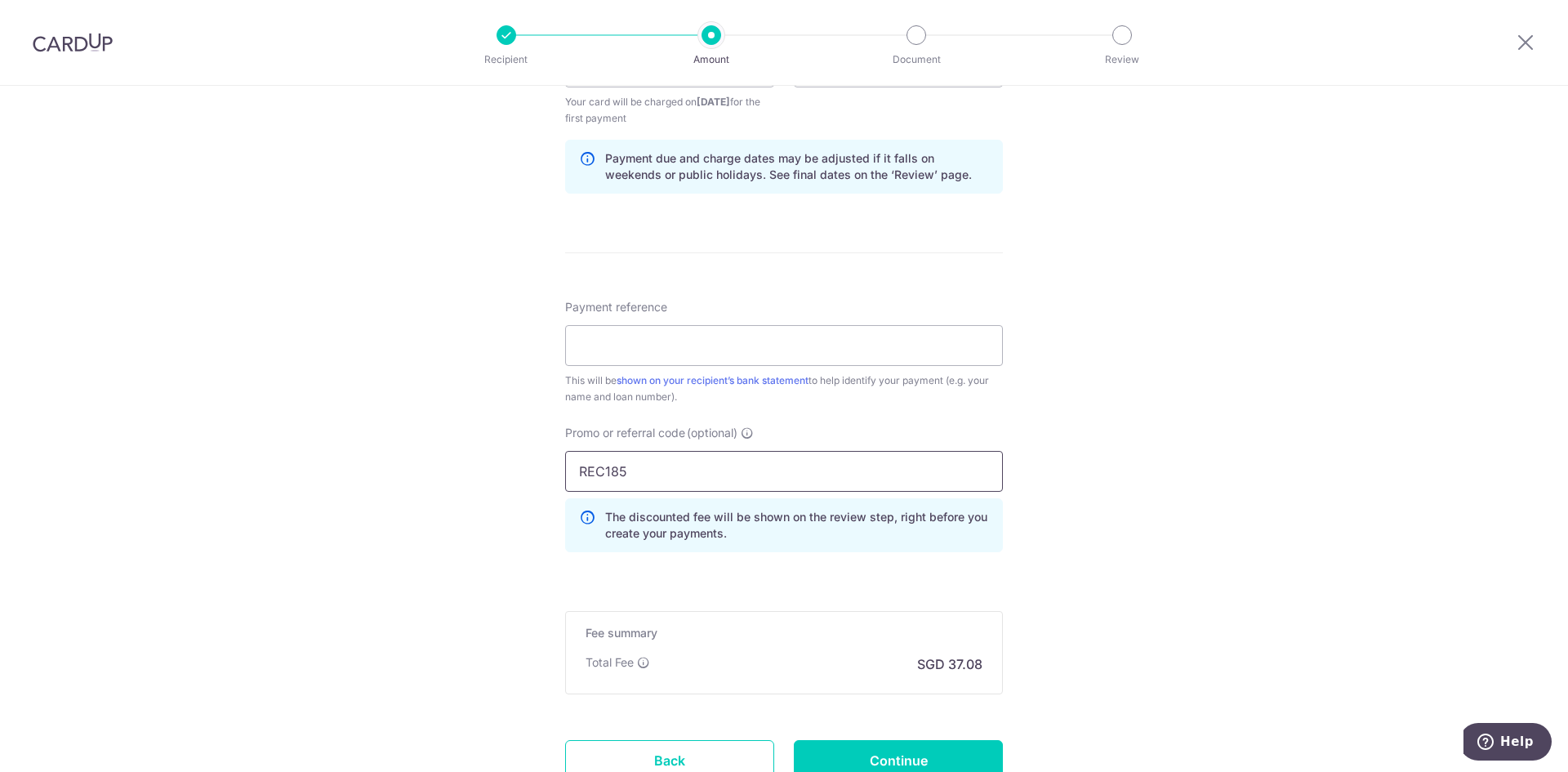
type input "REC185"
click at [1178, 389] on div "Tell us more about your payment Enter payment amount SGD 1,426.00 1426.00 Selec…" at bounding box center [784, 86] width 1568 height 1634
click at [822, 352] on input "Payment reference" at bounding box center [784, 345] width 438 height 41
click at [1333, 487] on div "Tell us more about your payment Enter payment amount SGD 1,426.00 1426.00 Selec…" at bounding box center [784, 86] width 1568 height 1634
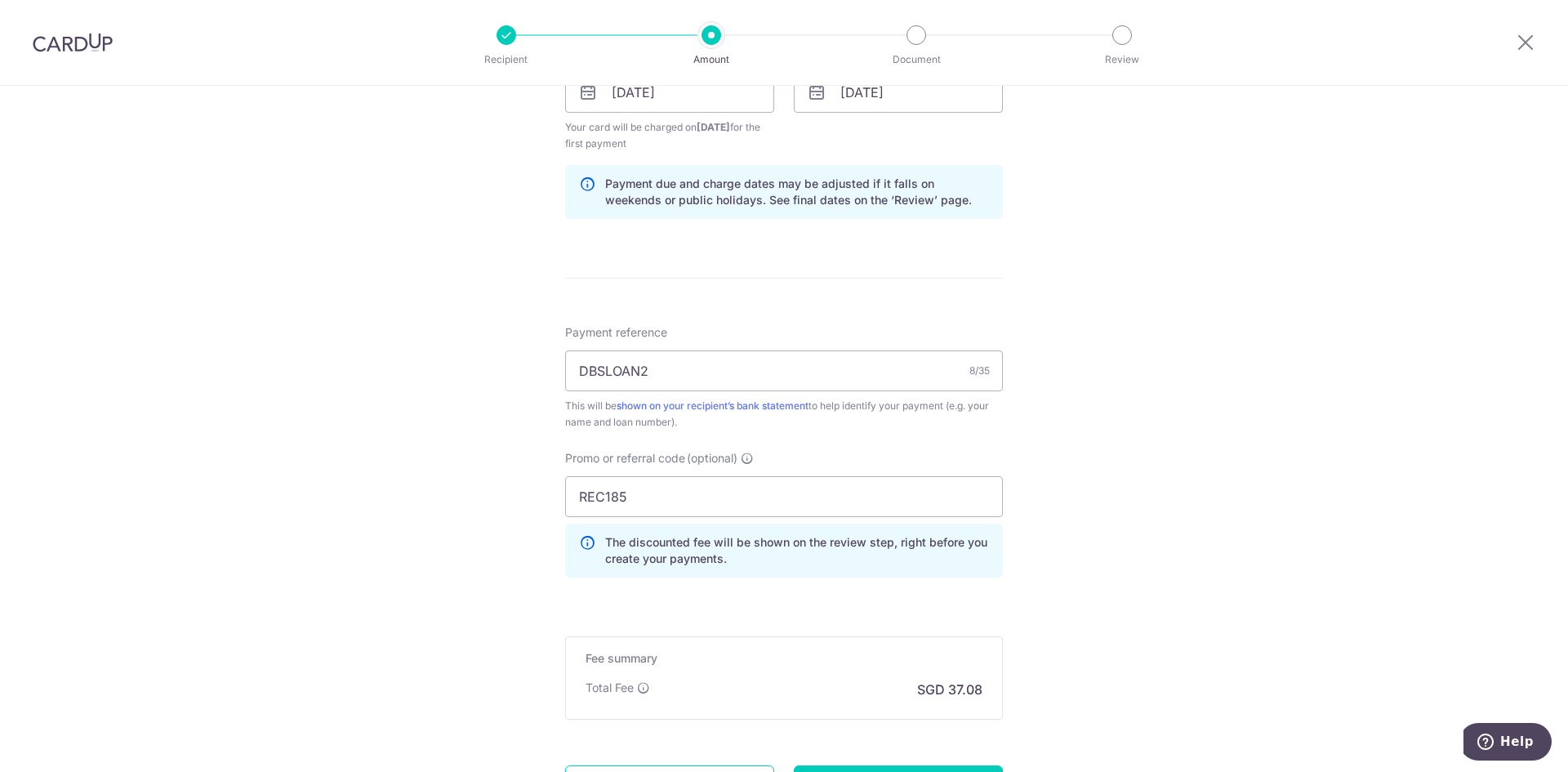
scroll to position [898, 0]
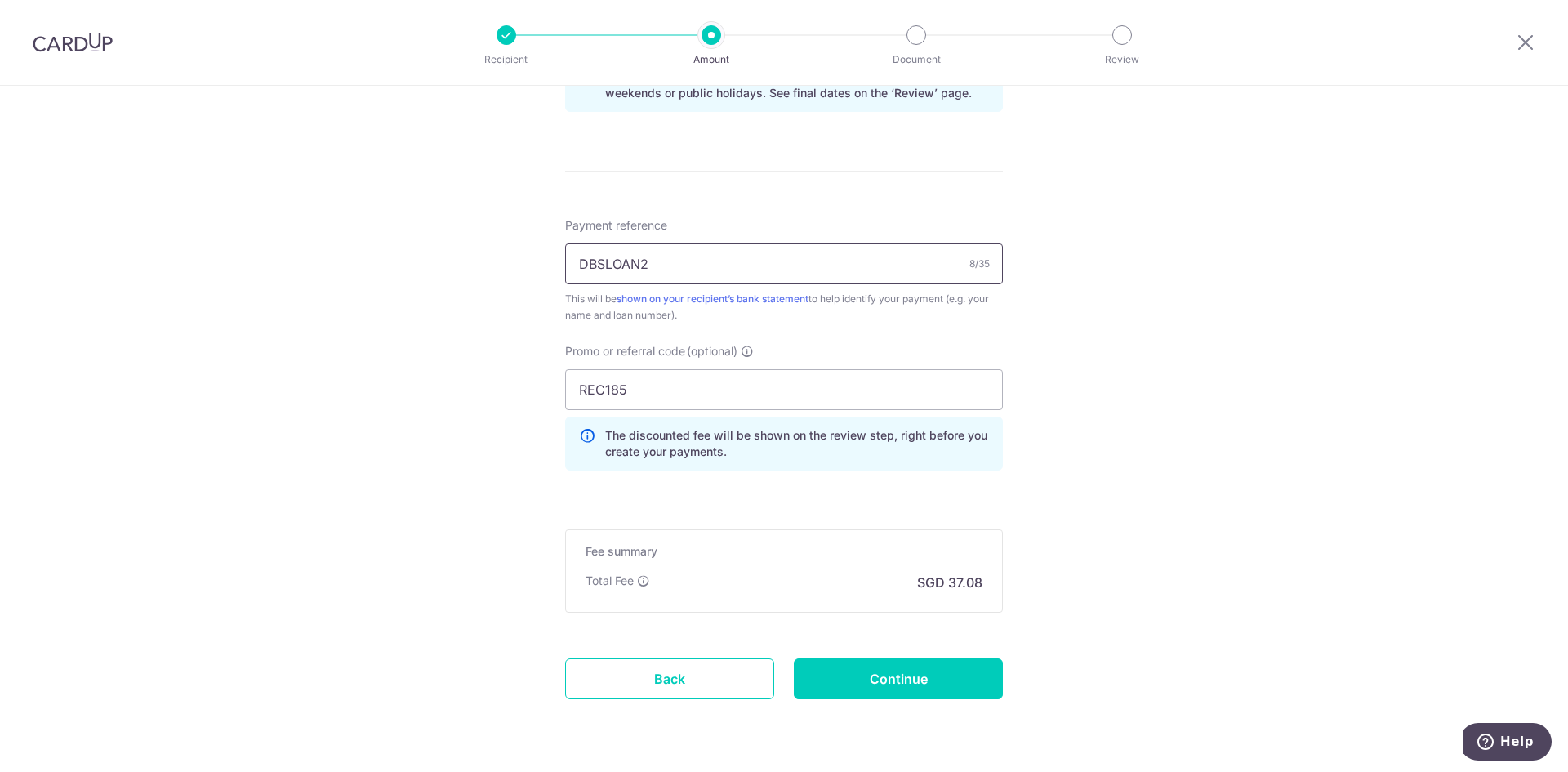
click at [624, 270] on input "DBSLOAN2" at bounding box center [784, 263] width 438 height 41
drag, startPoint x: 624, startPoint y: 270, endPoint x: 651, endPoint y: 269, distance: 27.0
click at [625, 270] on input "DBSLOAN2" at bounding box center [784, 263] width 438 height 41
click at [674, 263] on input "DBSLOAN2" at bounding box center [784, 263] width 438 height 41
type input "DBS Car Loan2"
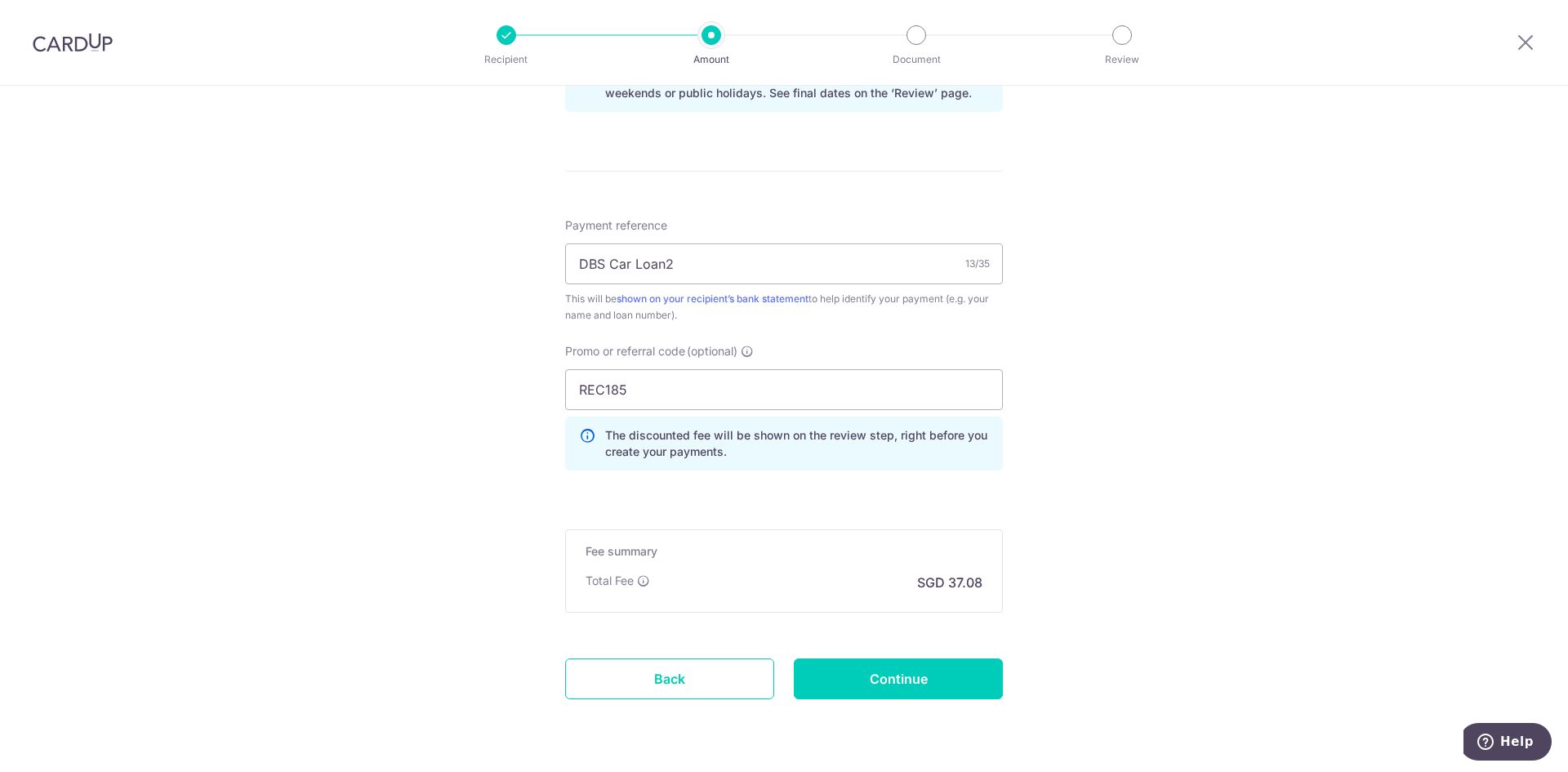
click at [1382, 567] on div "Tell us more about your payment Enter payment amount SGD 1,426.00 1426.00 Selec…" at bounding box center [784, 4] width 1568 height 1634
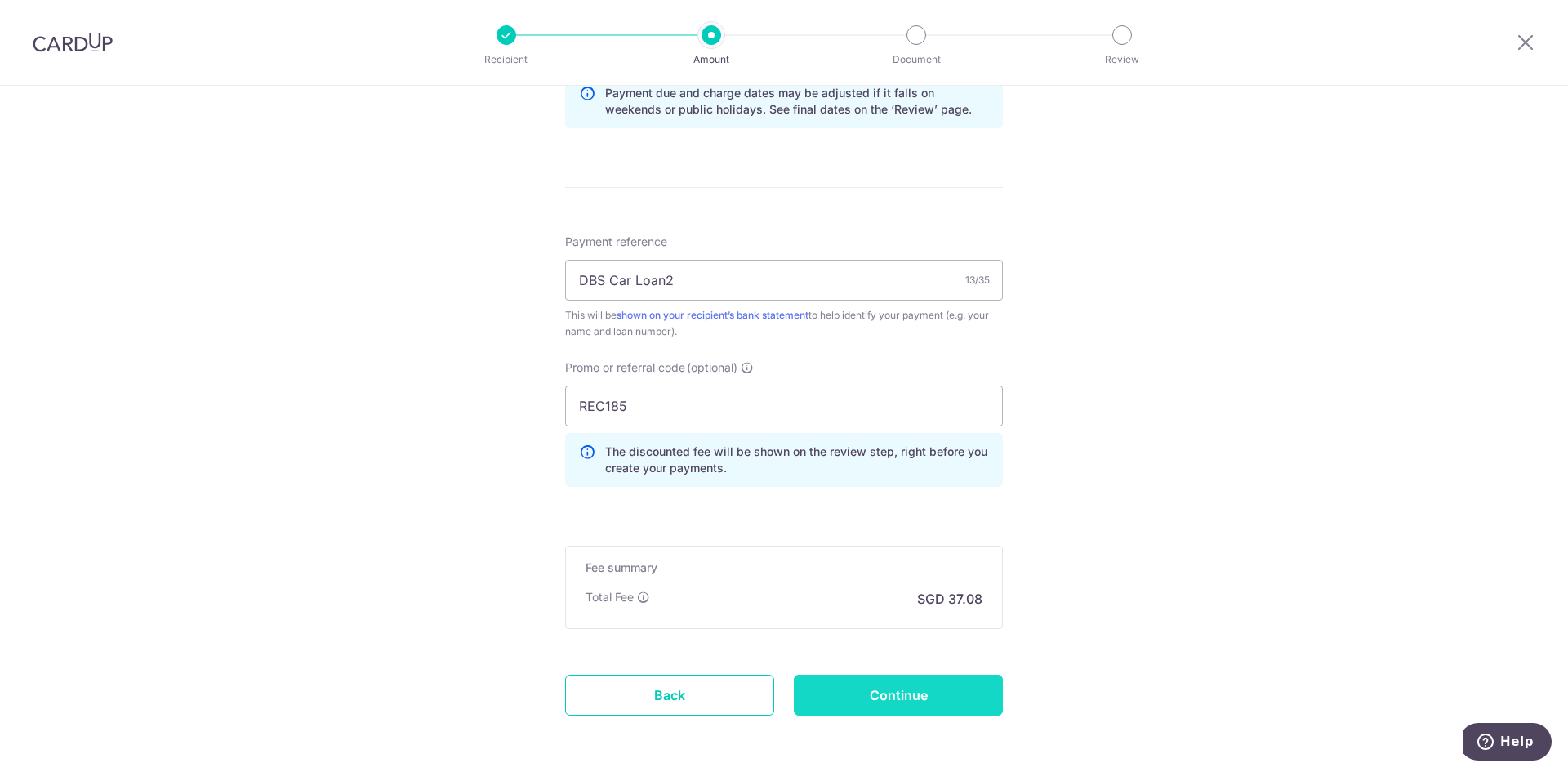
scroll to position [948, 0]
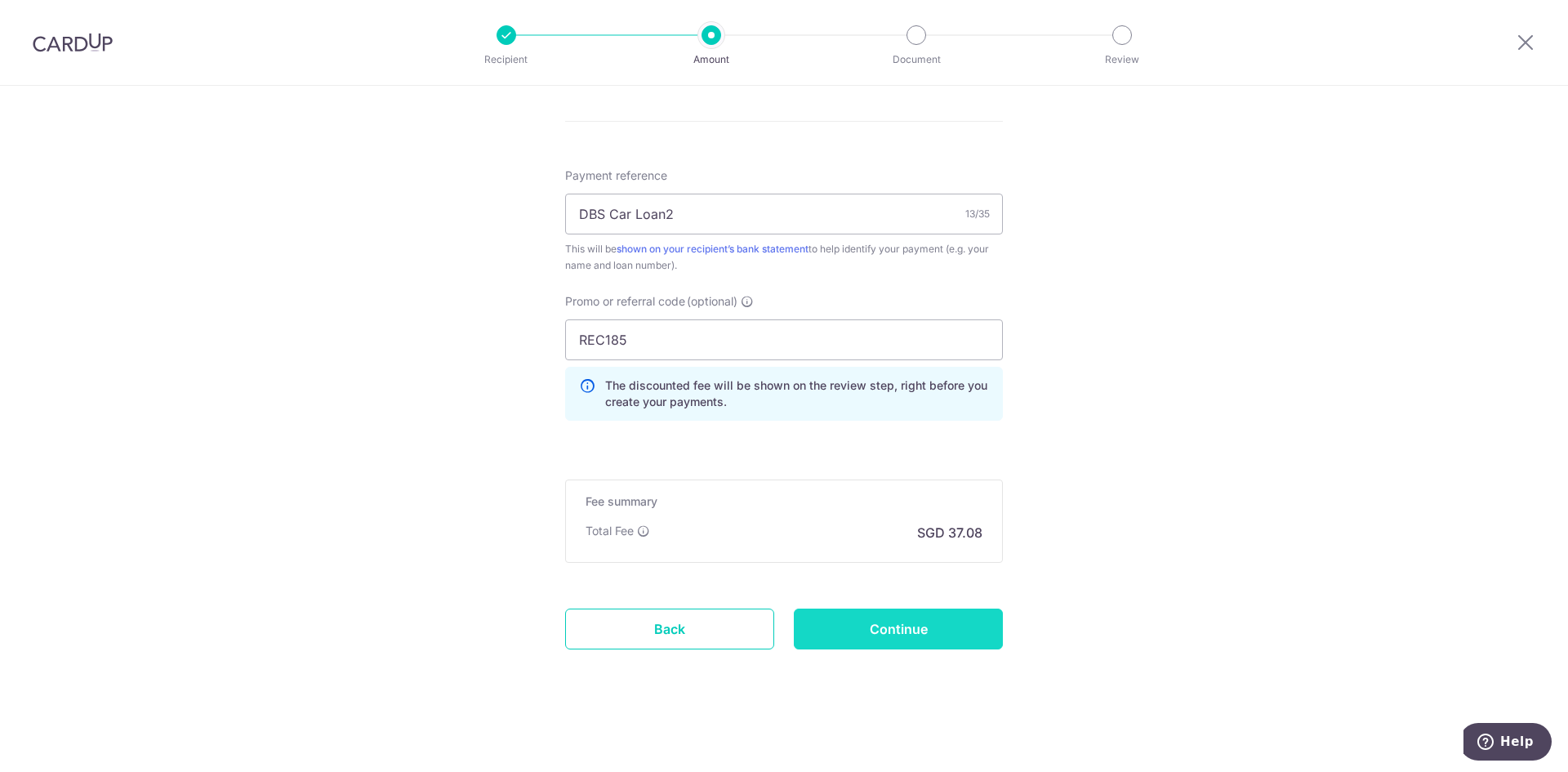
click at [917, 618] on input "Continue" at bounding box center [898, 628] width 209 height 41
type input "Create Schedule"
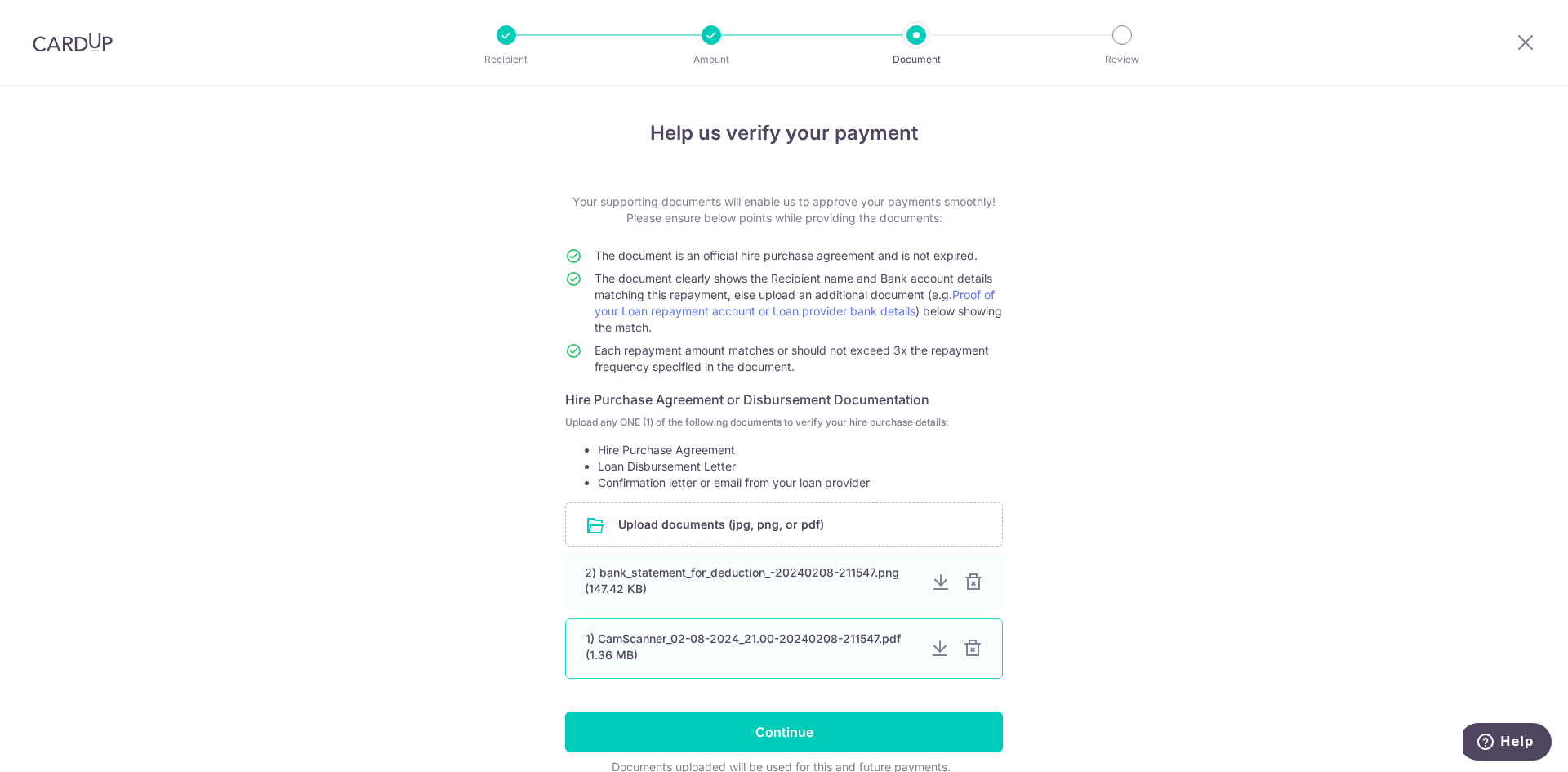
scroll to position [80, 0]
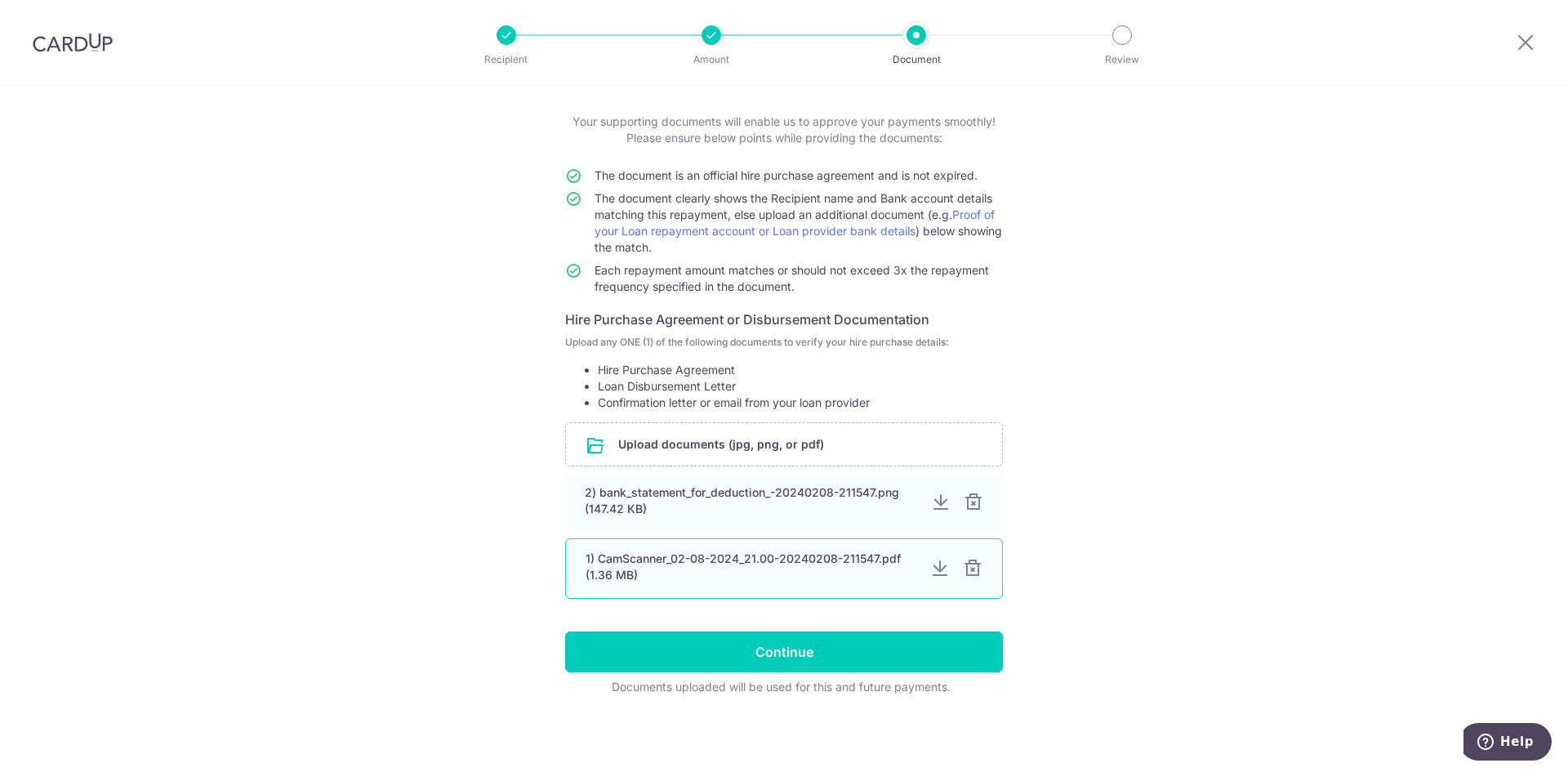
click at [601, 557] on div "1) CamScanner_02-08-2024_21.00-20240208-211547.pdf (1.36 MB)" at bounding box center [752, 566] width 332 height 33
click at [931, 572] on div at bounding box center [940, 568] width 20 height 20
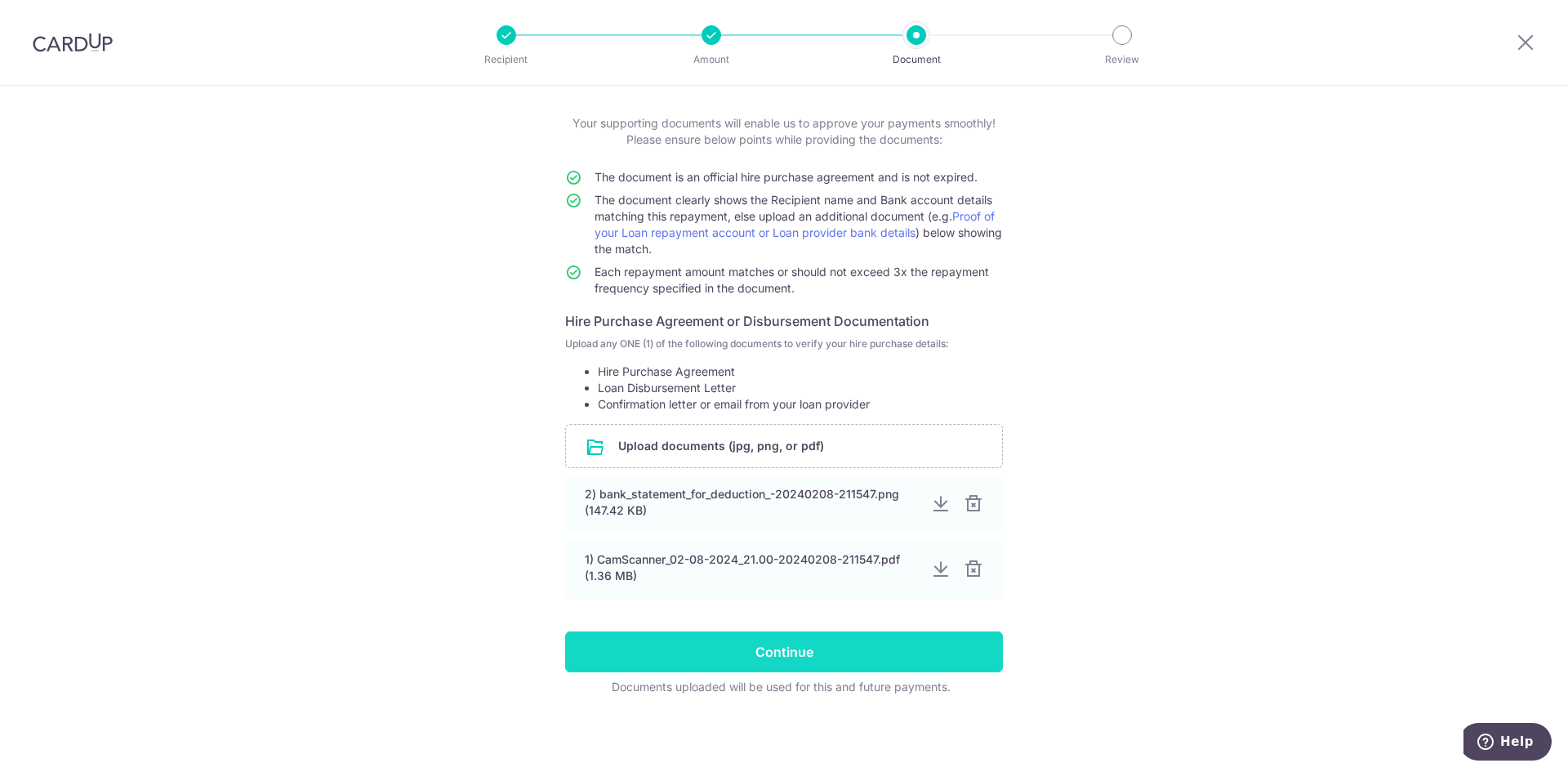
scroll to position [79, 0]
click at [775, 655] on input "Continue" at bounding box center [784, 651] width 438 height 41
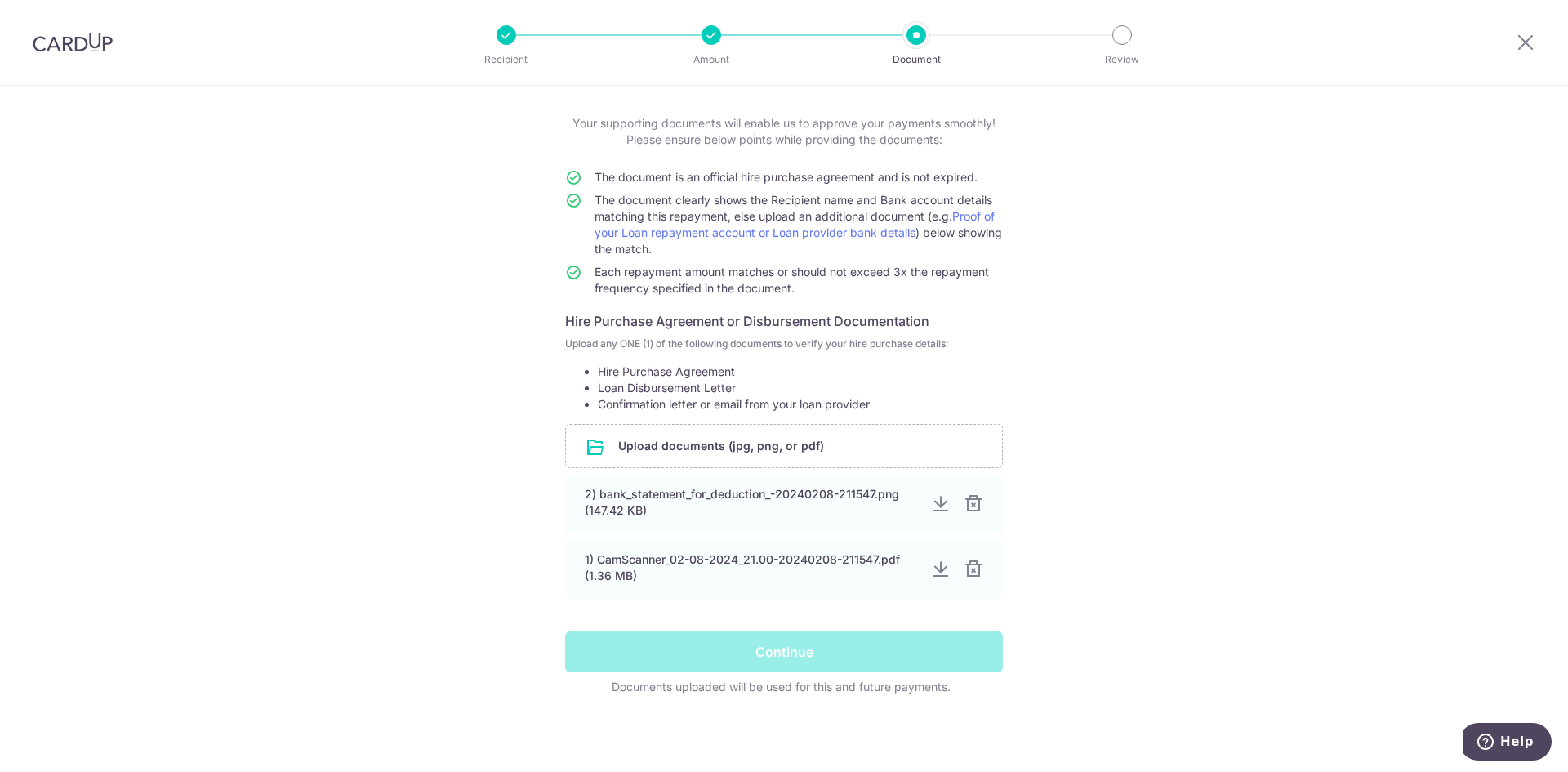
scroll to position [0, 0]
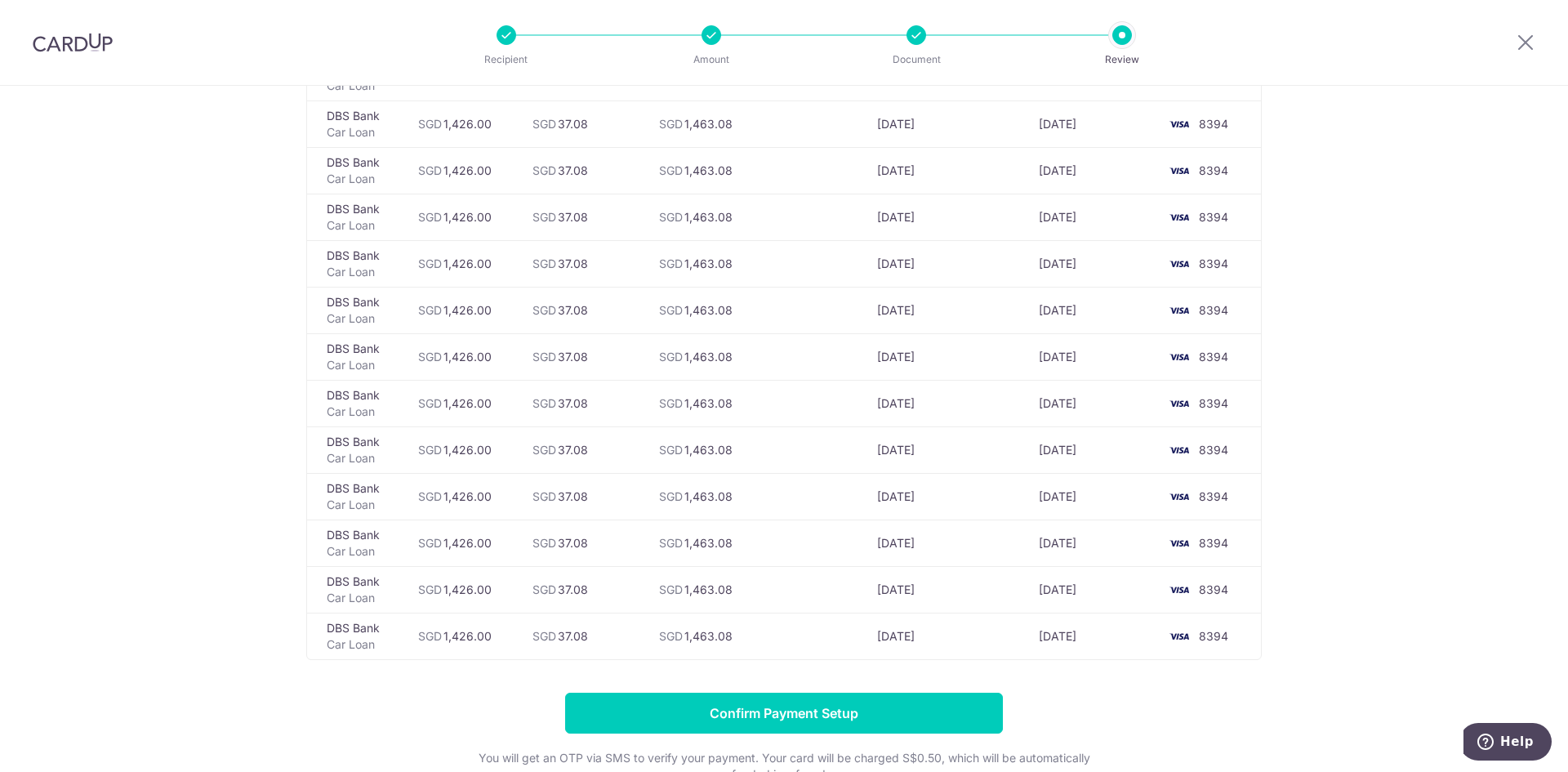
scroll to position [1758, 0]
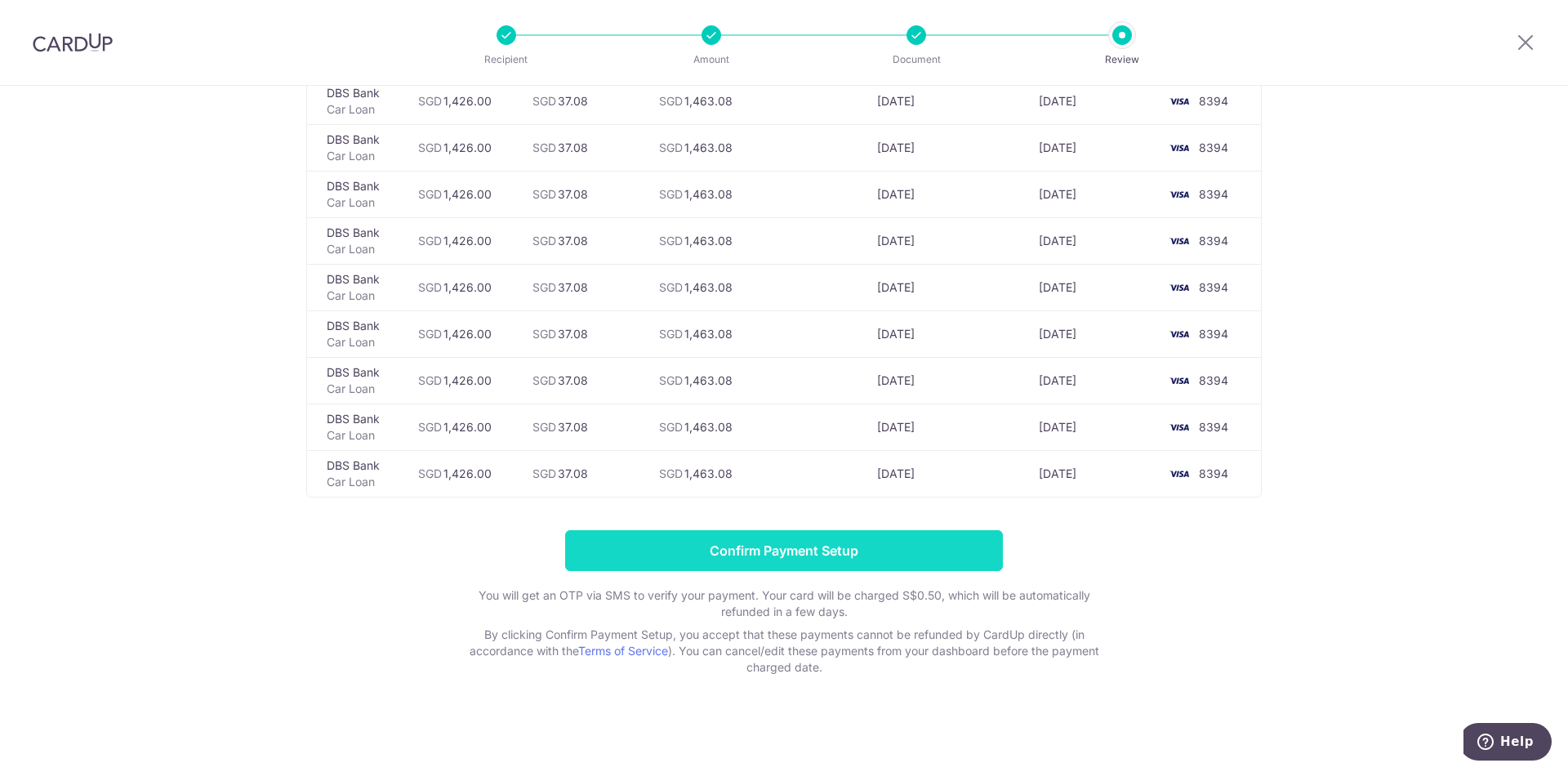
click at [814, 541] on input "Confirm Payment Setup" at bounding box center [784, 550] width 438 height 41
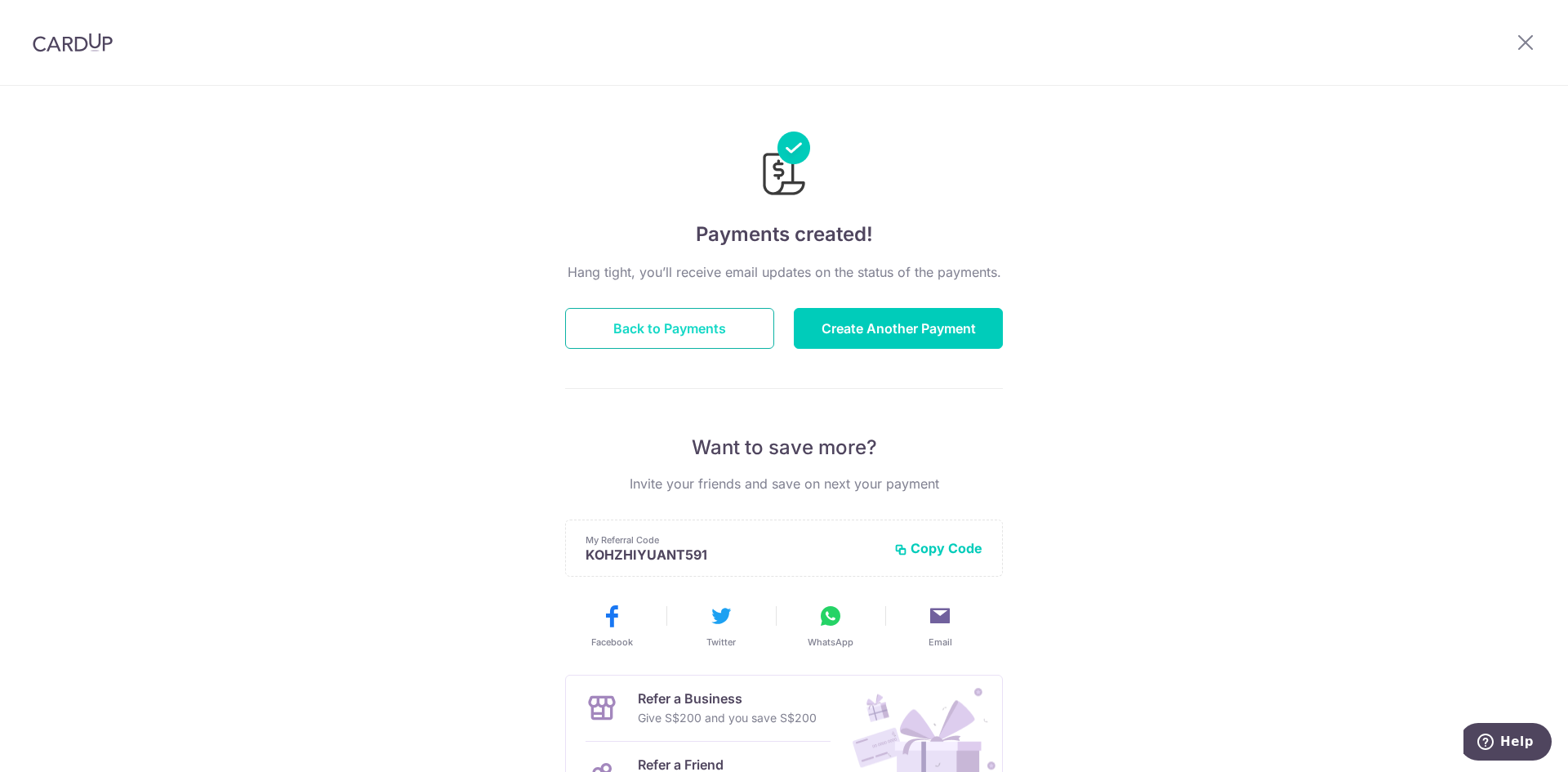
click at [690, 327] on button "Back to Payments" at bounding box center [670, 327] width 209 height 41
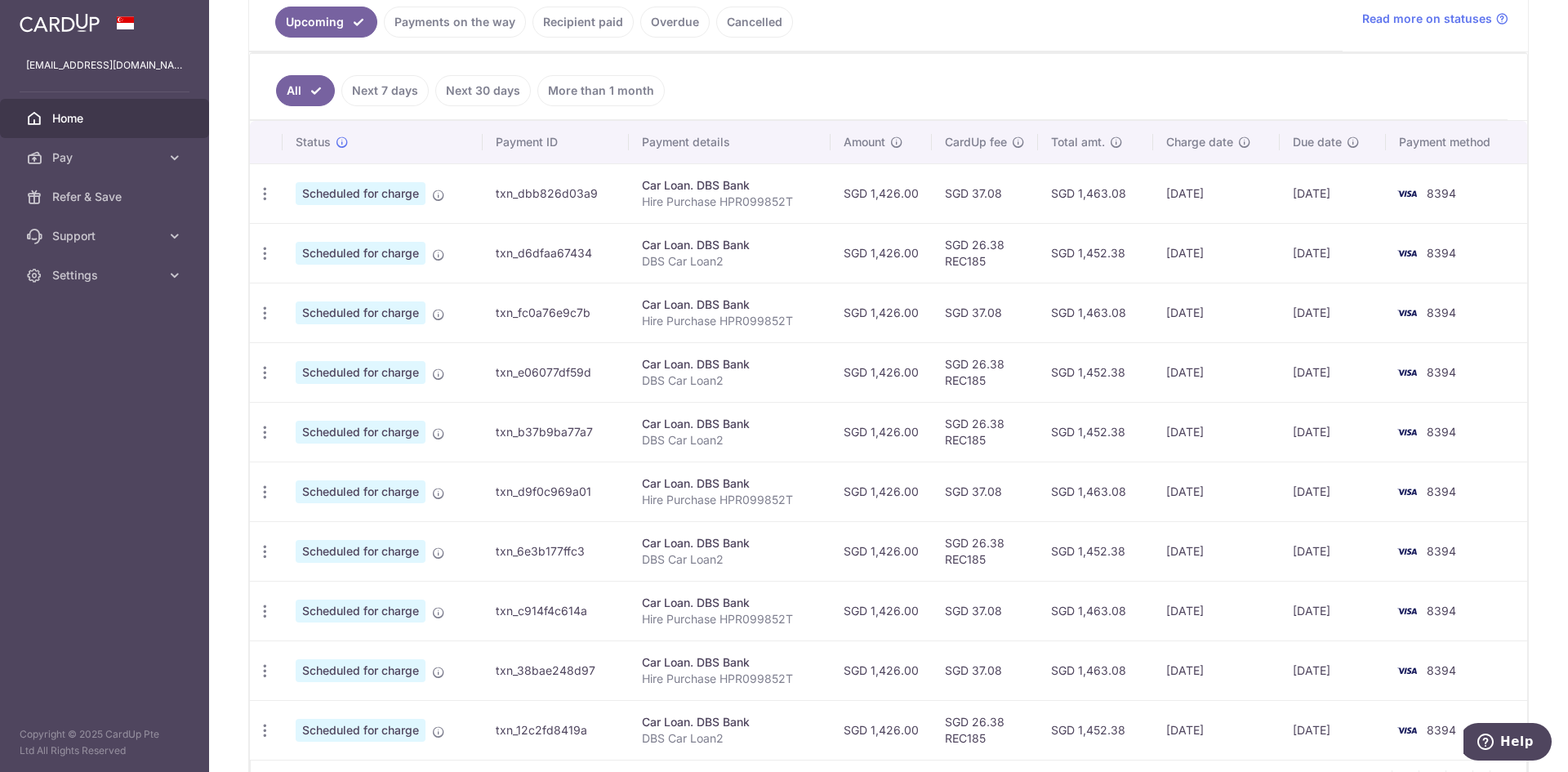
scroll to position [246, 0]
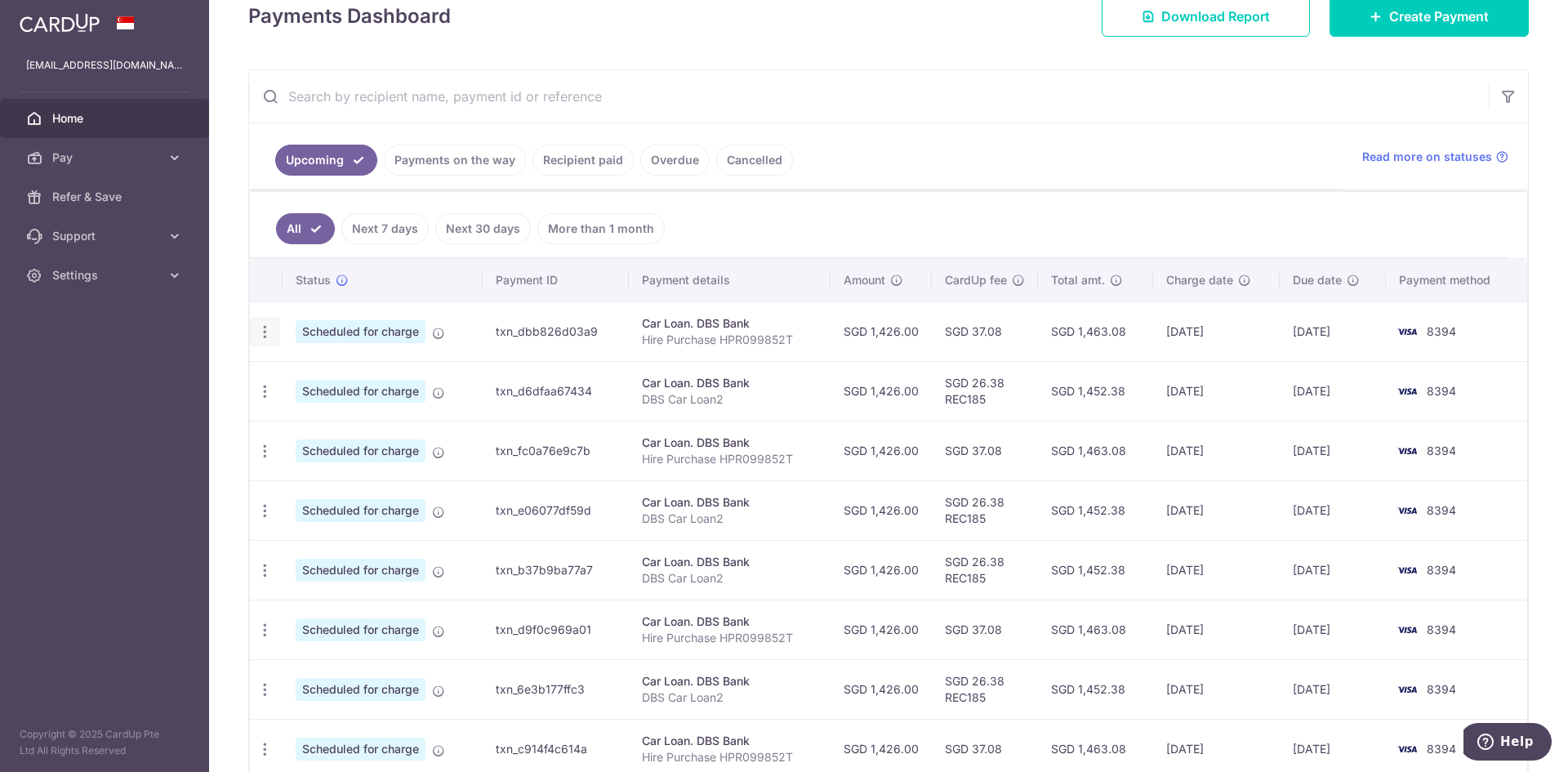
click at [263, 333] on icon "button" at bounding box center [265, 332] width 17 height 17
click at [331, 418] on span "Cancel payment" at bounding box center [352, 416] width 110 height 20
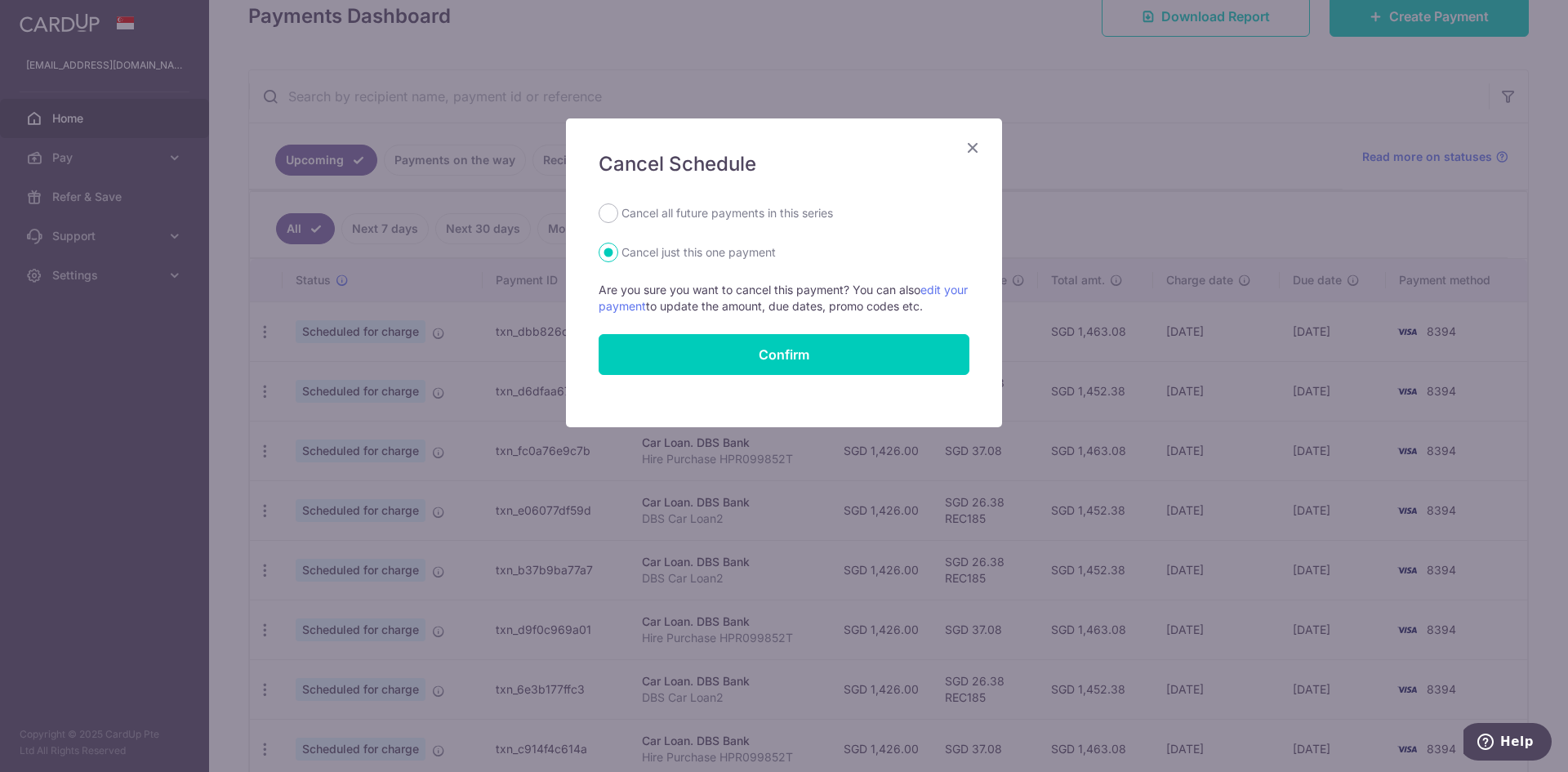
click at [801, 204] on label "Cancel all future payments in this series" at bounding box center [727, 212] width 212 height 20
click at [619, 204] on input "Cancel all future payments in this series" at bounding box center [608, 212] width 20 height 20
radio input "true"
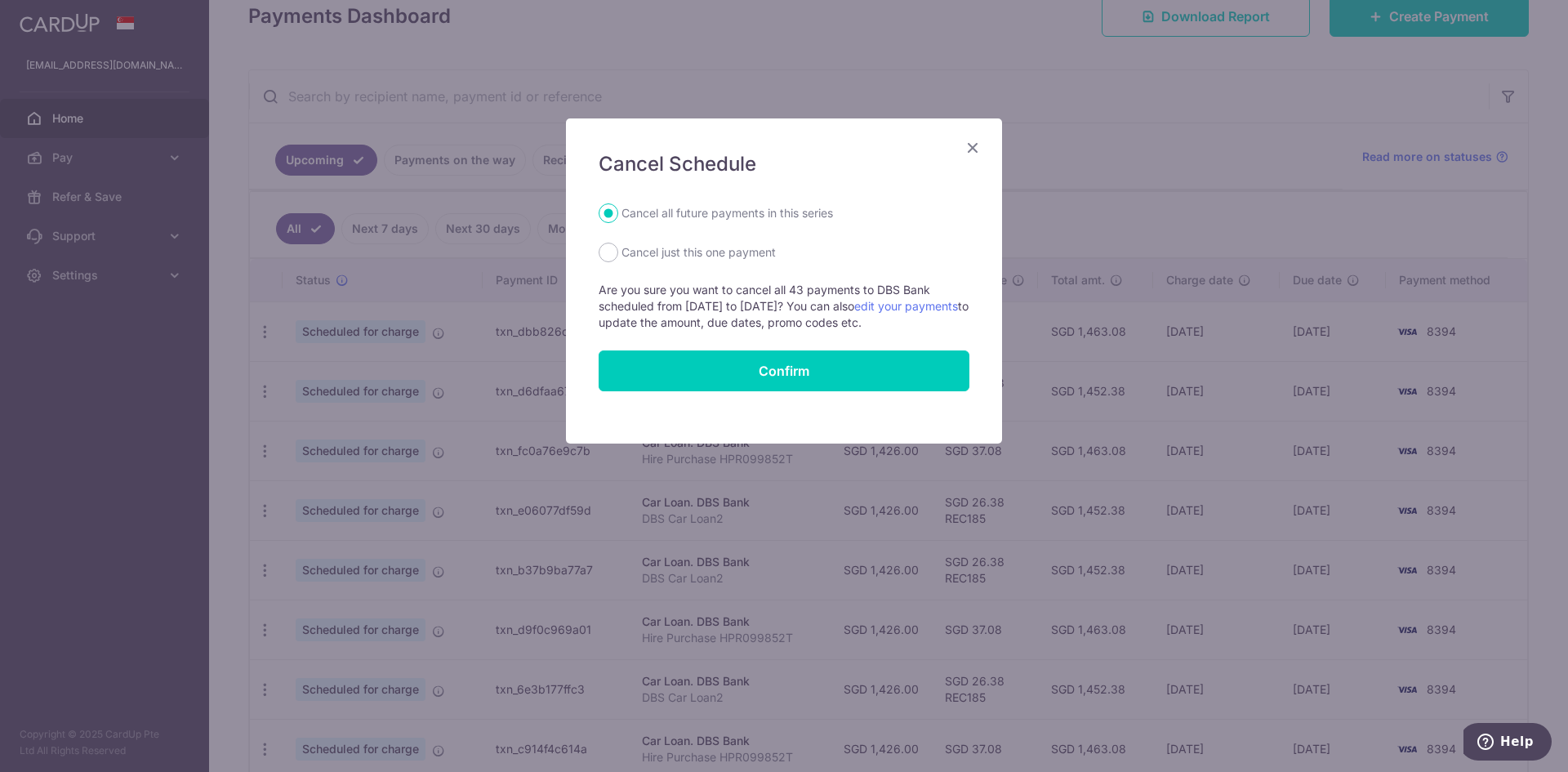
click at [975, 141] on icon "Close" at bounding box center [973, 148] width 20 height 21
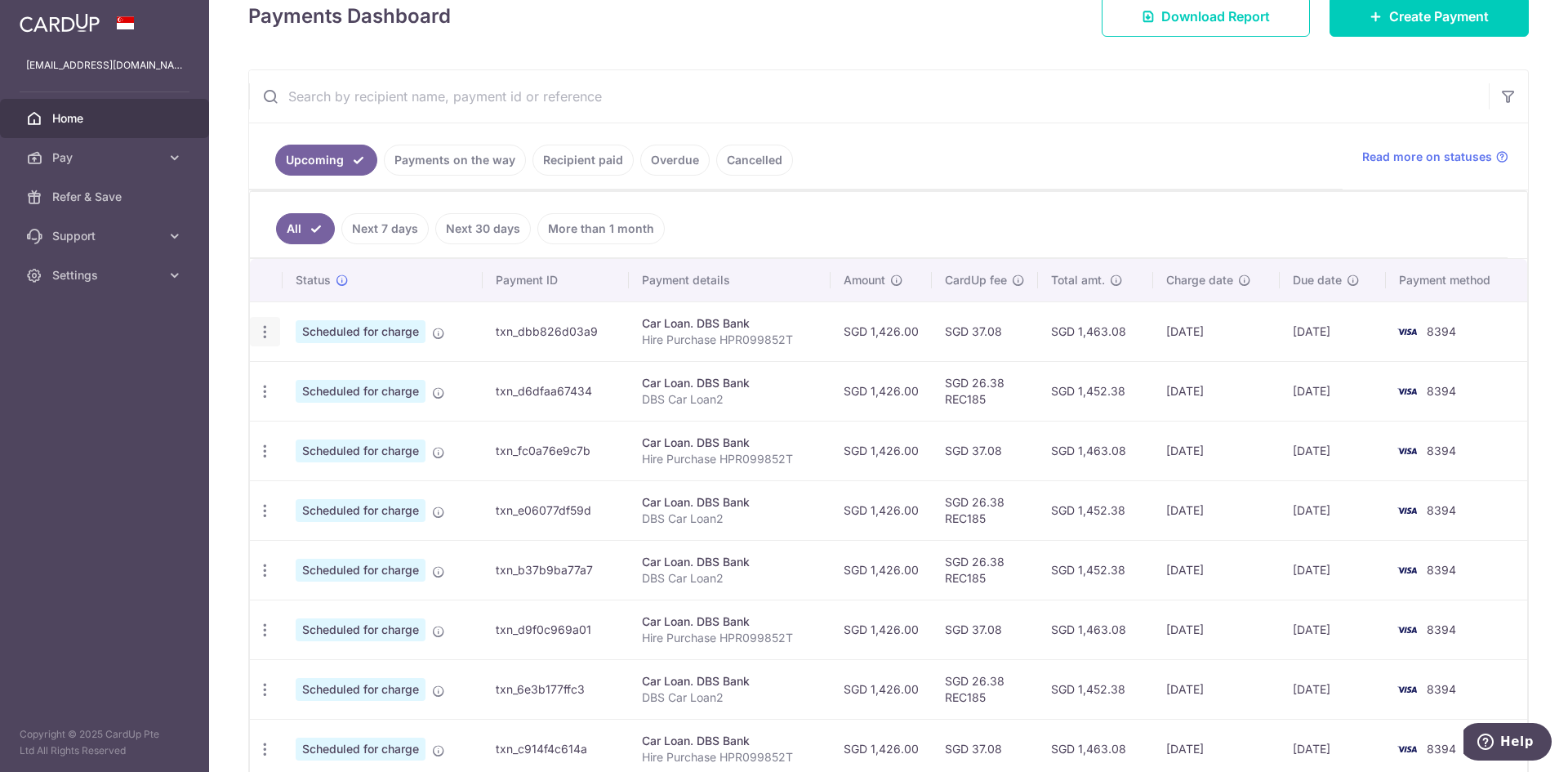
click at [267, 321] on div "Update payment Cancel payment" at bounding box center [264, 332] width 30 height 30
click at [265, 337] on icon "button" at bounding box center [265, 332] width 17 height 17
click at [308, 418] on span "Cancel payment" at bounding box center [352, 416] width 110 height 20
radio input "true"
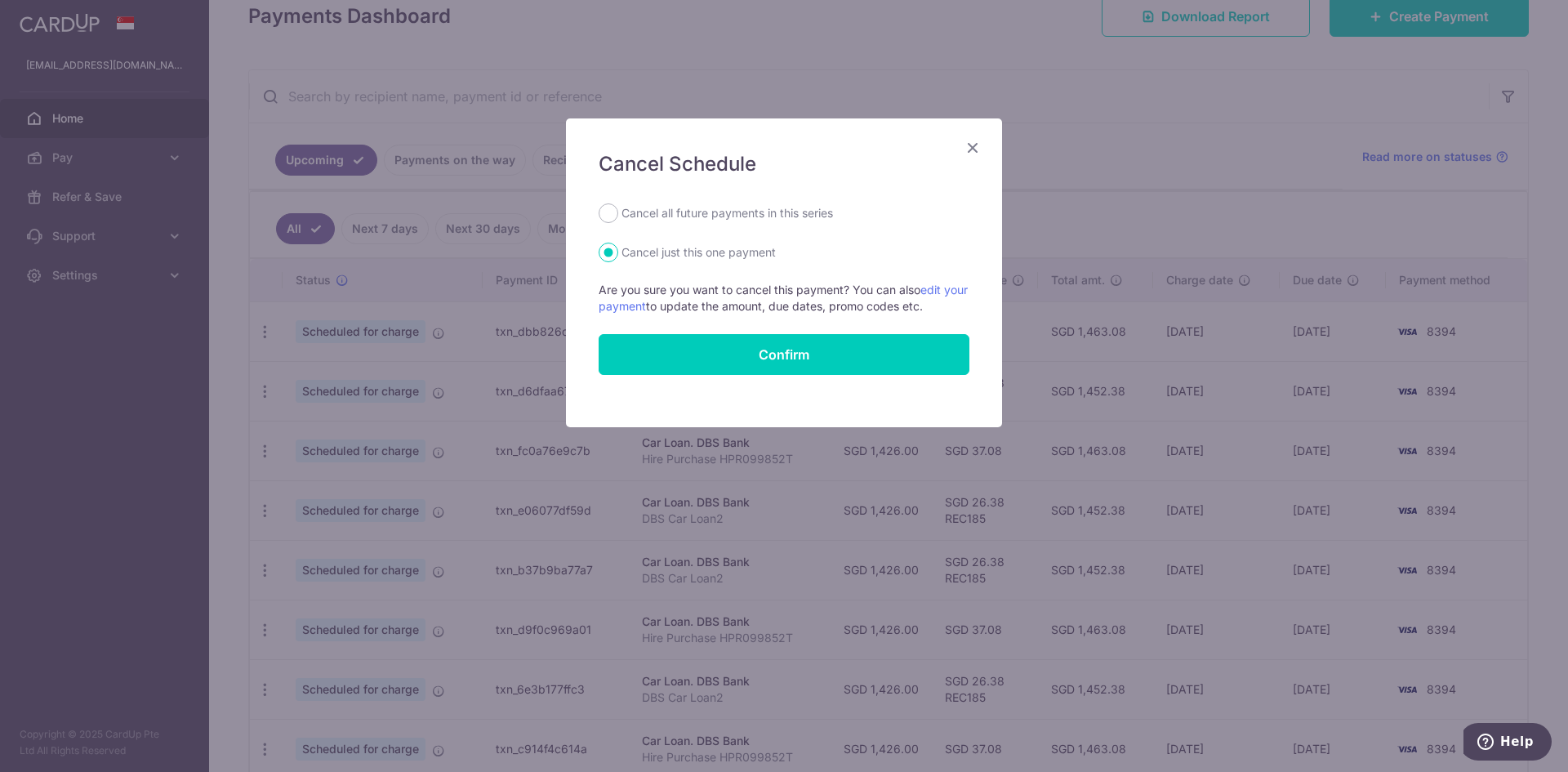
click at [744, 219] on label "Cancel all future payments in this series" at bounding box center [727, 212] width 212 height 20
click at [619, 219] on input "Cancel all future payments in this series" at bounding box center [608, 212] width 20 height 20
radio input "true"
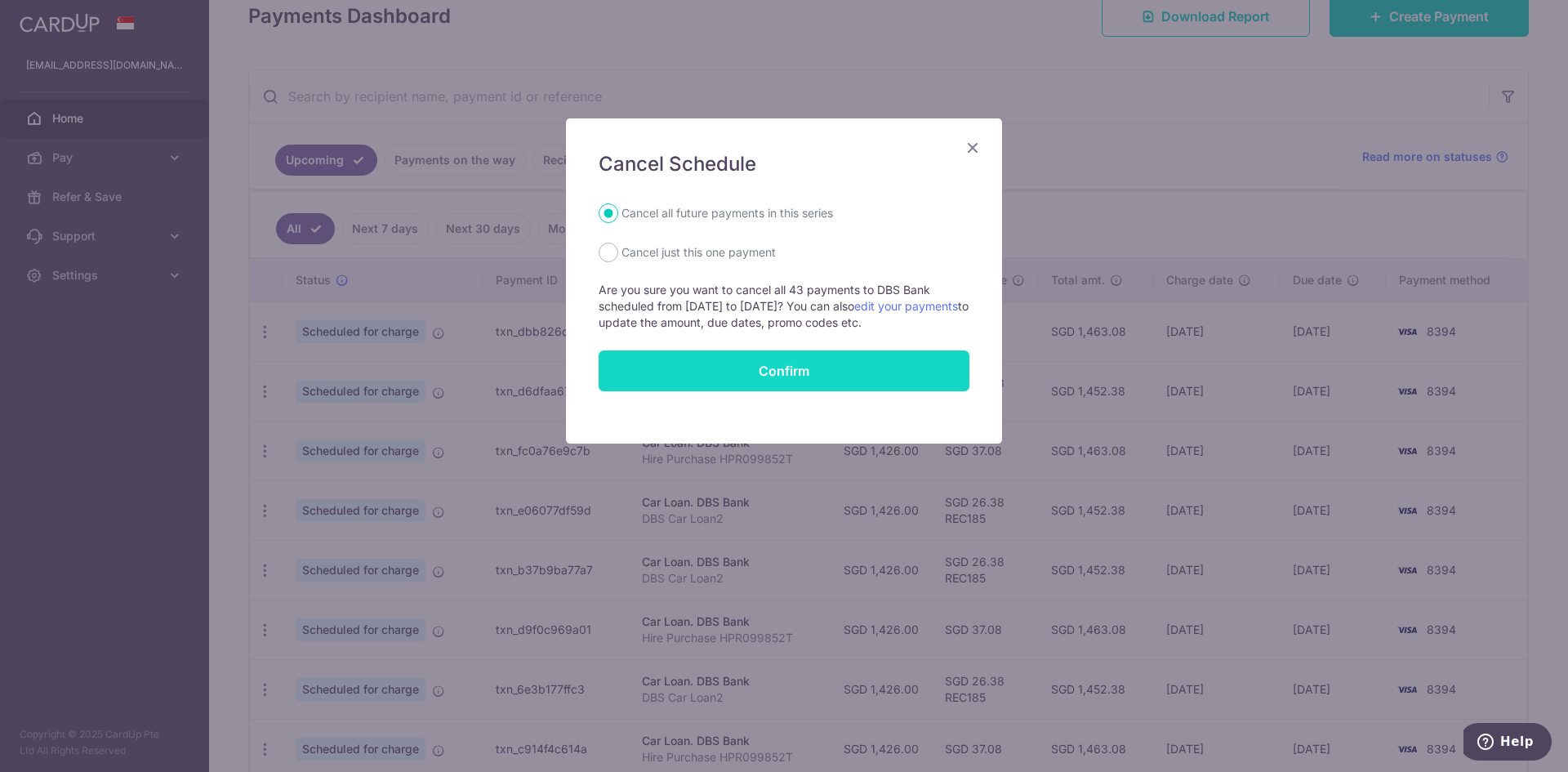
click at [803, 371] on button "Confirm" at bounding box center [784, 370] width 371 height 41
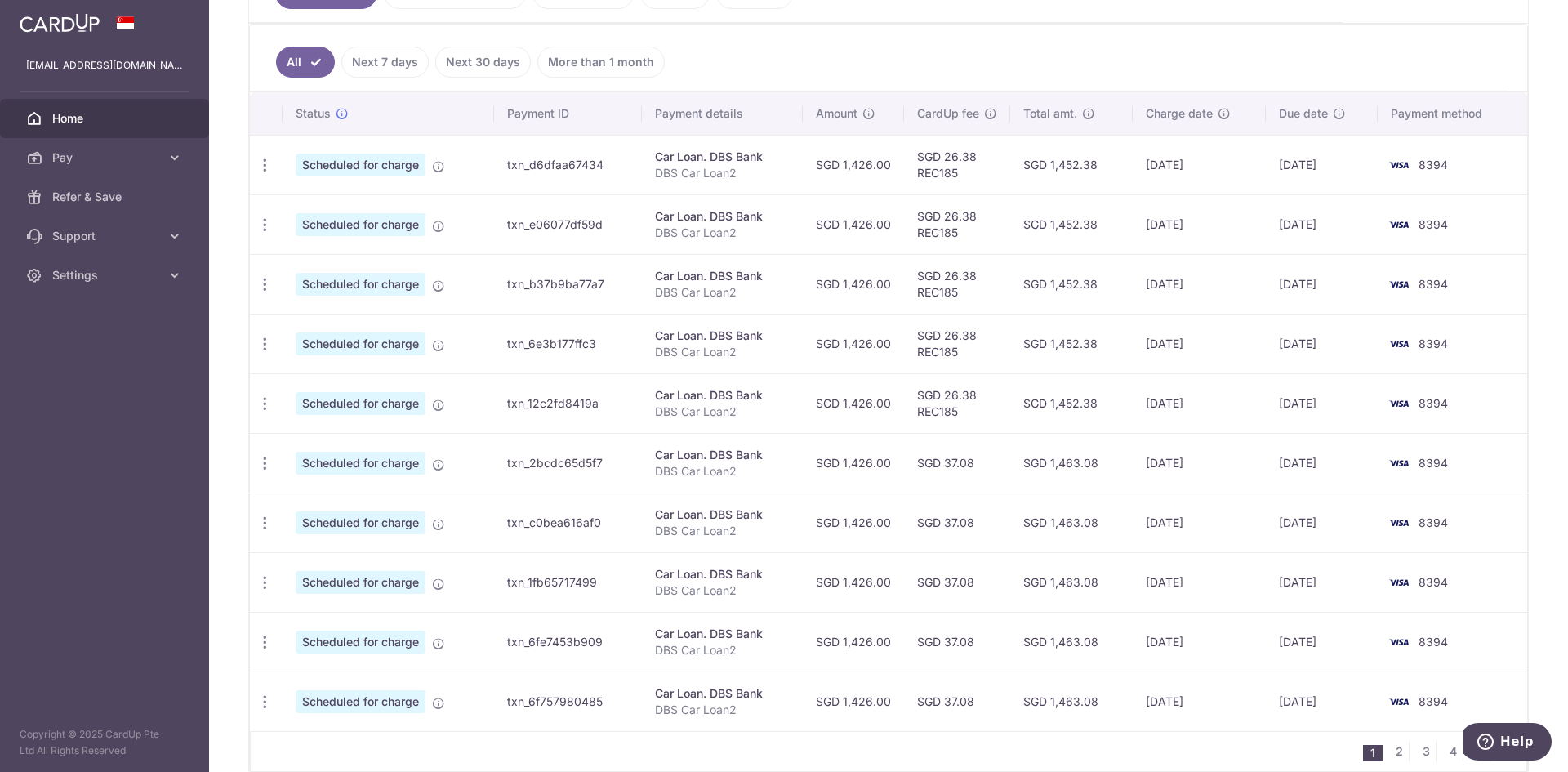
scroll to position [327, 0]
